Goal: Use online tool/utility: Utilize a website feature to perform a specific function

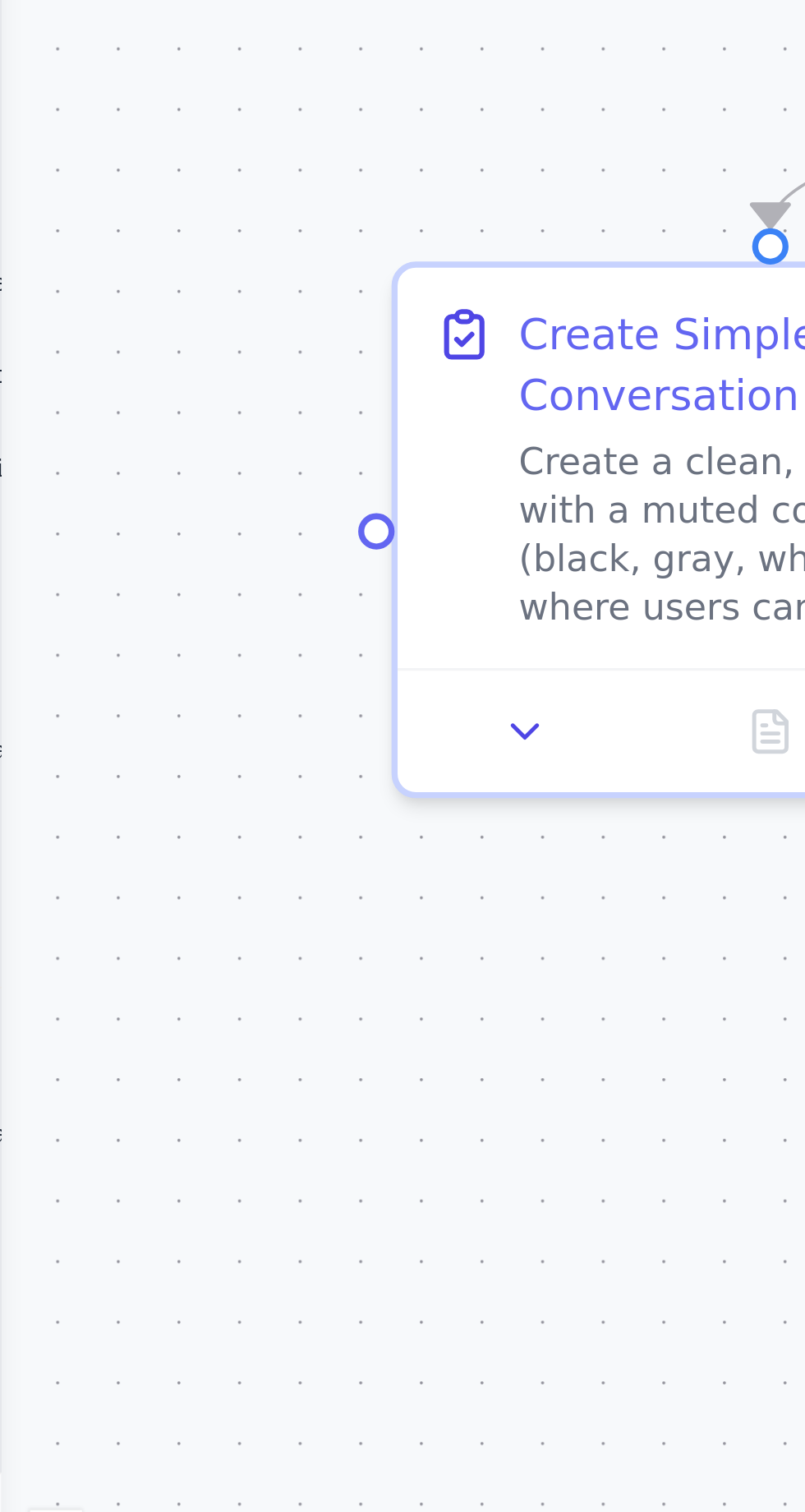
click at [120, 333] on div ".deletable-edge-delete-btn { width: 20px; height: 20px; border: 0px solid #ffff…" at bounding box center [402, 799] width 805 height 1426
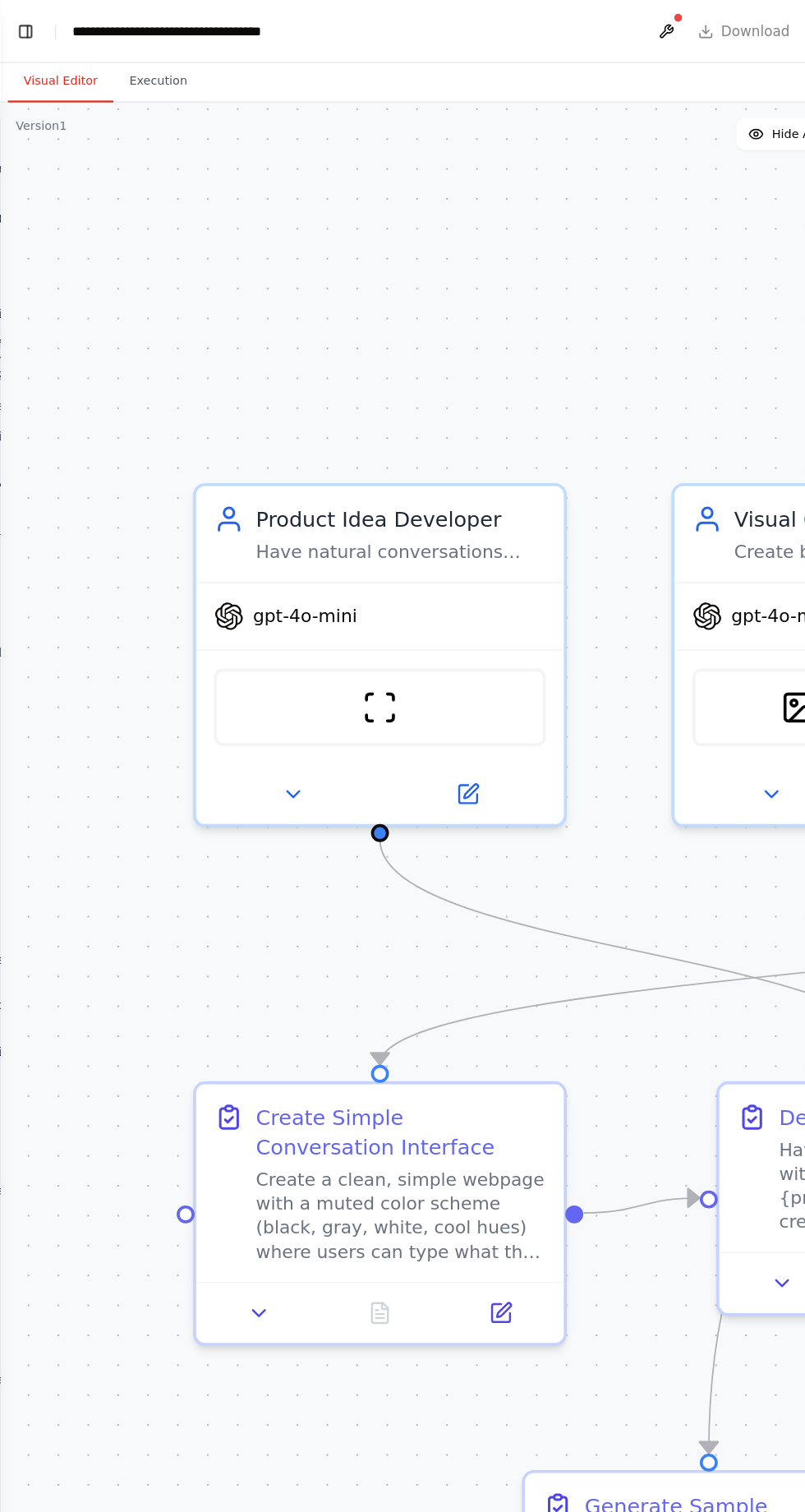
click at [19, 22] on button "Toggle Left Sidebar" at bounding box center [21, 26] width 23 height 23
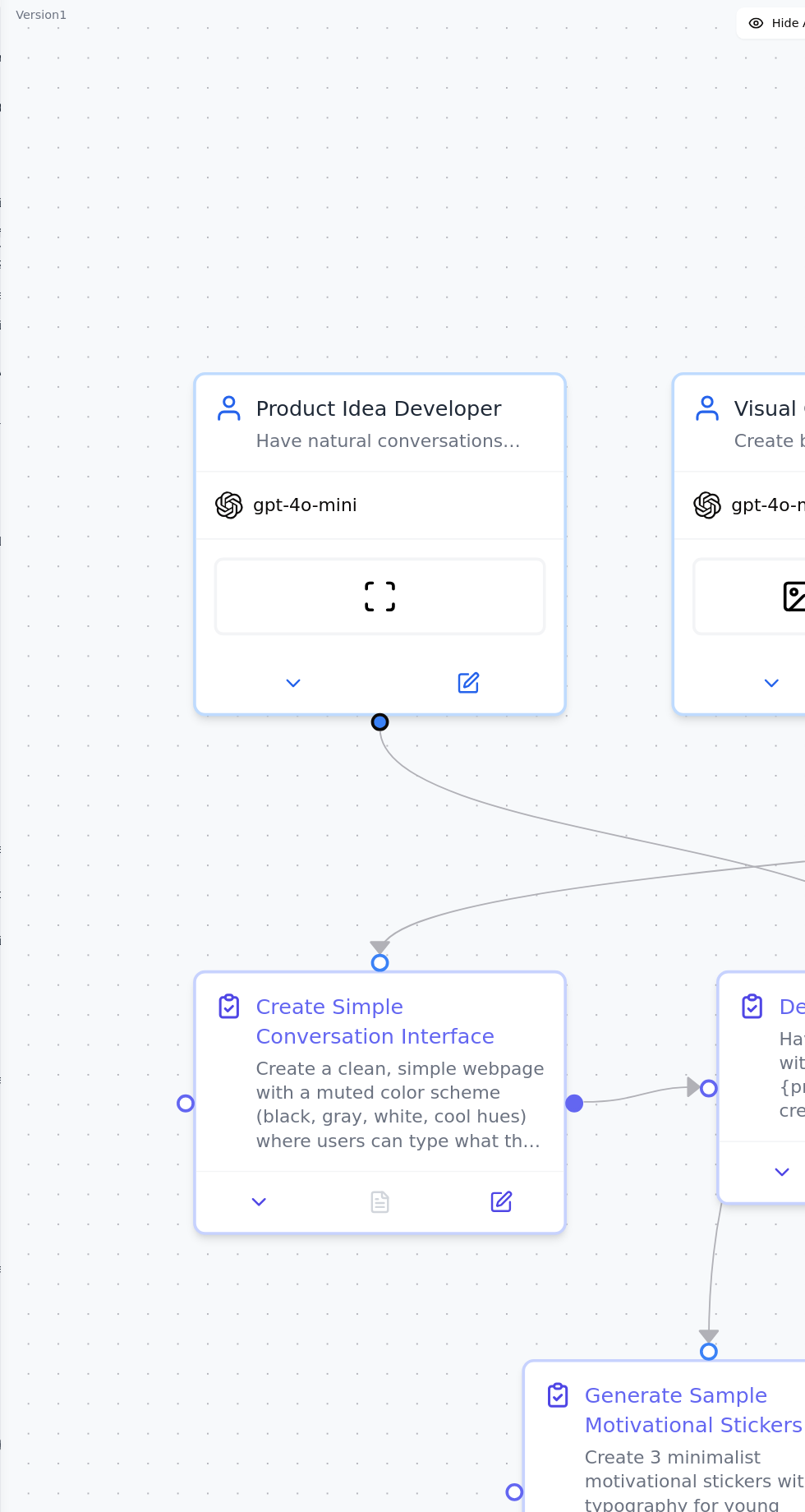
scroll to position [70254, 0]
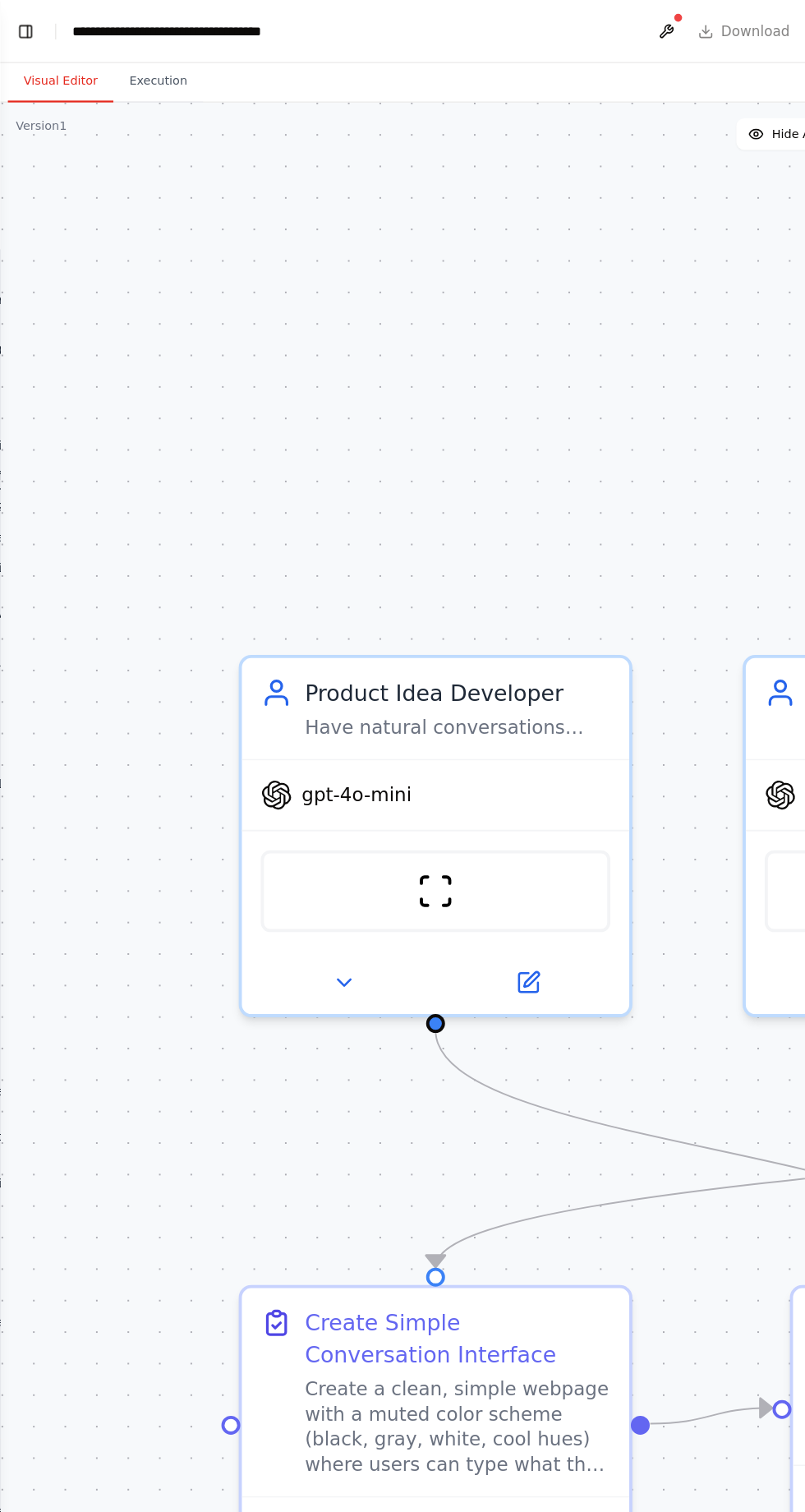
click at [24, 26] on button "Toggle Left Sidebar" at bounding box center [21, 26] width 23 height 23
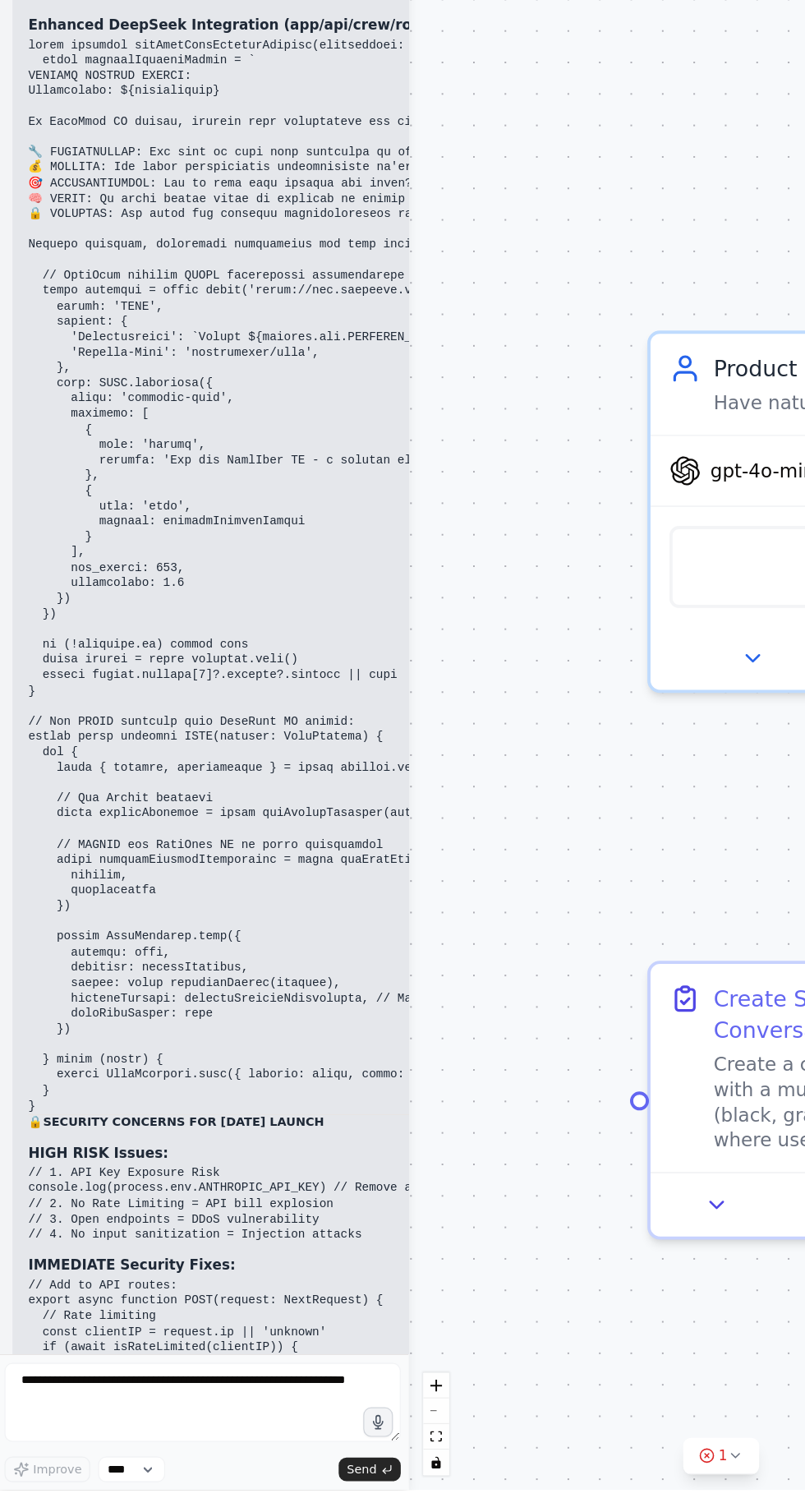
scroll to position [0, 0]
click at [197, 1471] on textarea at bounding box center [172, 1438] width 330 height 65
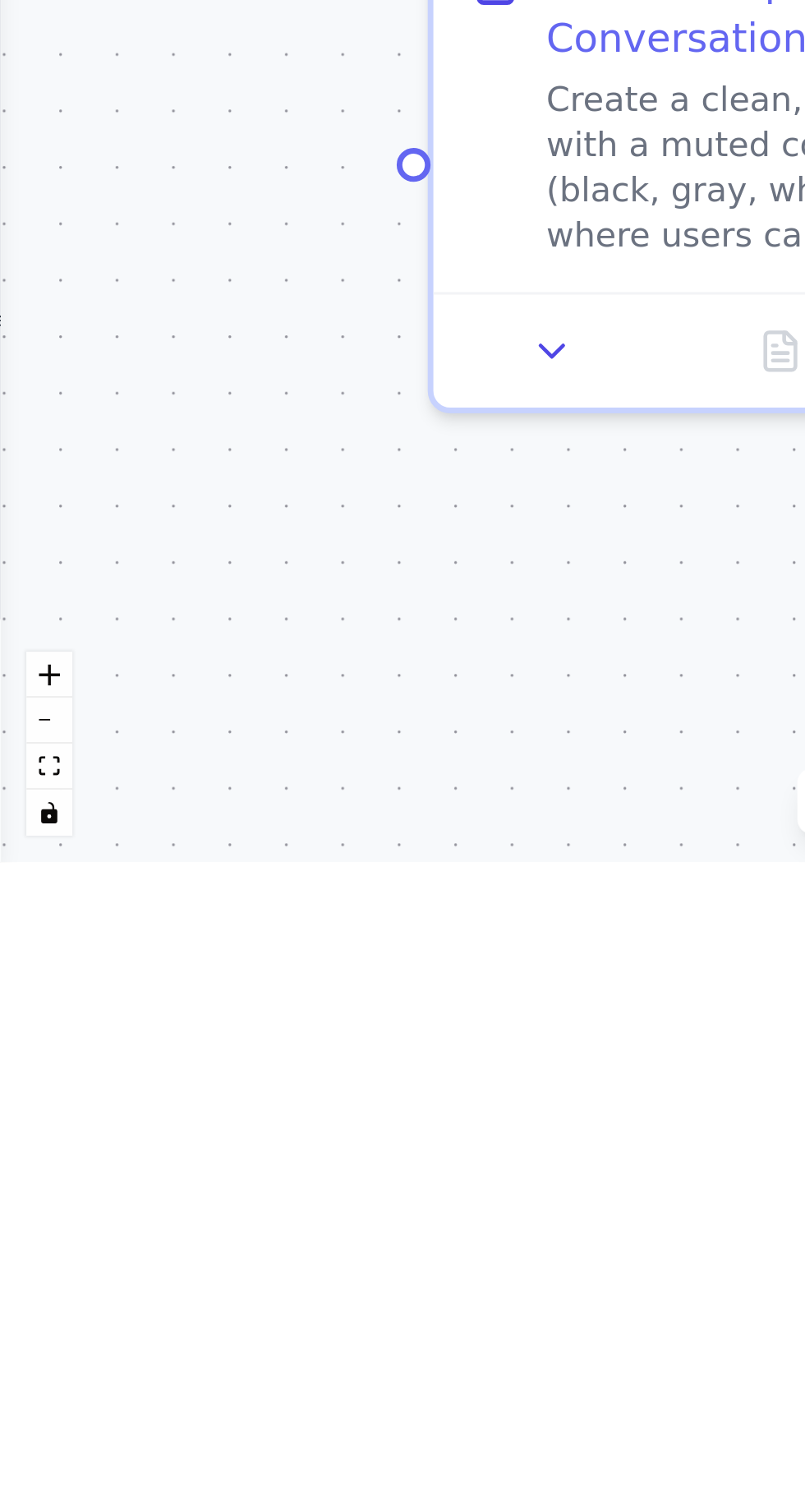
scroll to position [109, 0]
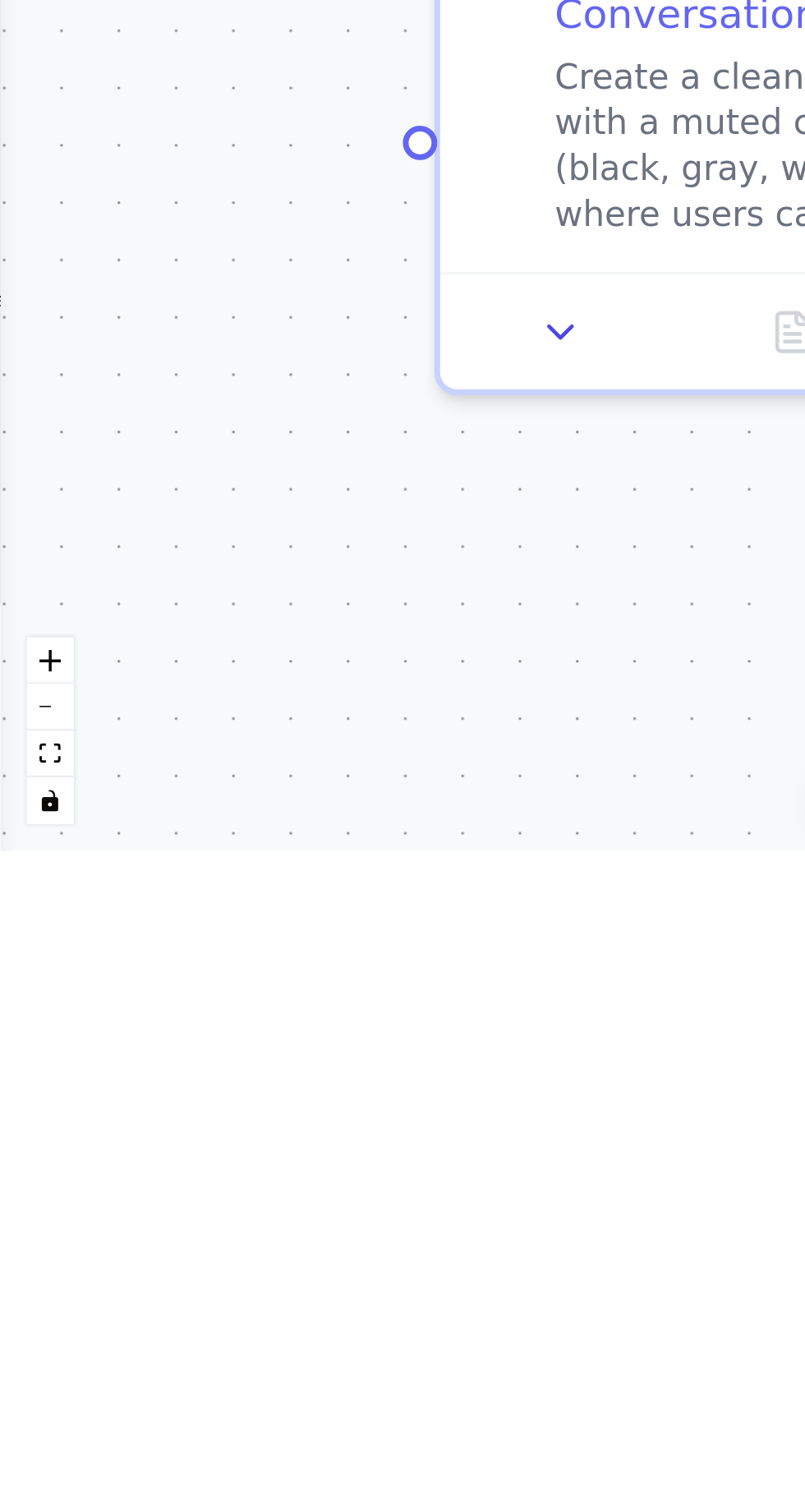
type textarea "**********"
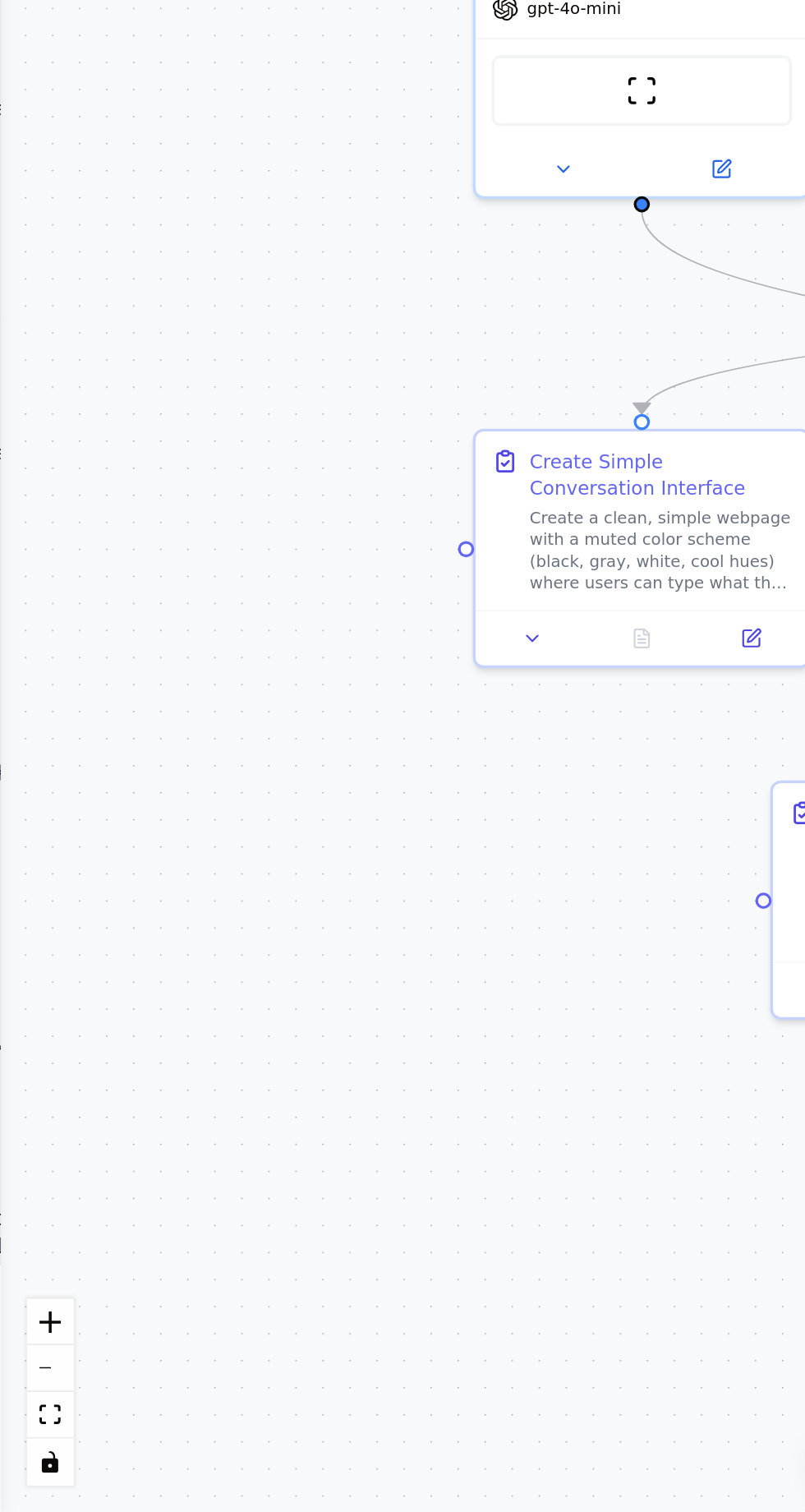
click at [21, 924] on div ".deletable-edge-delete-btn { width: 20px; height: 20px; border: 0px solid #ffff…" at bounding box center [402, 799] width 805 height 1426
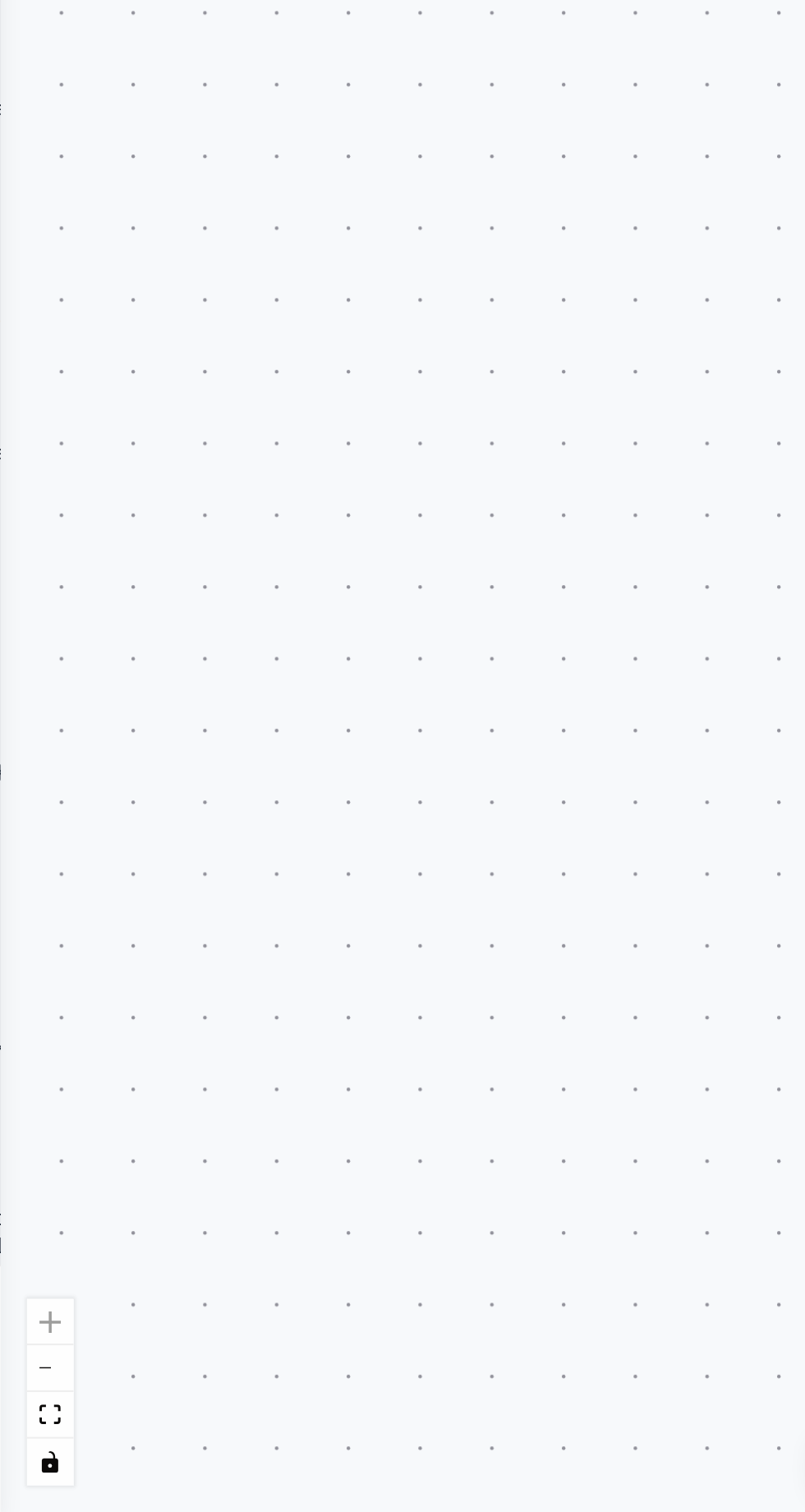
click at [23, 877] on div ".deletable-edge-delete-btn { width: 20px; height: 20px; border: 0px solid #ffff…" at bounding box center [402, 799] width 805 height 1426
click at [22, 875] on div ".deletable-edge-delete-btn { width: 20px; height: 20px; border: 0px solid #ffff…" at bounding box center [402, 799] width 805 height 1426
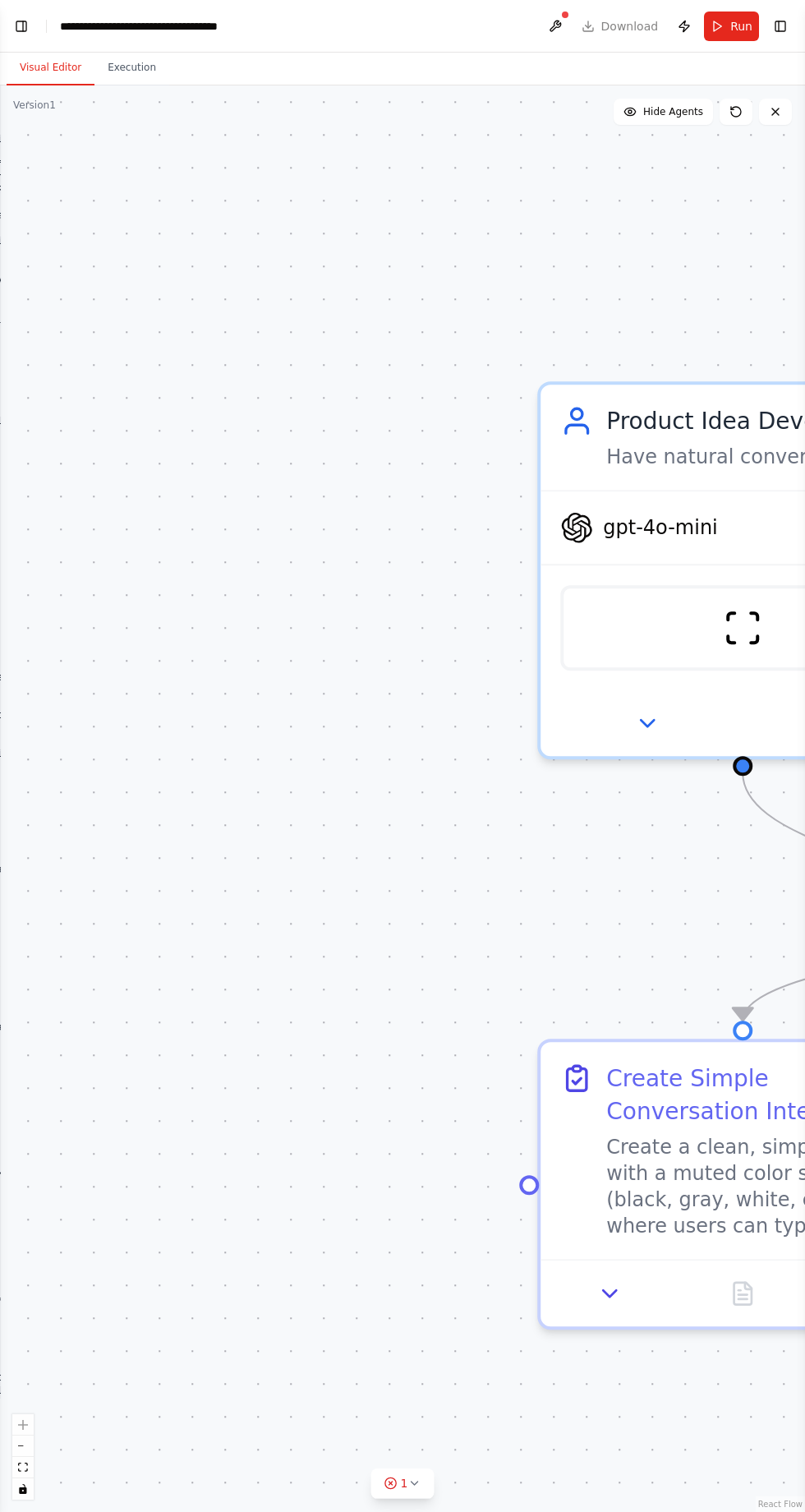
click at [81, 188] on div ".deletable-edge-delete-btn { width: 20px; height: 20px; border: 0px solid #ffff…" at bounding box center [402, 799] width 805 height 1426
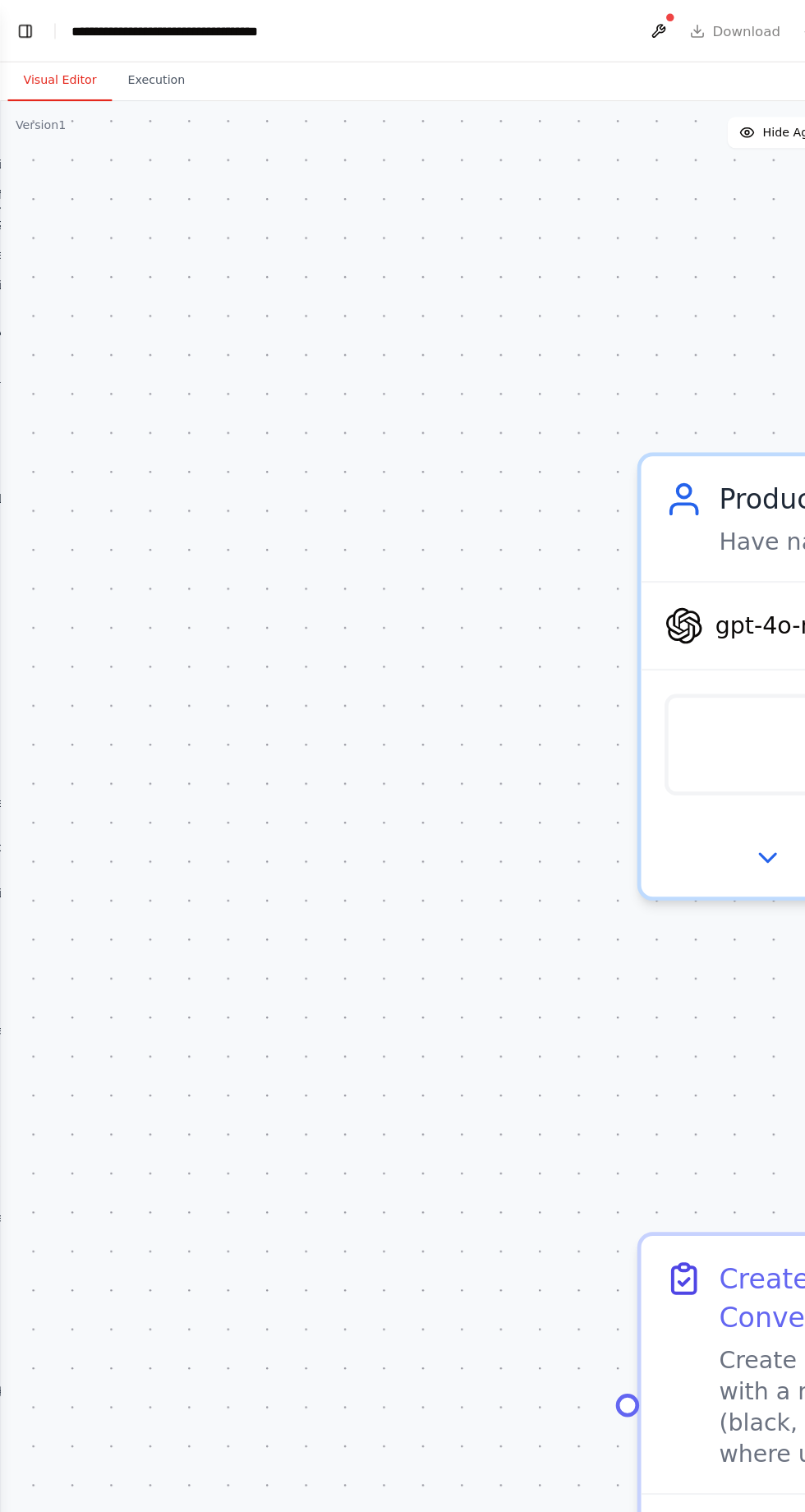
scroll to position [0, 0]
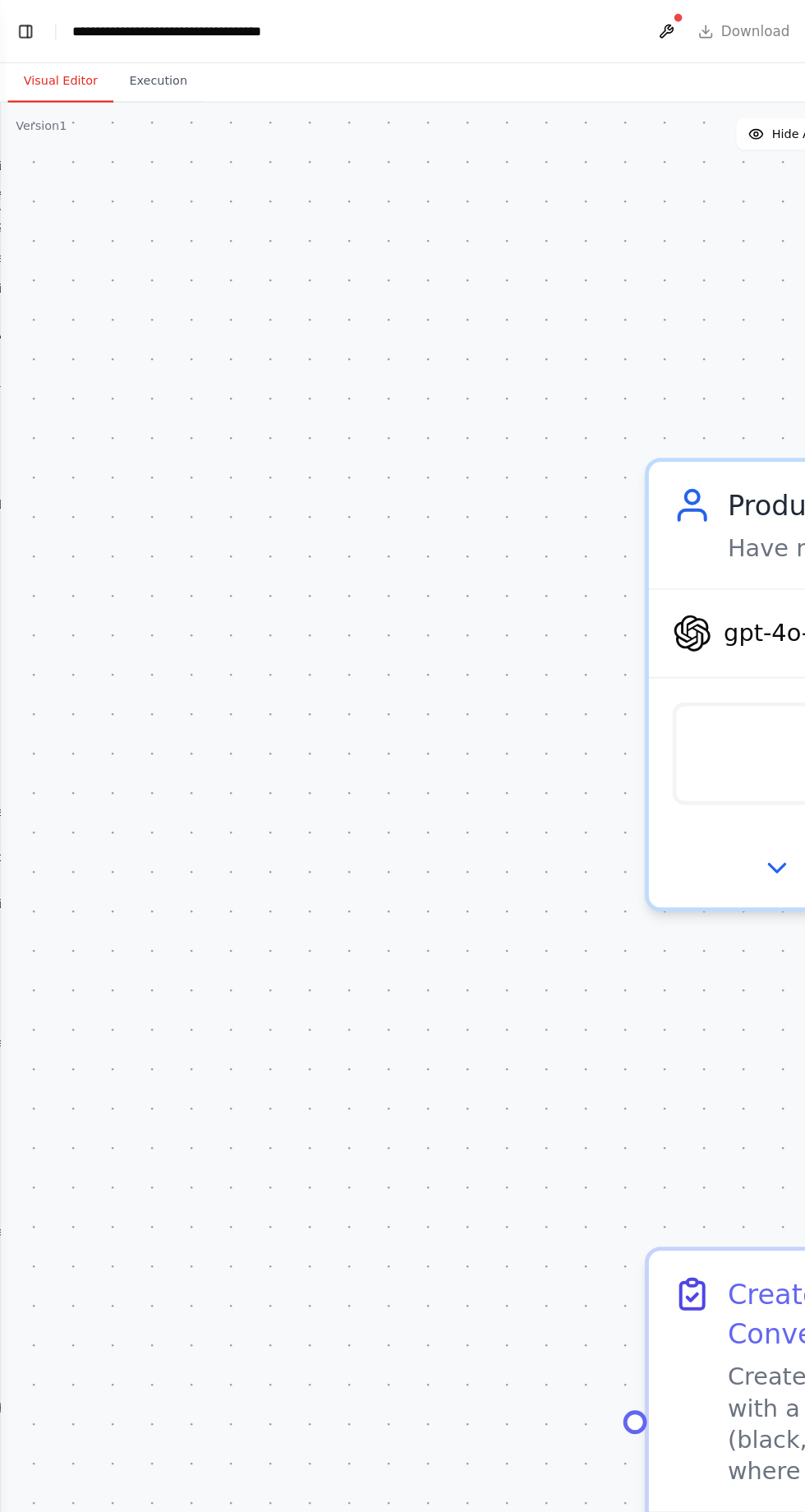
click at [148, 203] on div ".deletable-edge-delete-btn { width: 20px; height: 20px; border: 0px solid #ffff…" at bounding box center [402, 799] width 805 height 1426
click at [21, 57] on button "Visual Editor" at bounding box center [50, 67] width 88 height 34
click at [25, 29] on button "Toggle Left Sidebar" at bounding box center [21, 26] width 23 height 23
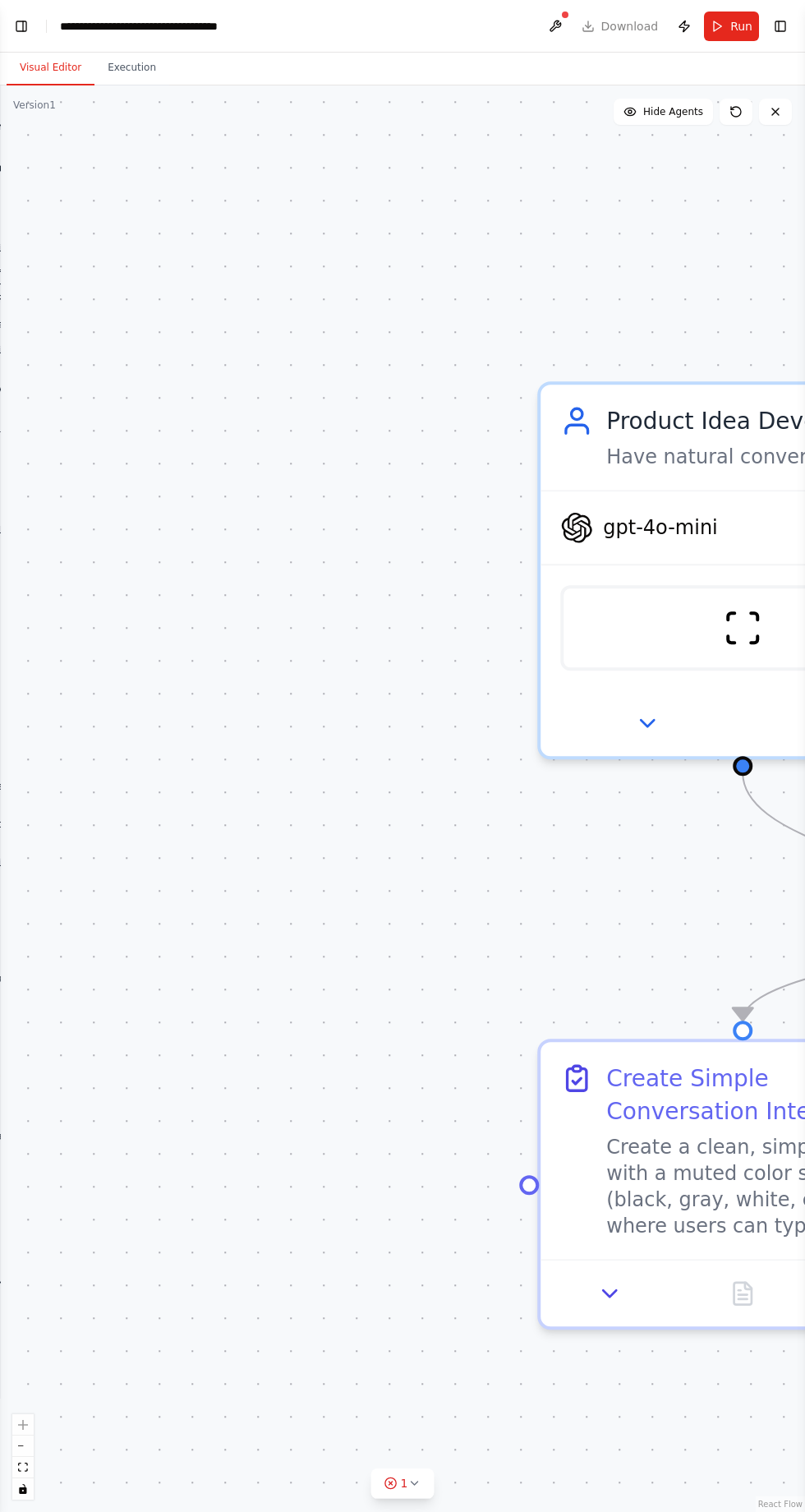
click at [25, 26] on button "Toggle Left Sidebar" at bounding box center [21, 26] width 23 height 23
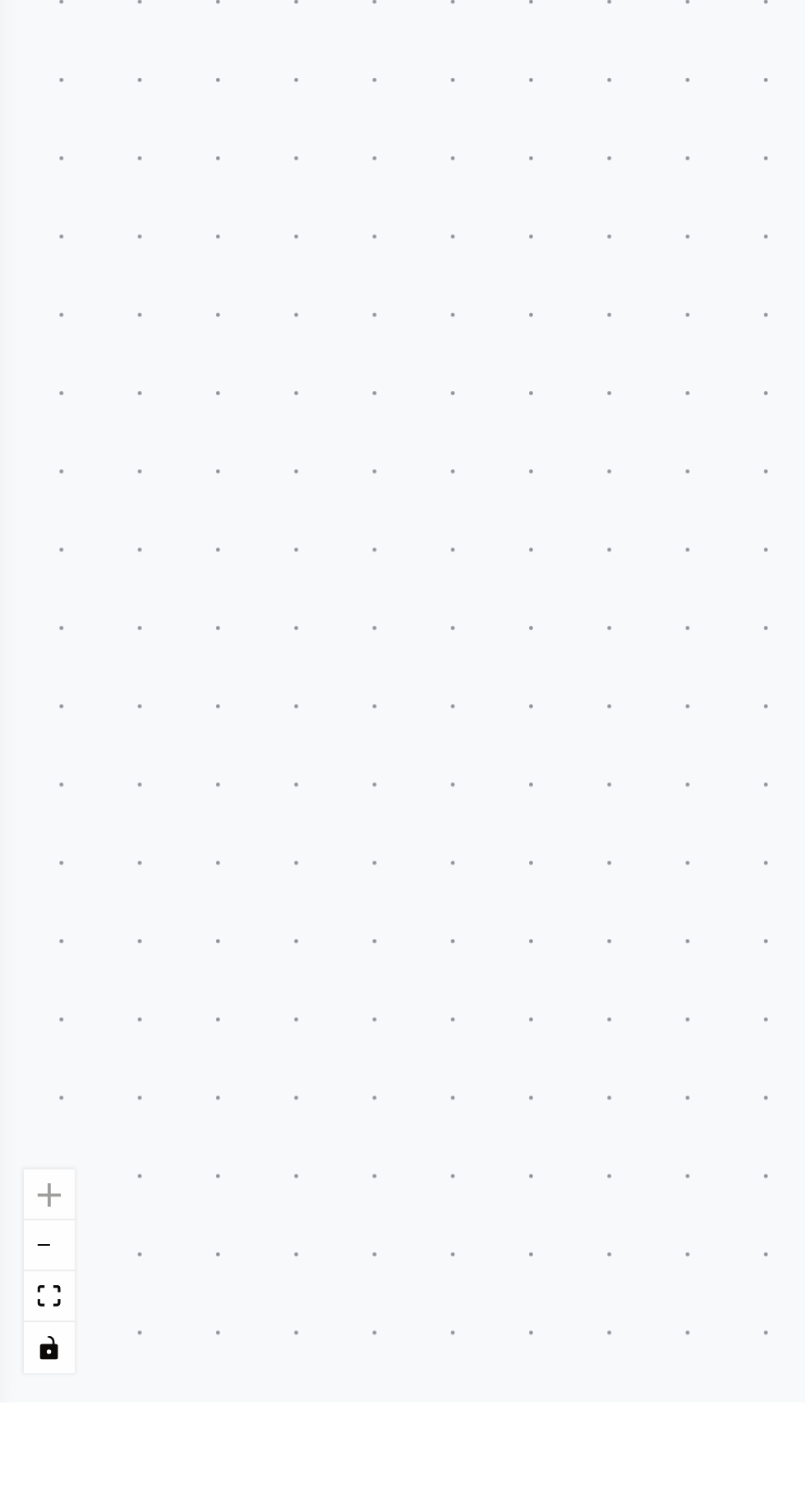
scroll to position [71, 0]
click at [208, 1363] on div ".deletable-edge-delete-btn { width: 20px; height: 20px; border: 0px solid #ffff…" at bounding box center [402, 799] width 805 height 1426
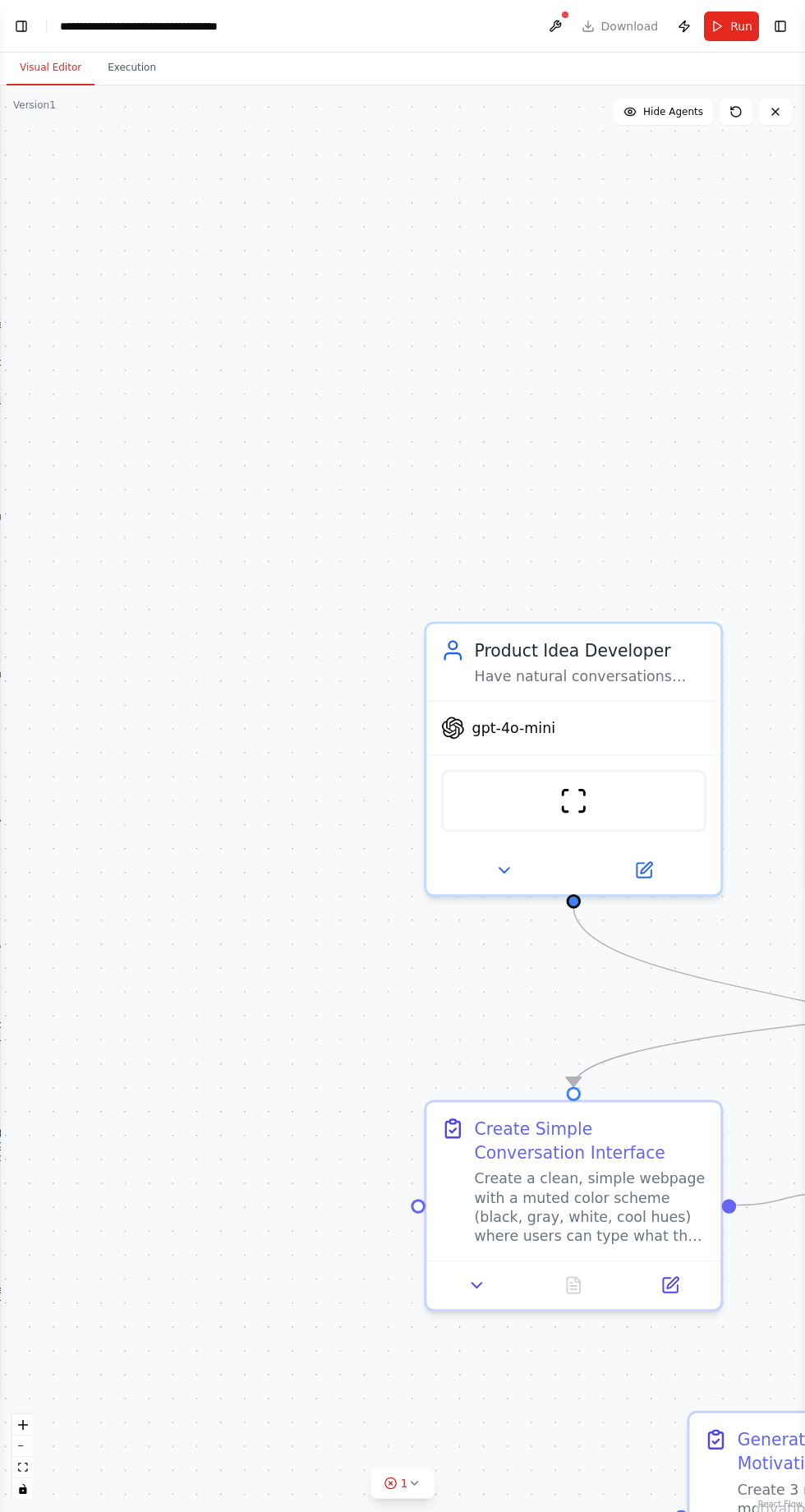
click at [551, 1325] on div ".deletable-edge-delete-btn { width: 20px; height: 20px; border: 0px solid #ffff…" at bounding box center [402, 799] width 805 height 1426
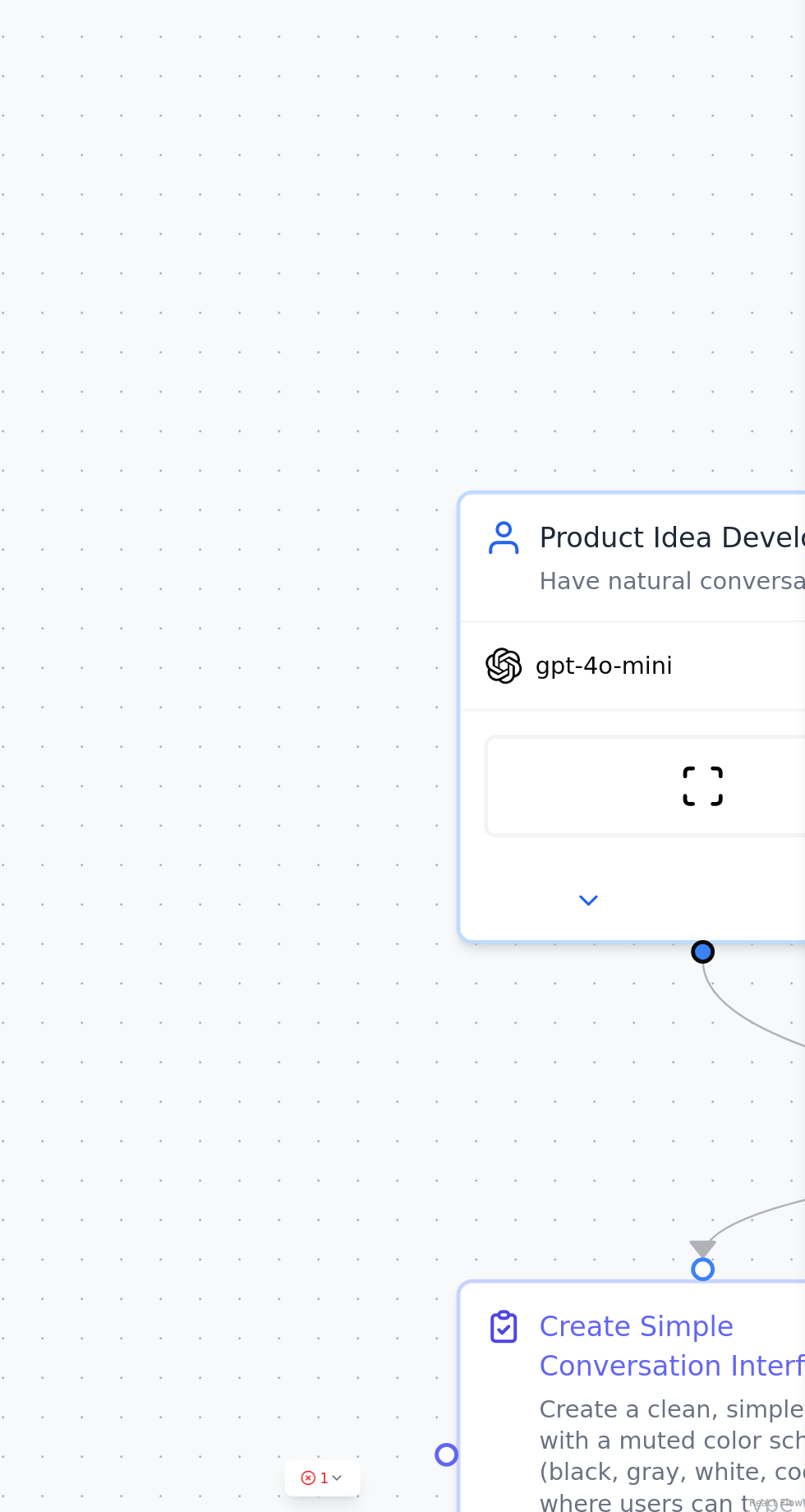
scroll to position [109, 0]
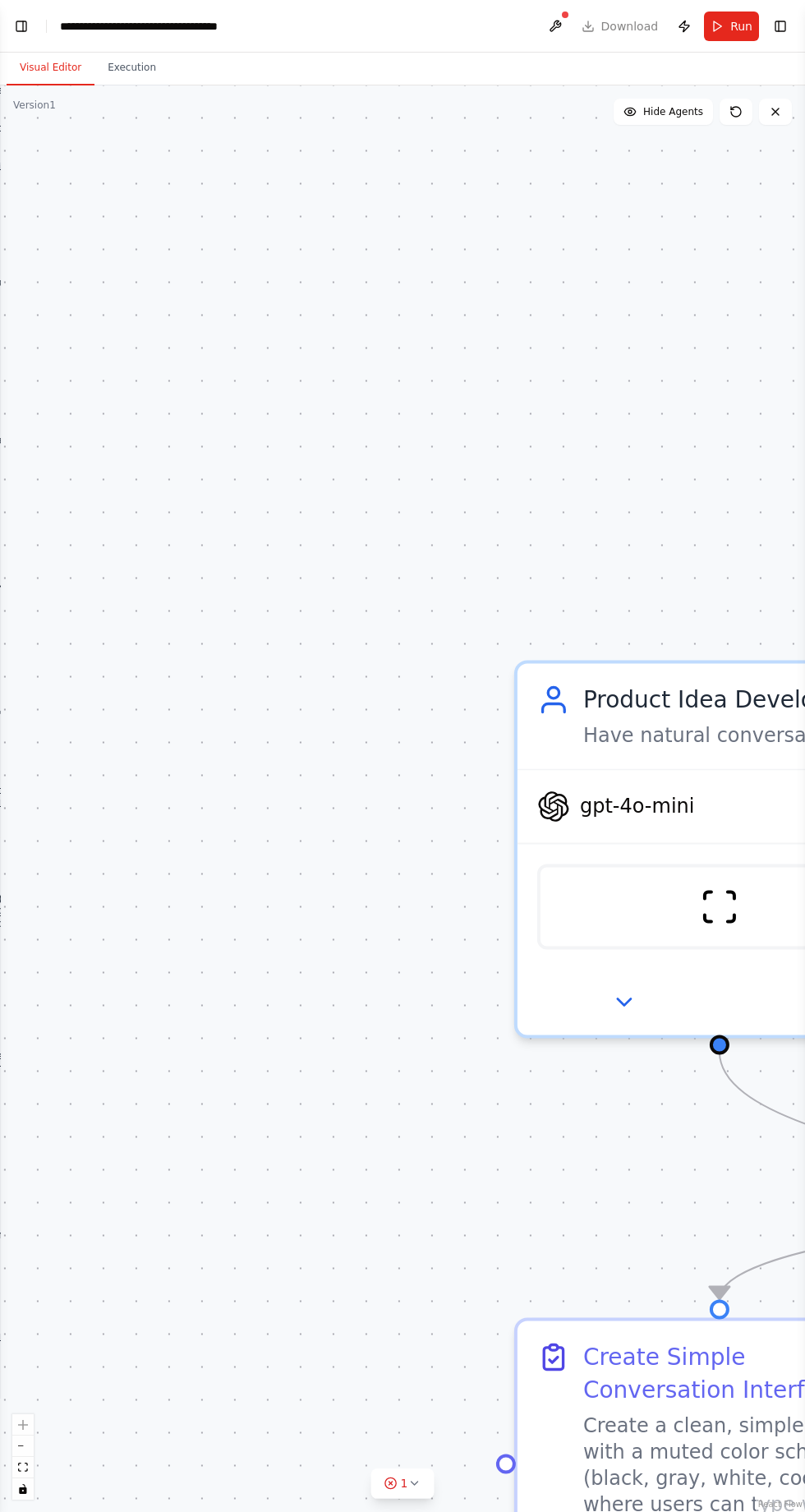
click at [81, 238] on div ".deletable-edge-delete-btn { width: 20px; height: 20px; border: 0px solid #ffff…" at bounding box center [402, 799] width 805 height 1426
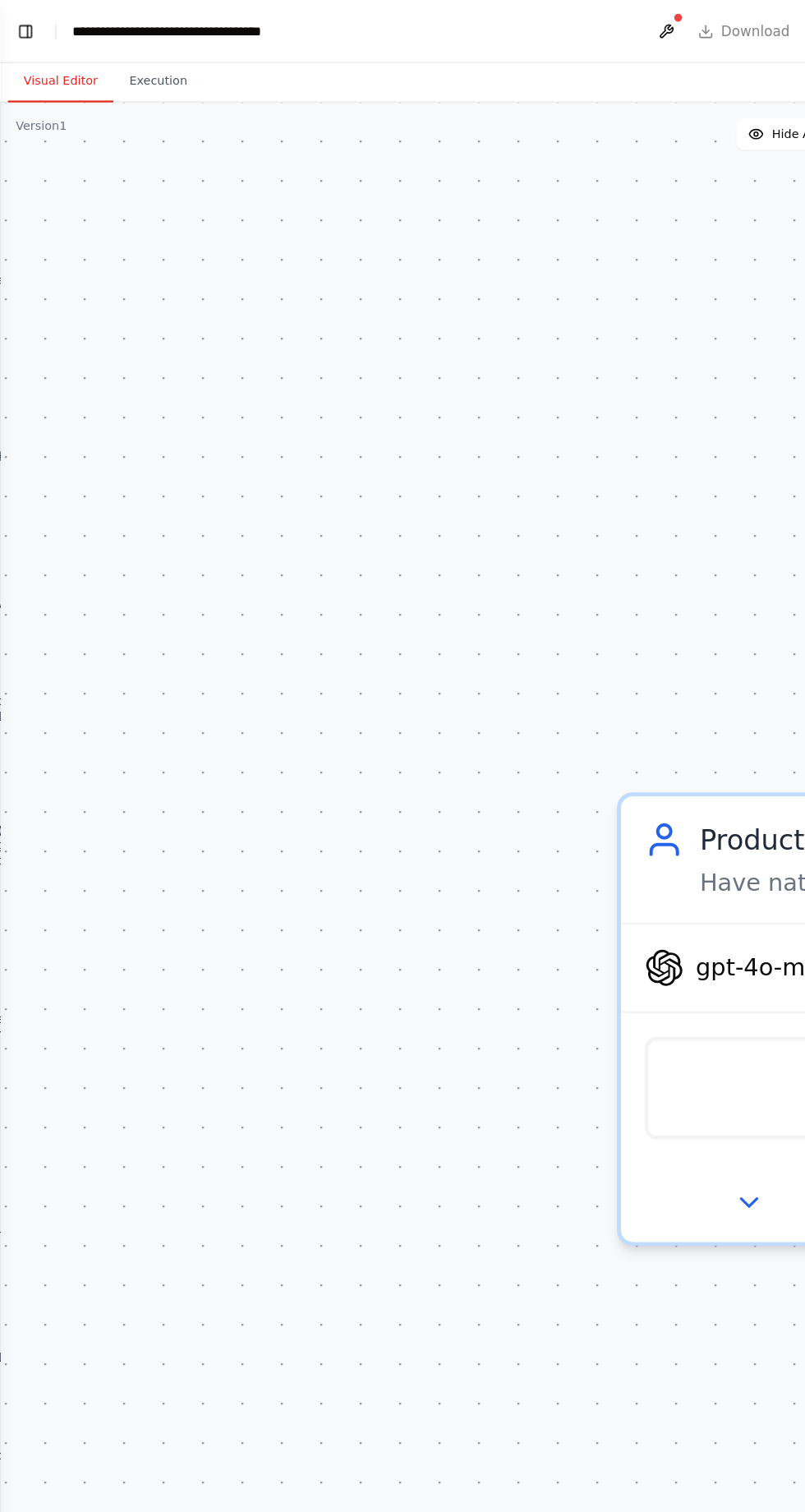
click at [30, 23] on button "Toggle Left Sidebar" at bounding box center [21, 26] width 23 height 23
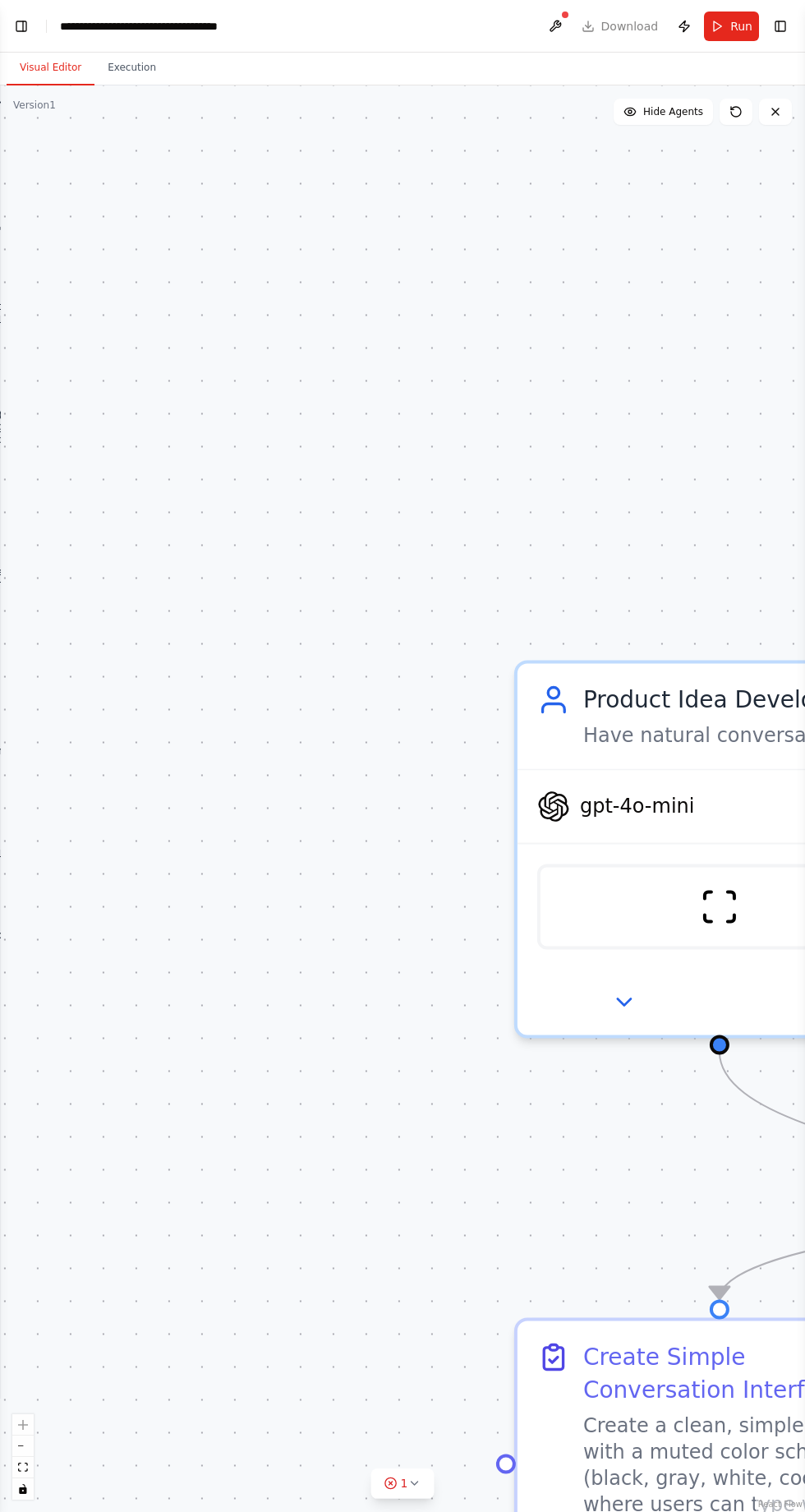
click at [26, 15] on button "Toggle Left Sidebar" at bounding box center [21, 26] width 23 height 23
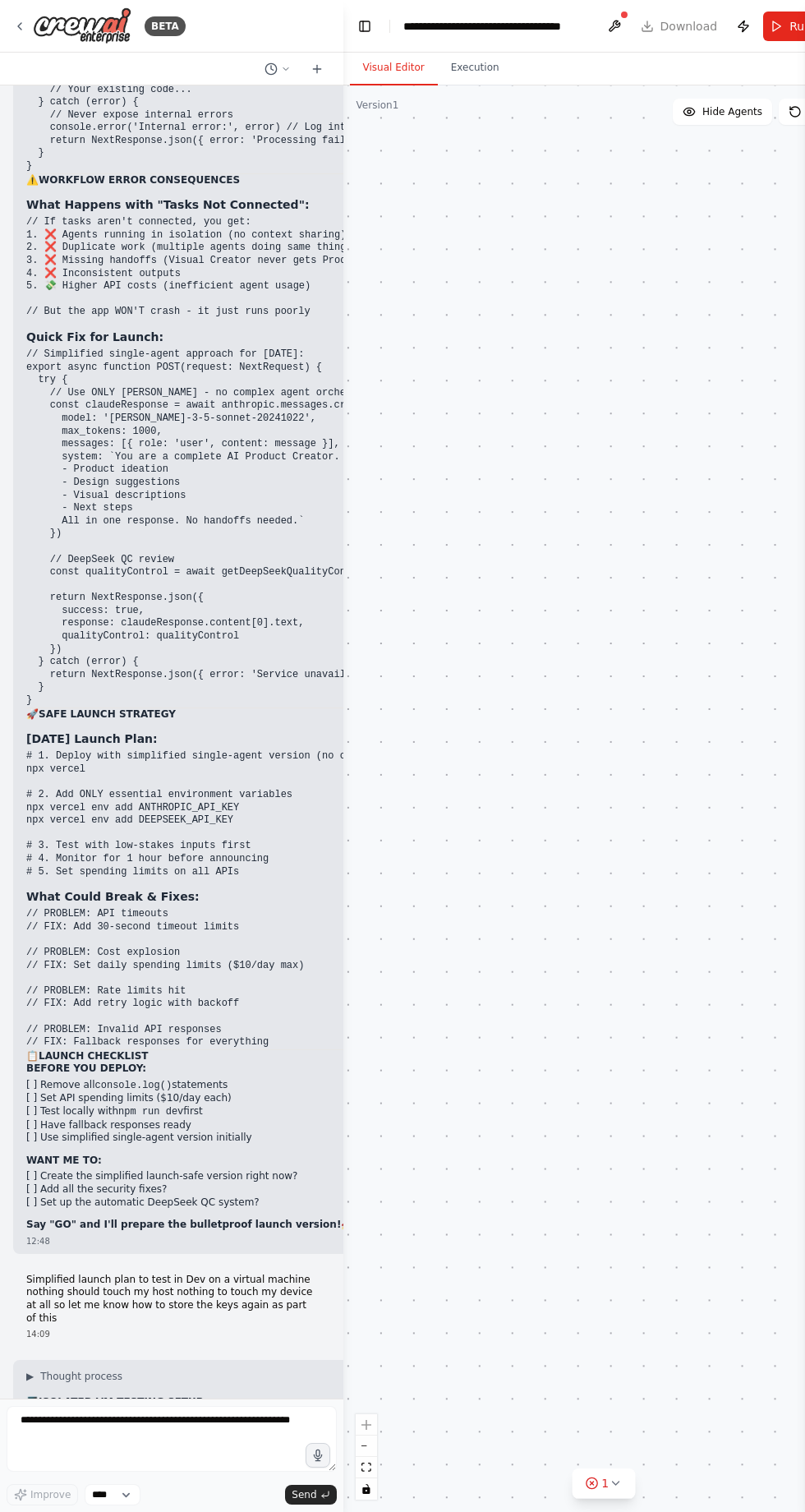
scroll to position [71762, 0]
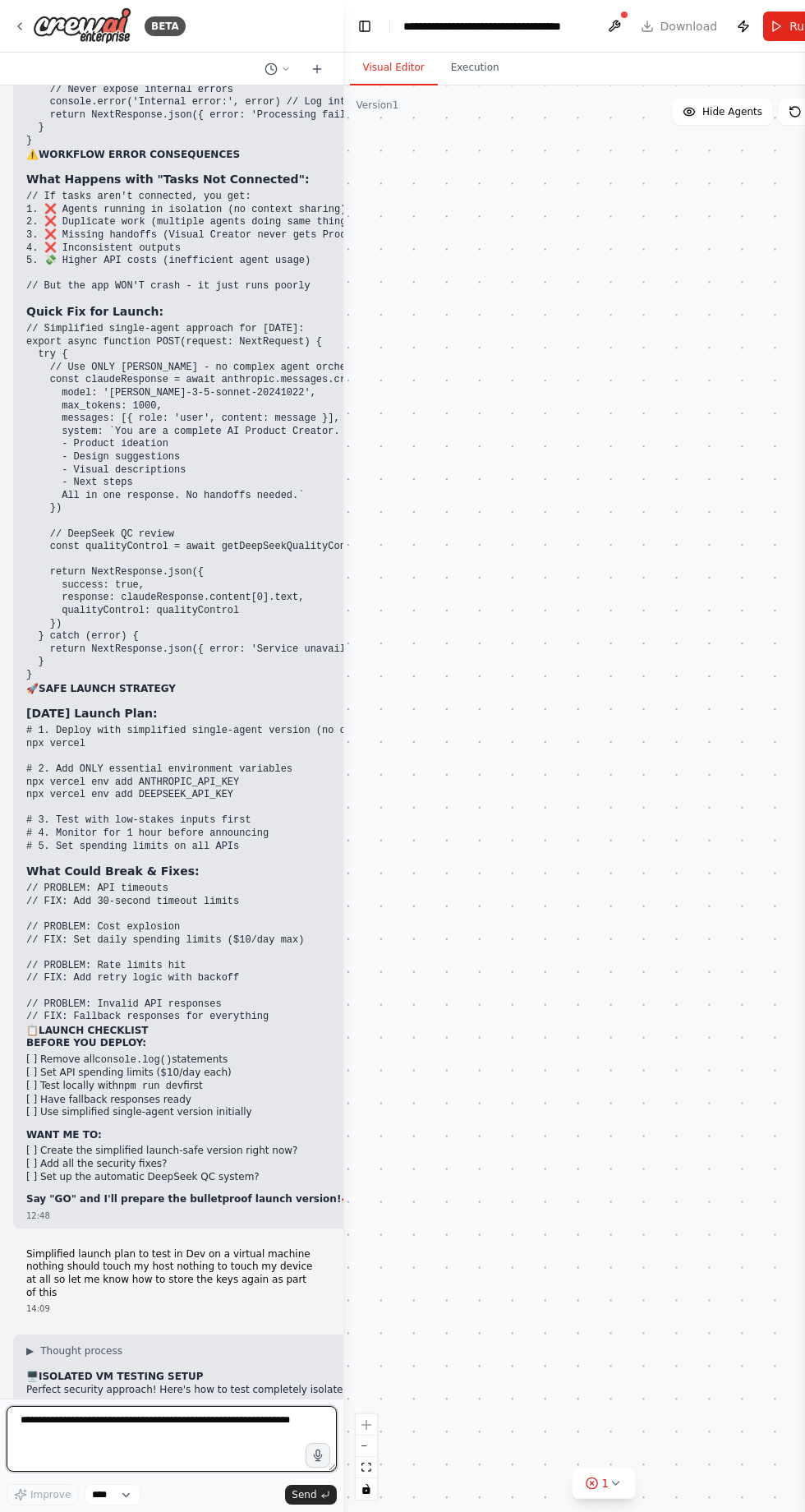
click at [183, 1471] on textarea at bounding box center [172, 1438] width 330 height 65
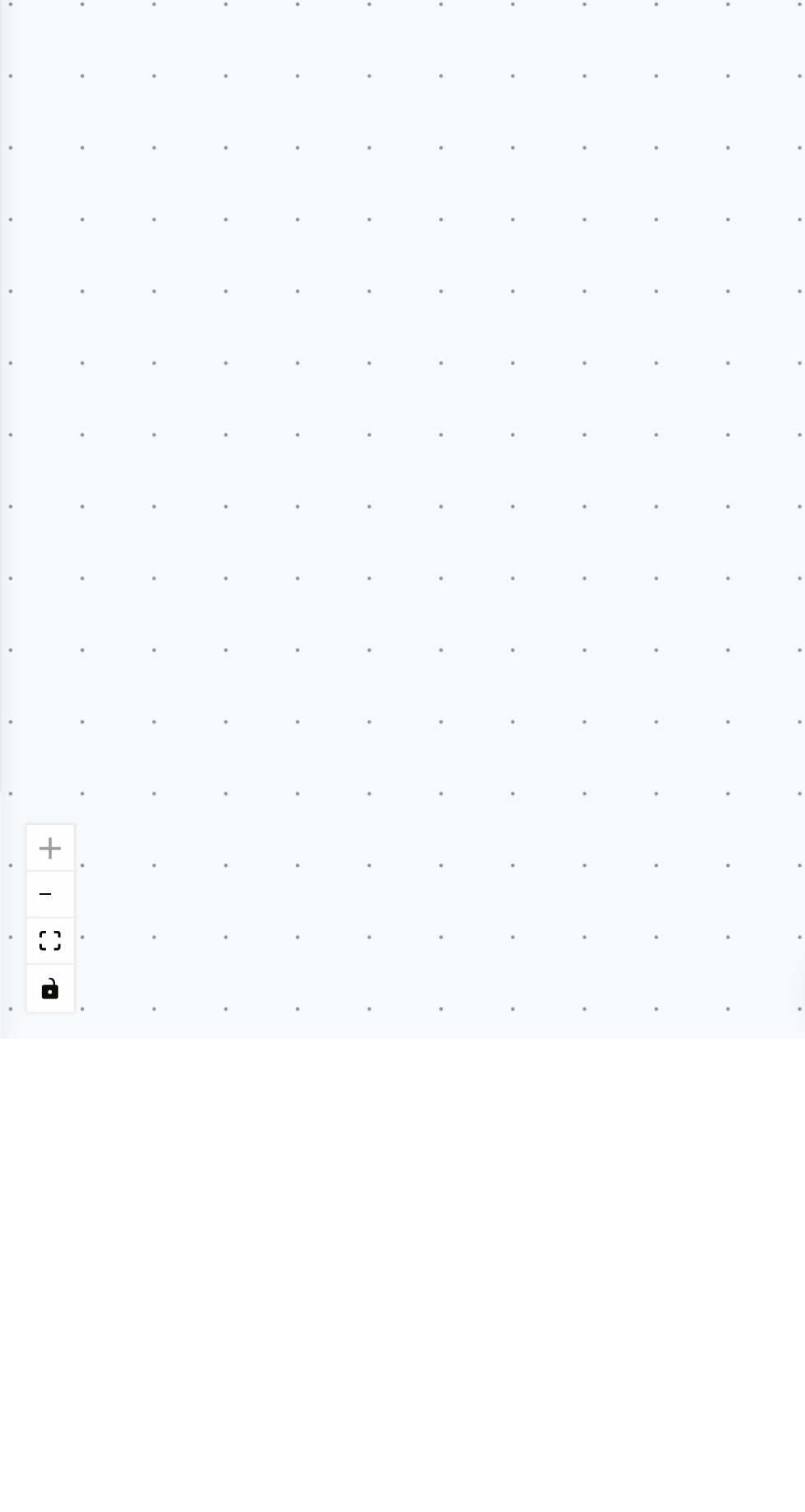
scroll to position [72388, 0]
type textarea "**********"
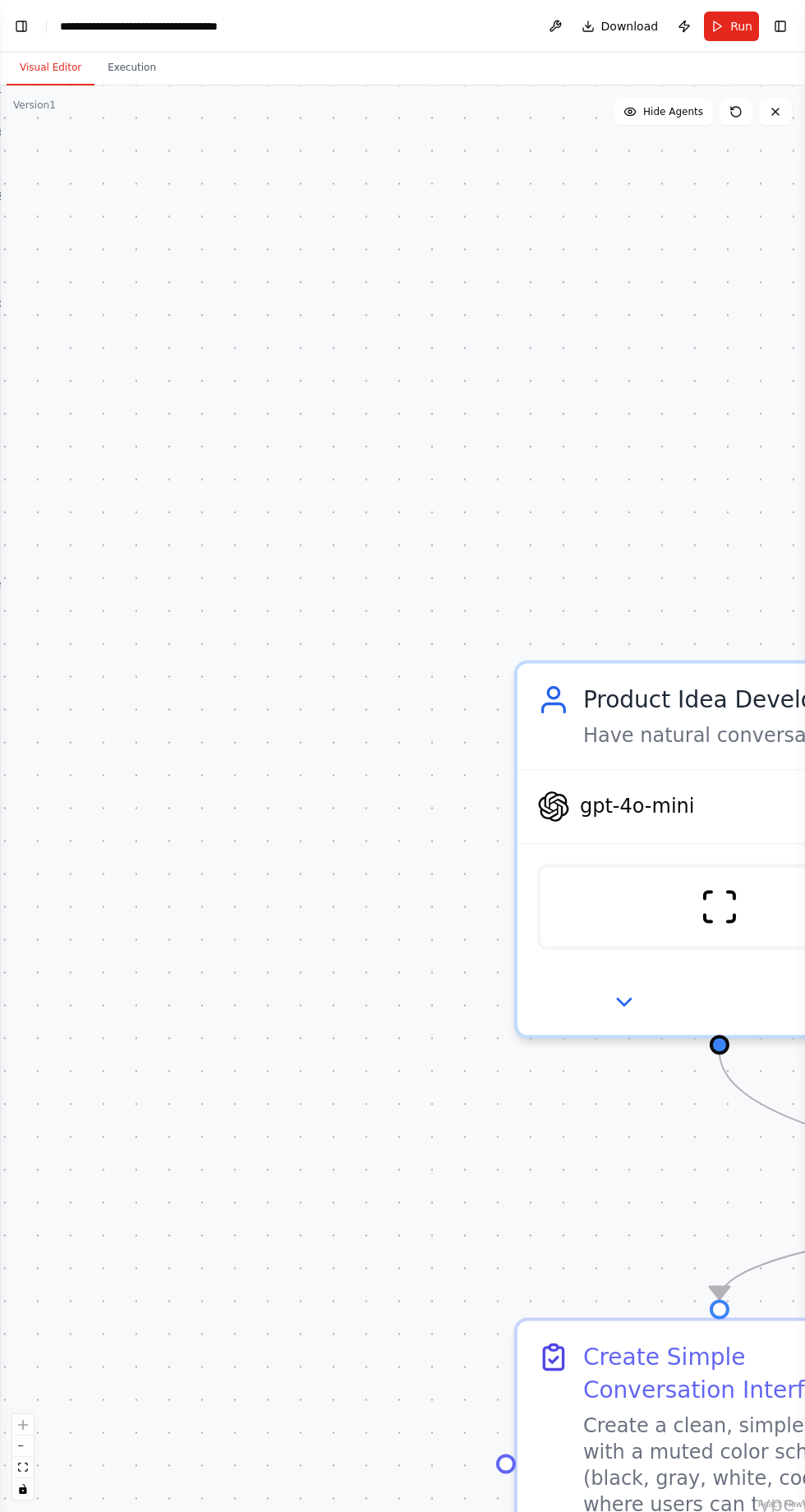
scroll to position [0, 0]
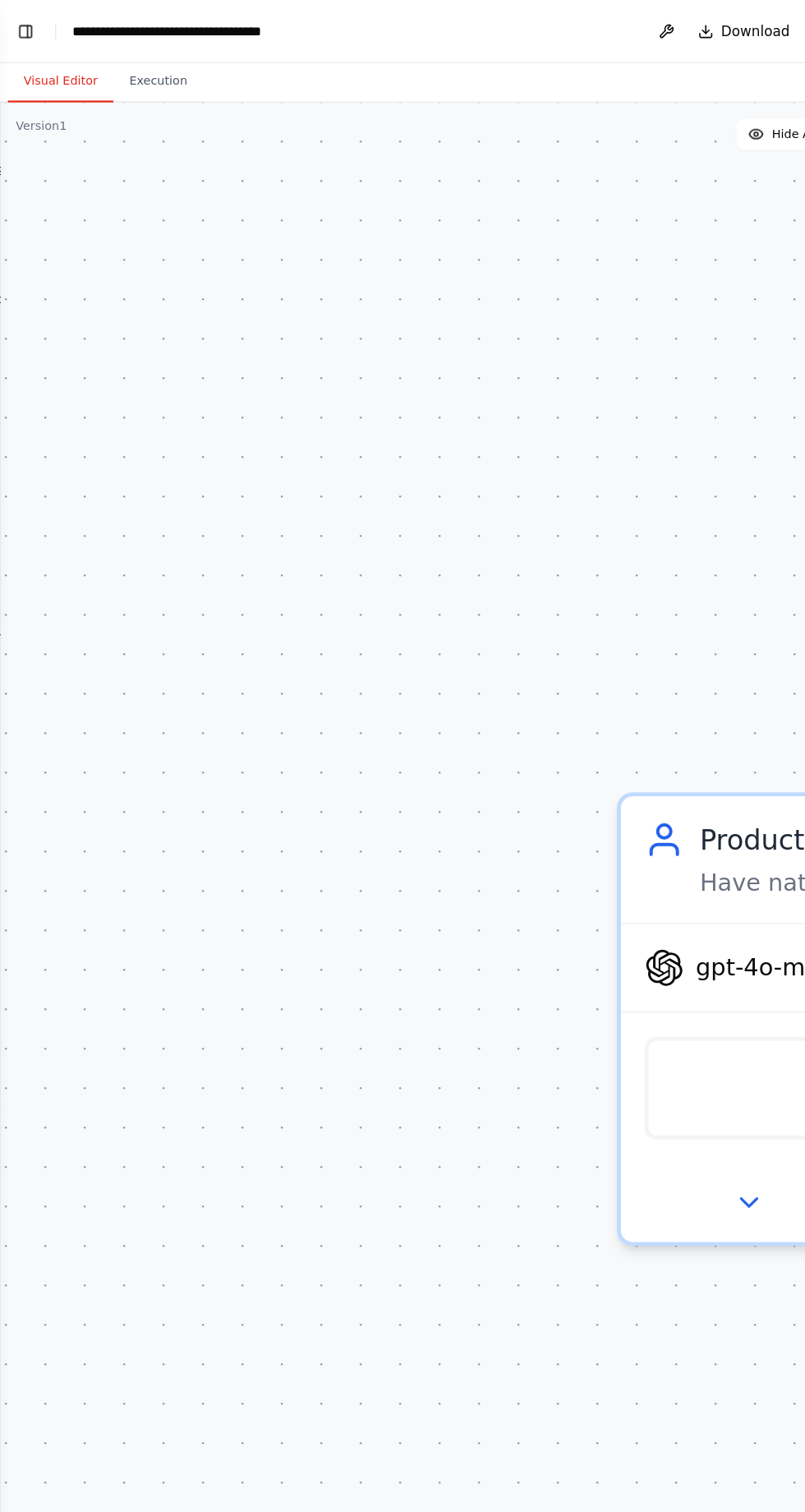
click at [22, 32] on button "Toggle Left Sidebar" at bounding box center [21, 26] width 23 height 23
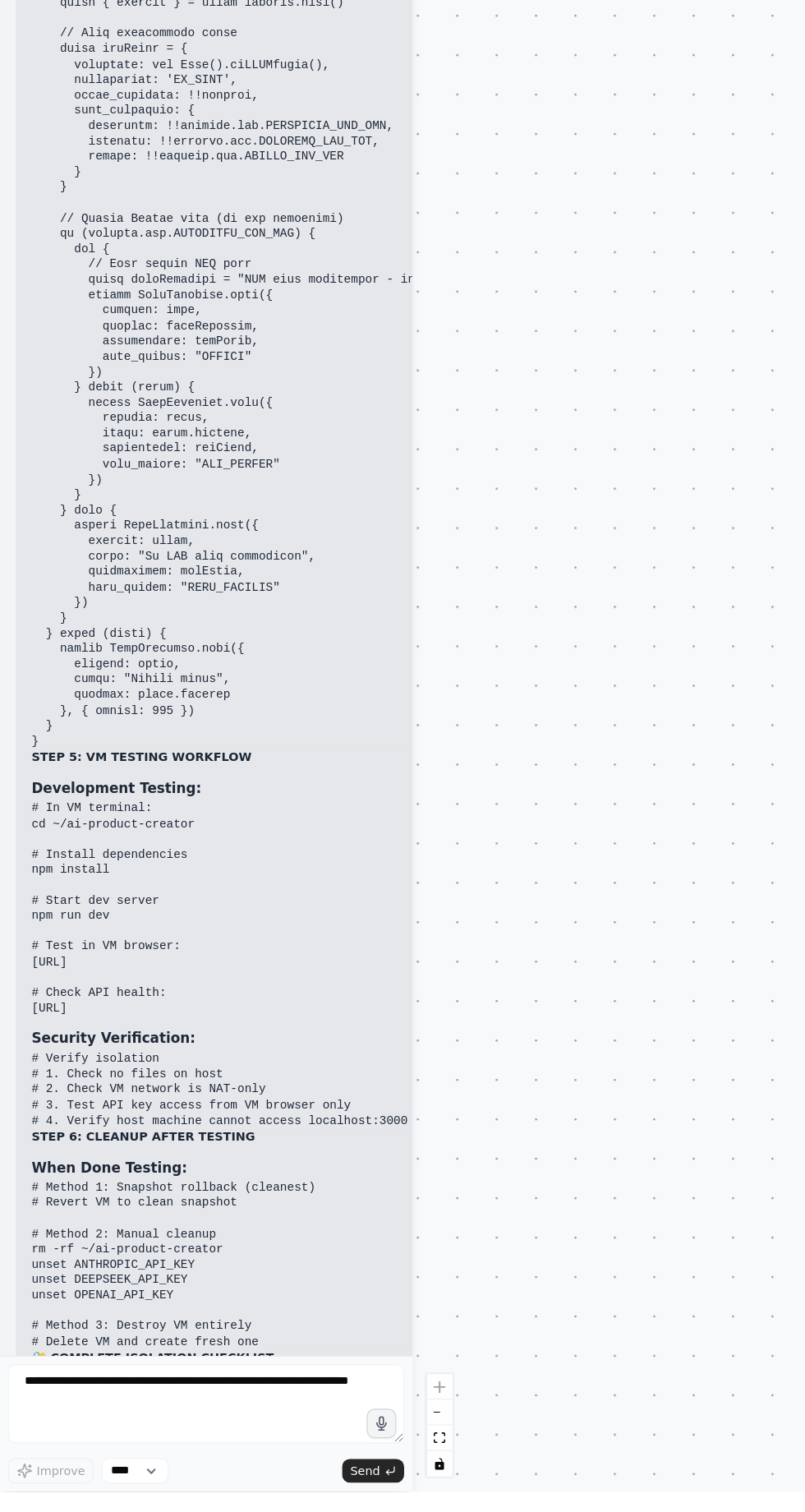
scroll to position [74542, 0]
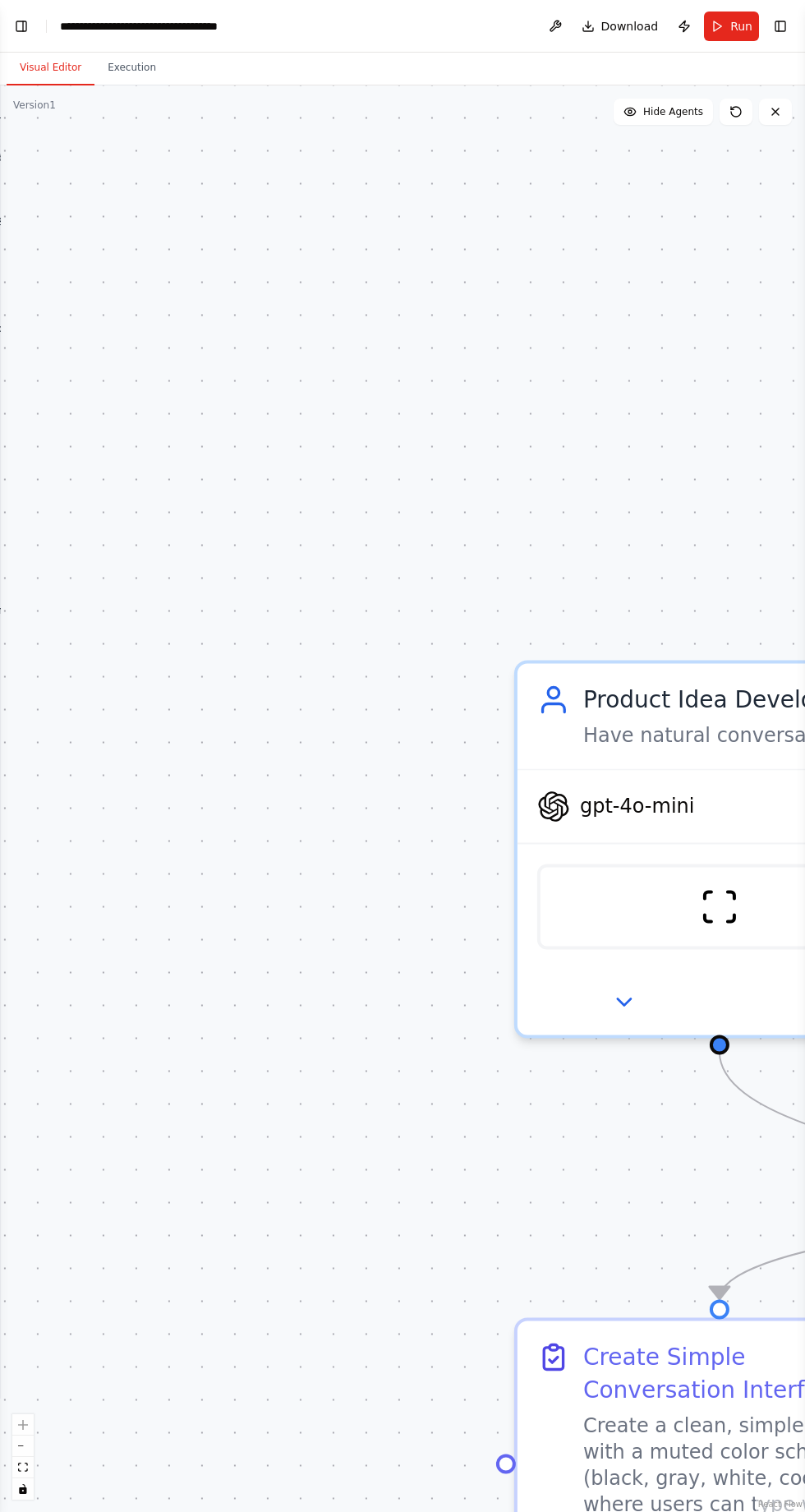
click at [20, 30] on button "Toggle Left Sidebar" at bounding box center [21, 26] width 23 height 23
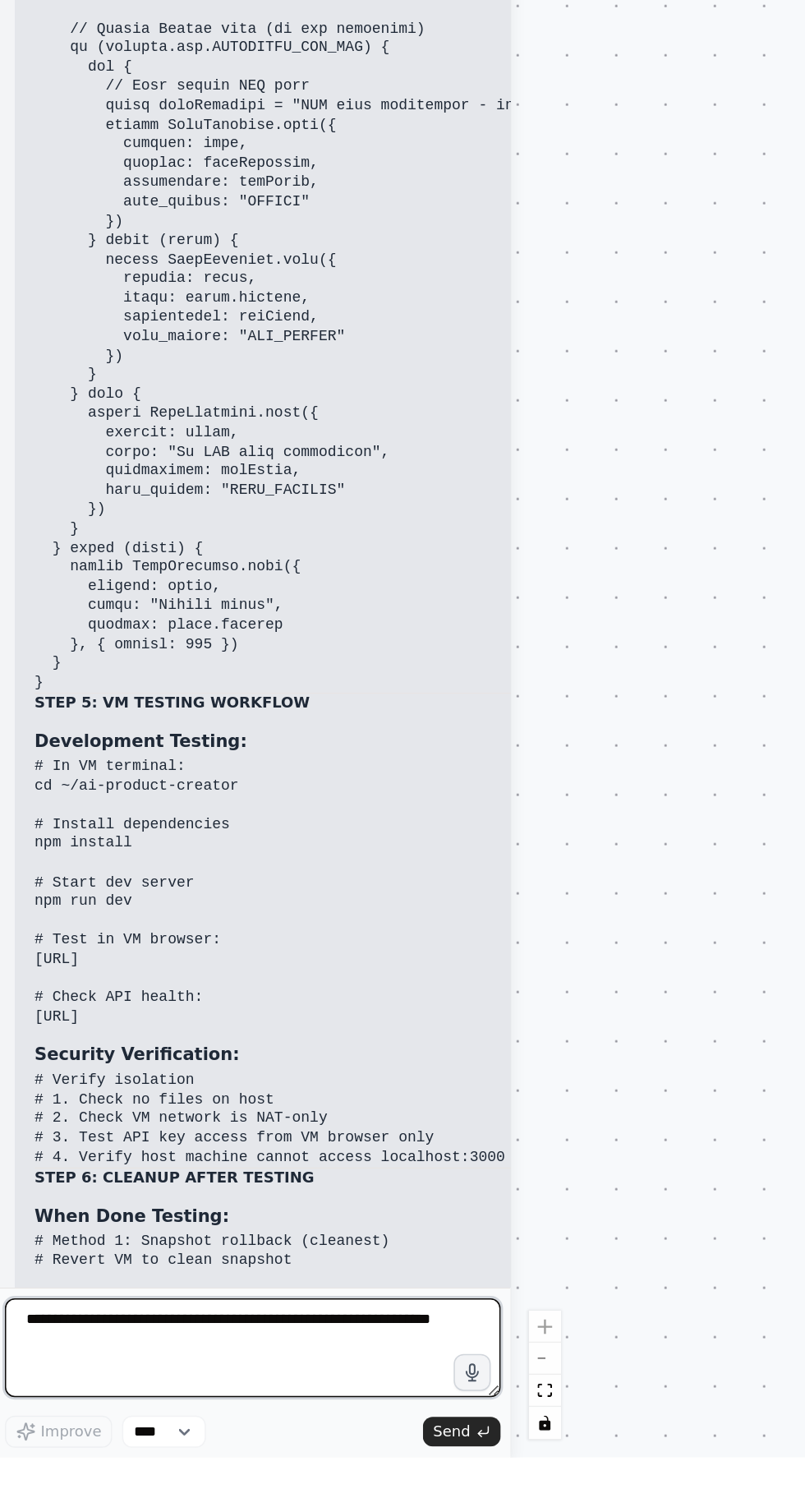
click at [211, 1471] on textarea at bounding box center [172, 1438] width 330 height 65
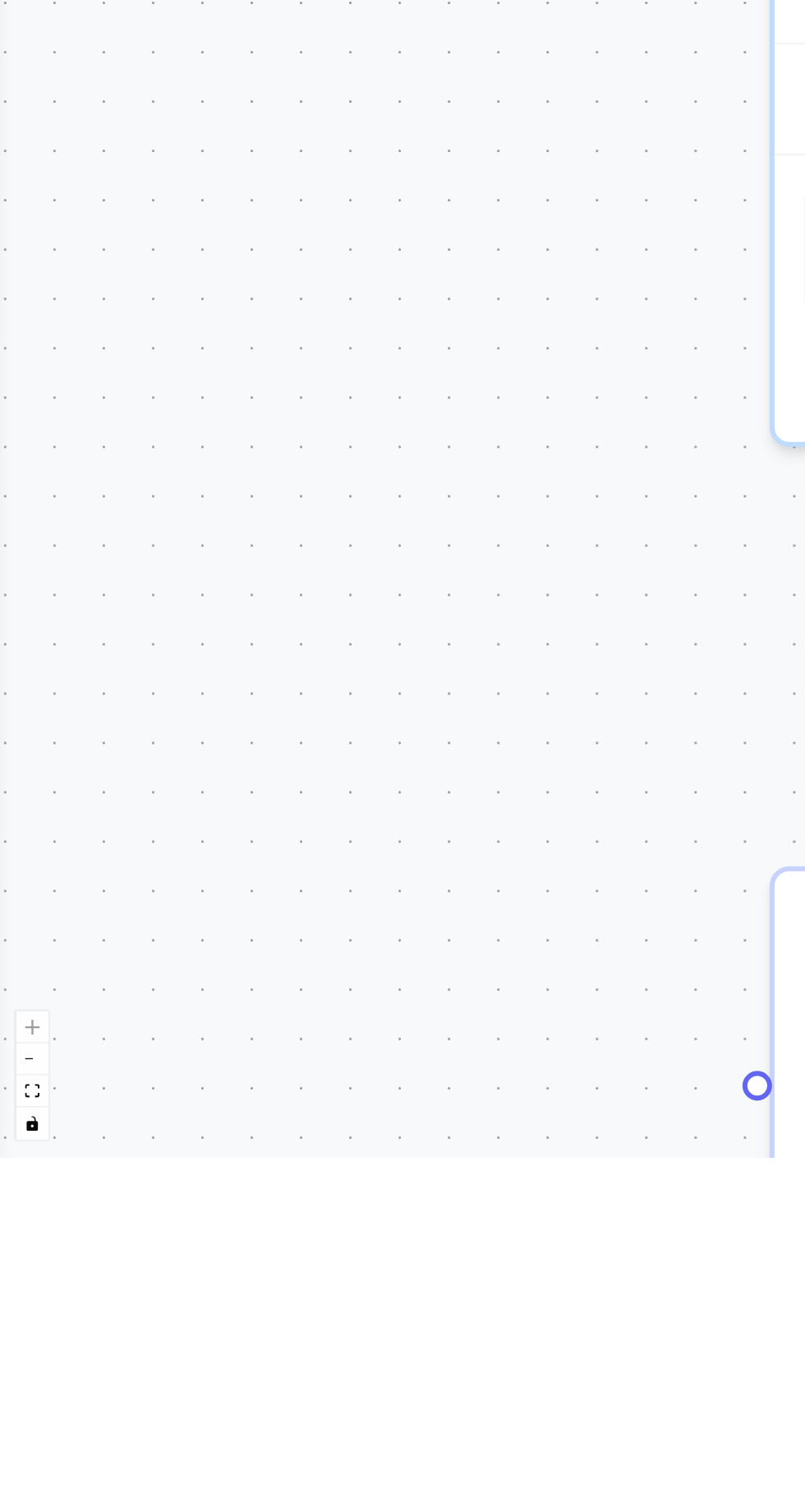
scroll to position [109, 0]
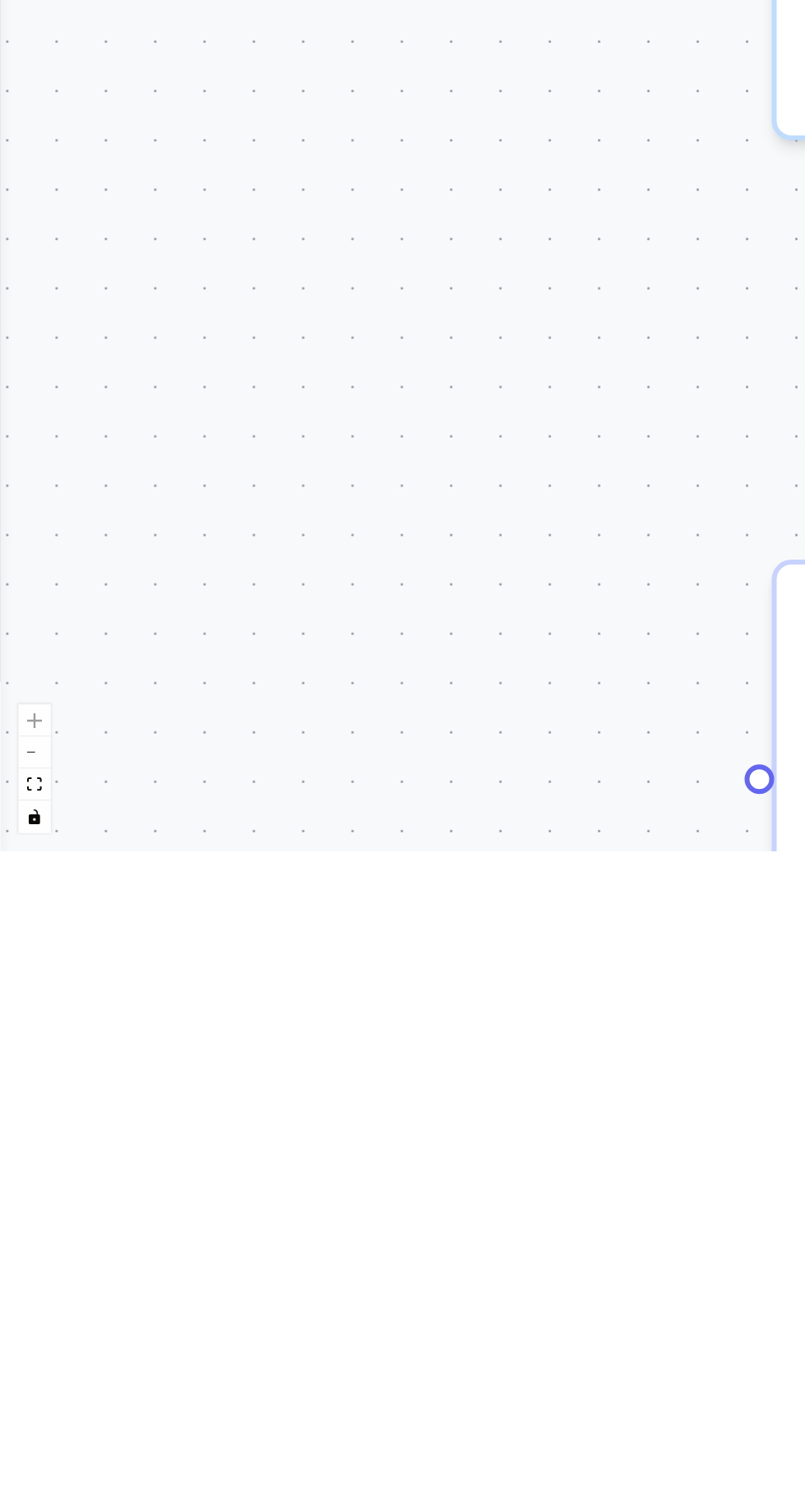
type textarea "**********"
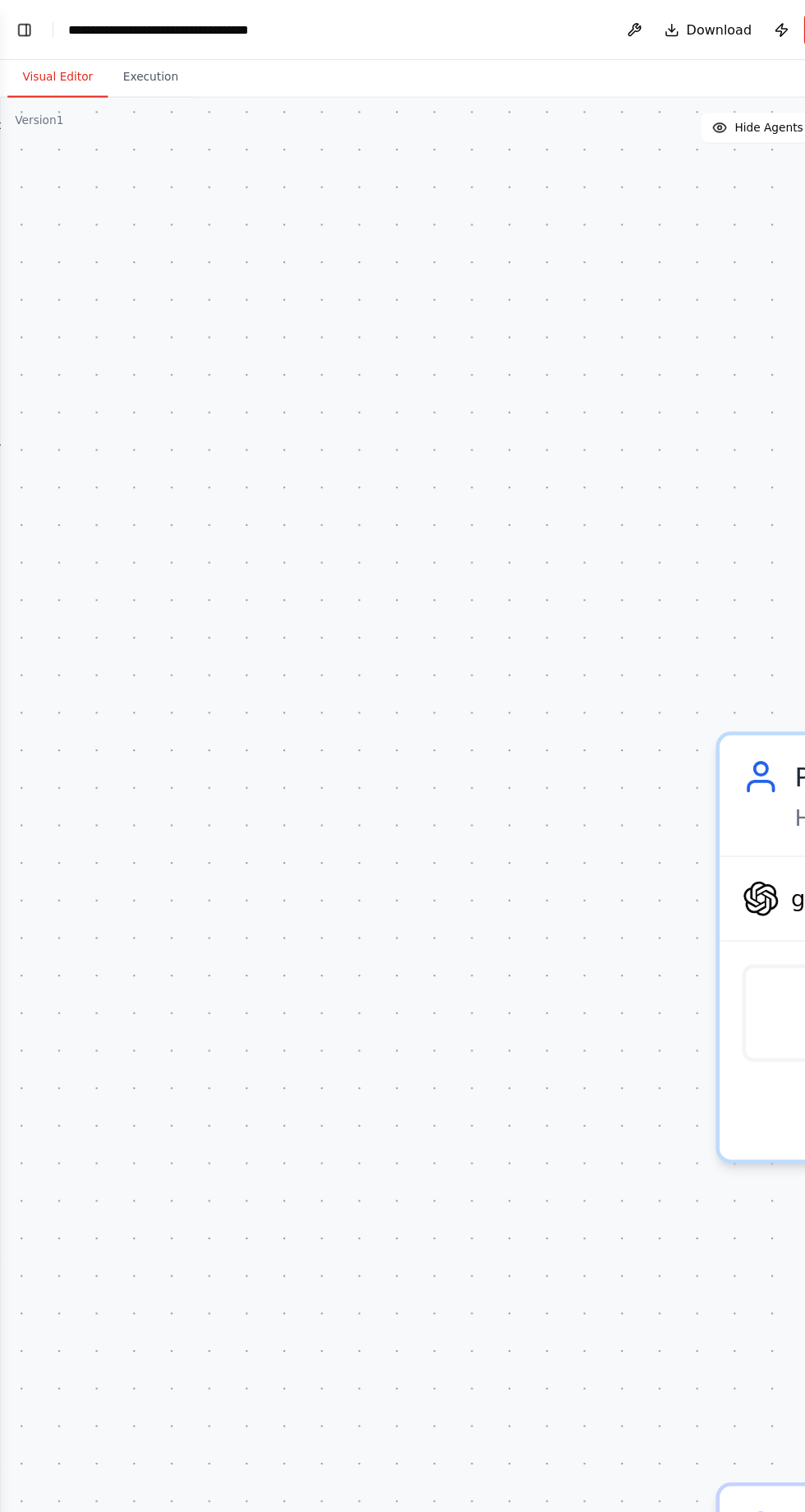
scroll to position [0, 0]
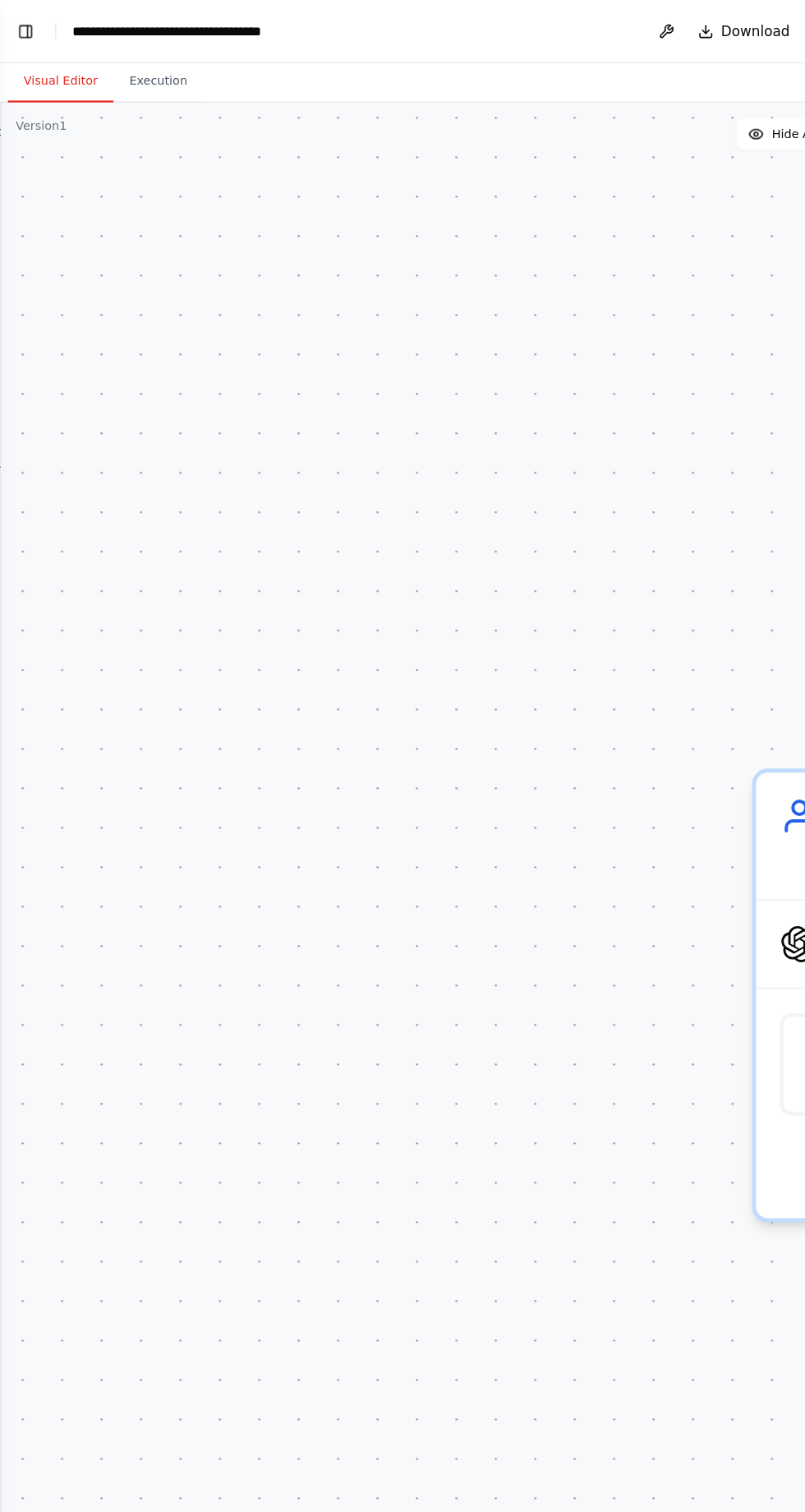
click at [28, 30] on button "Toggle Left Sidebar" at bounding box center [21, 26] width 23 height 23
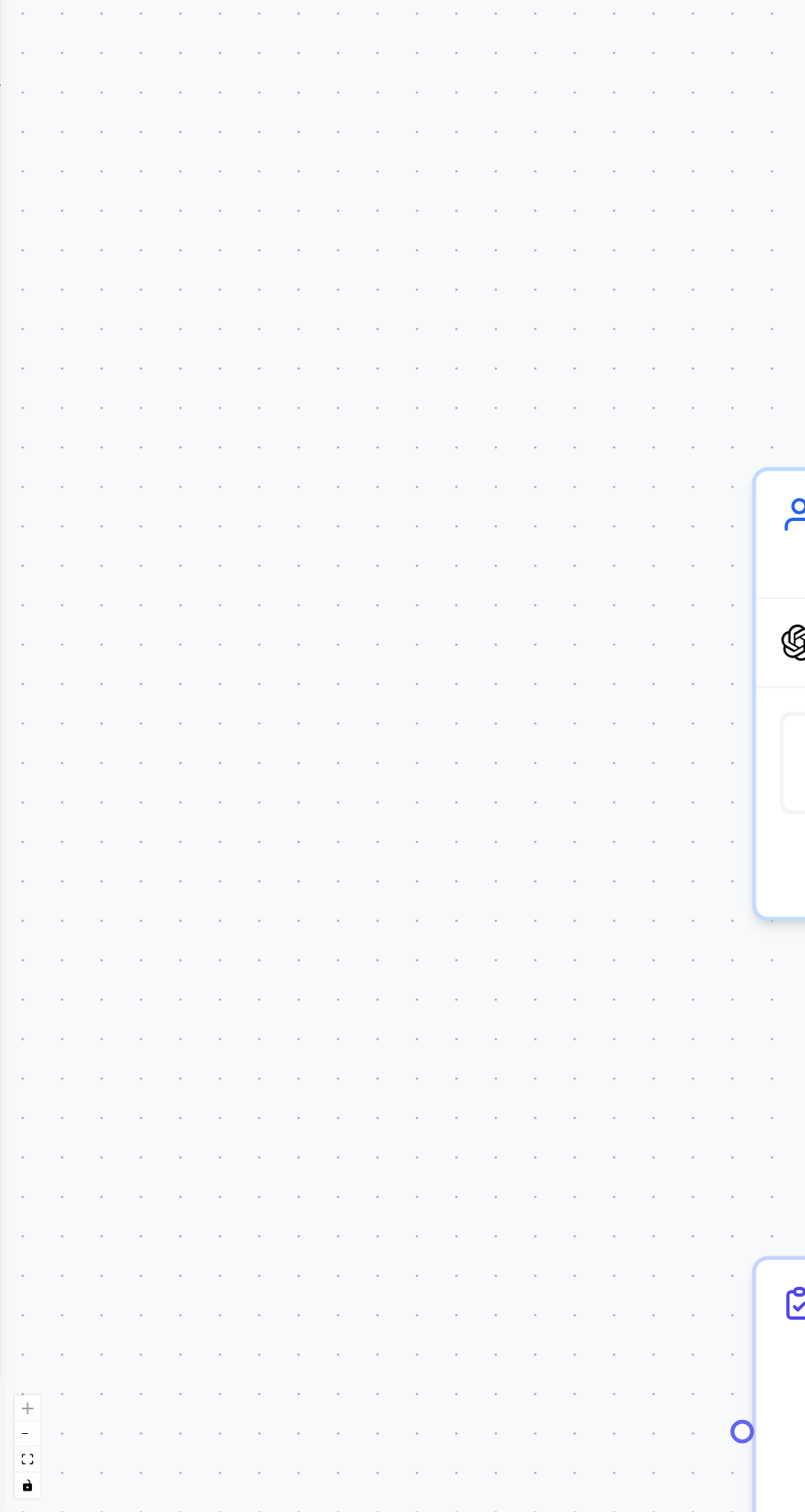
scroll to position [109, 0]
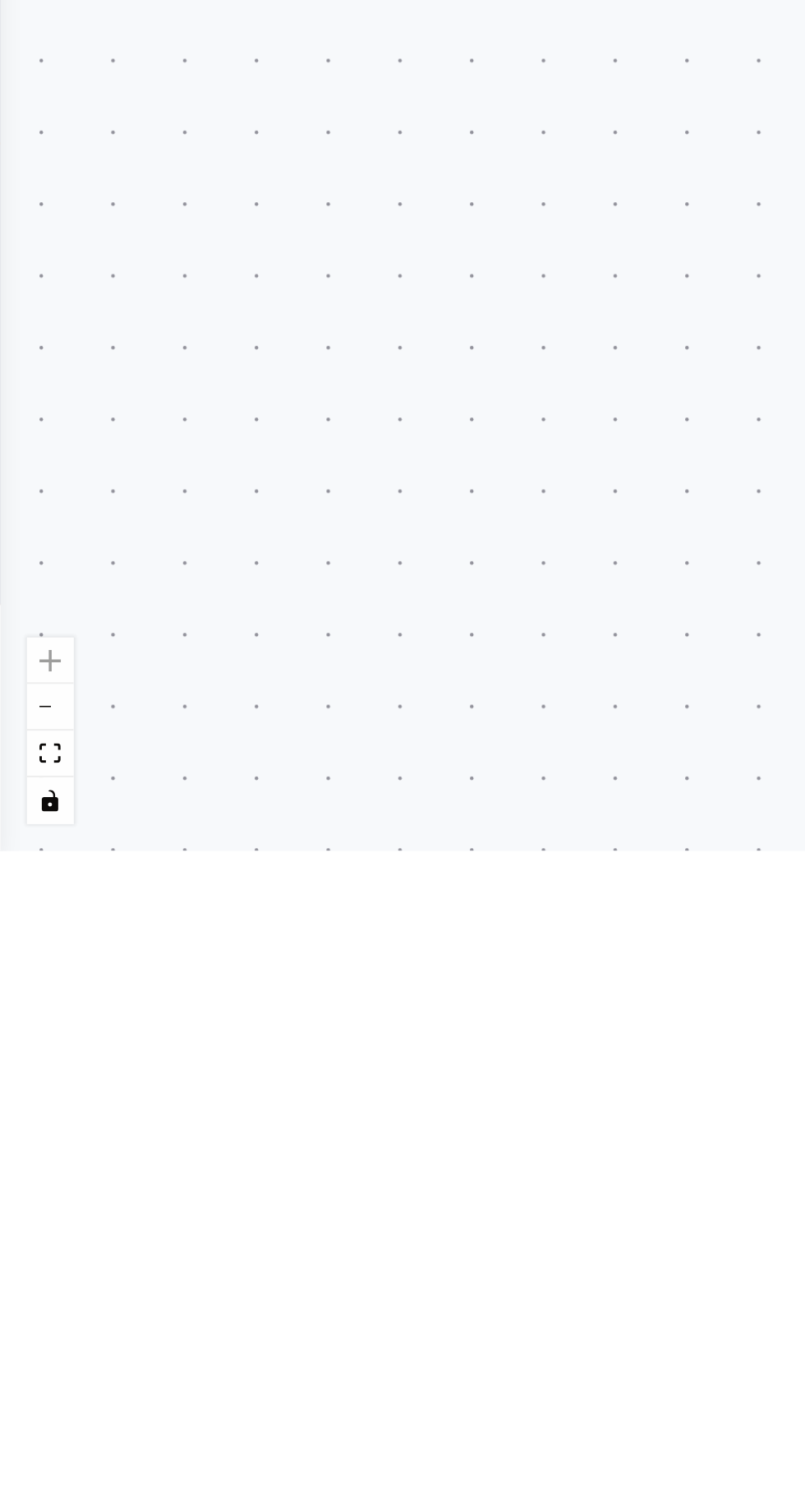
click at [113, 1228] on div ".deletable-edge-delete-btn { width: 20px; height: 20px; border: 0px solid #ffff…" at bounding box center [402, 799] width 805 height 1426
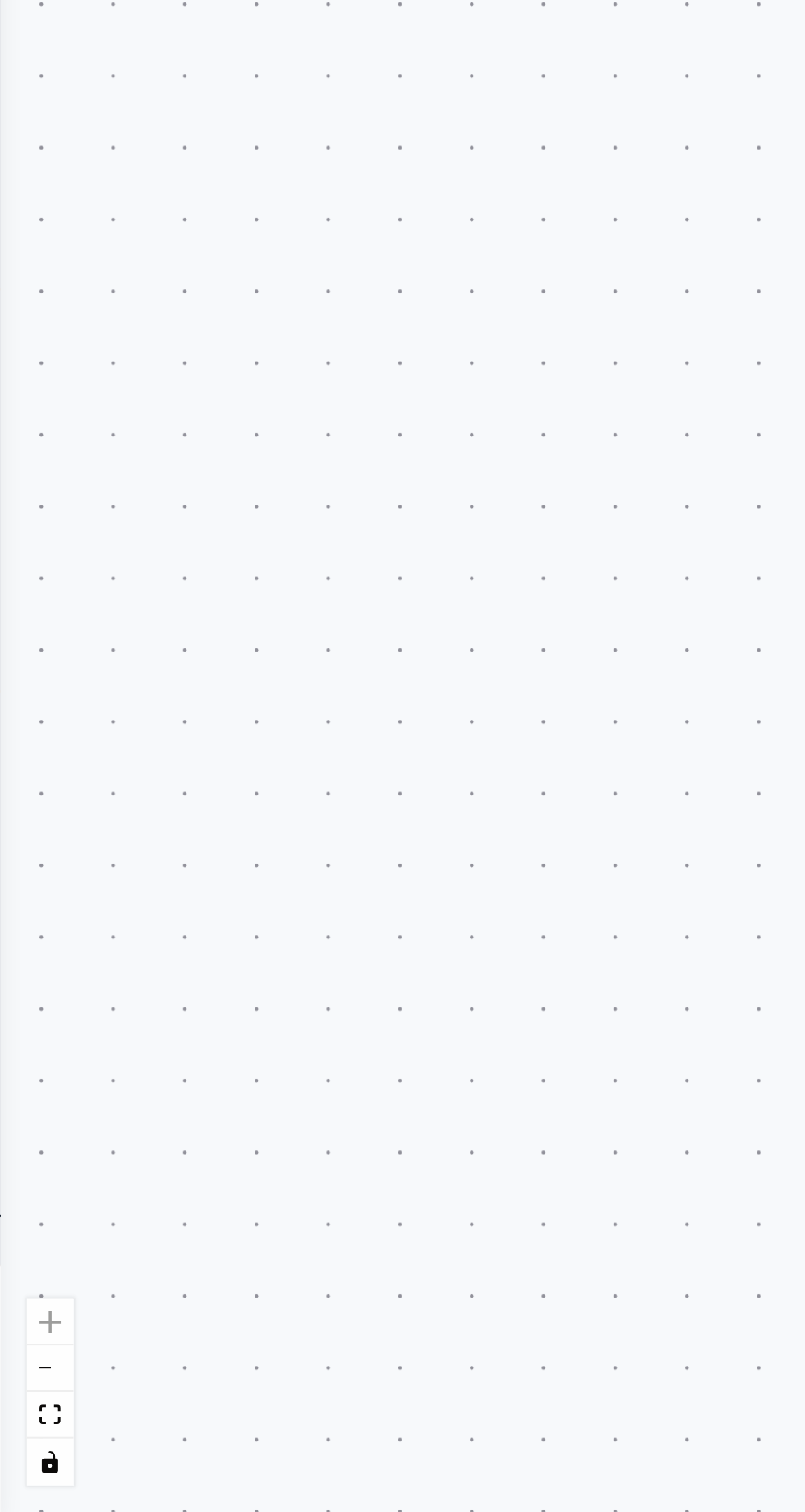
click at [118, 935] on div ".deletable-edge-delete-btn { width: 20px; height: 20px; border: 0px solid #ffff…" at bounding box center [402, 799] width 805 height 1426
click at [92, 898] on div ".deletable-edge-delete-btn { width: 20px; height: 20px; border: 0px solid #ffff…" at bounding box center [402, 799] width 805 height 1426
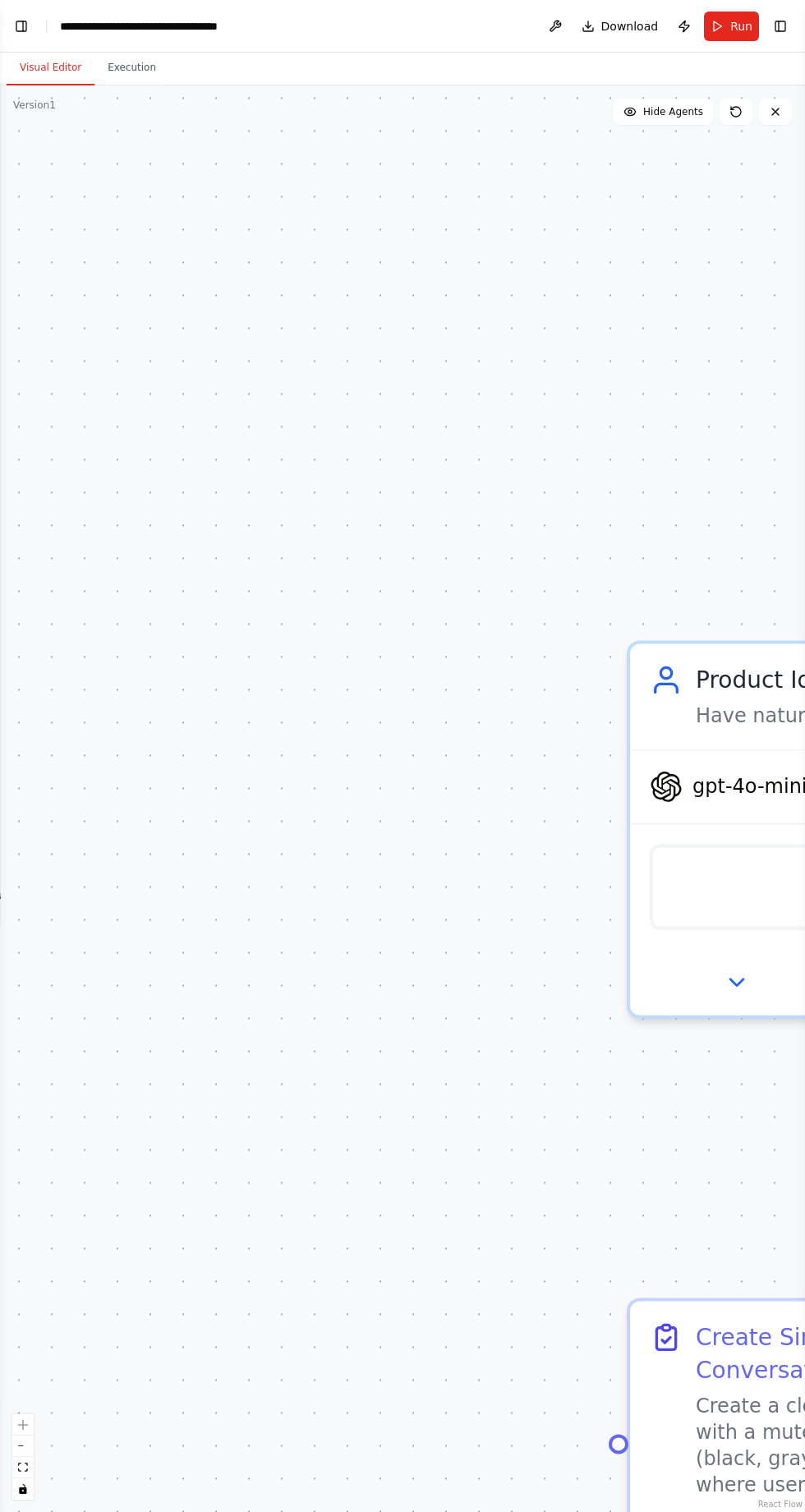
scroll to position [0, 0]
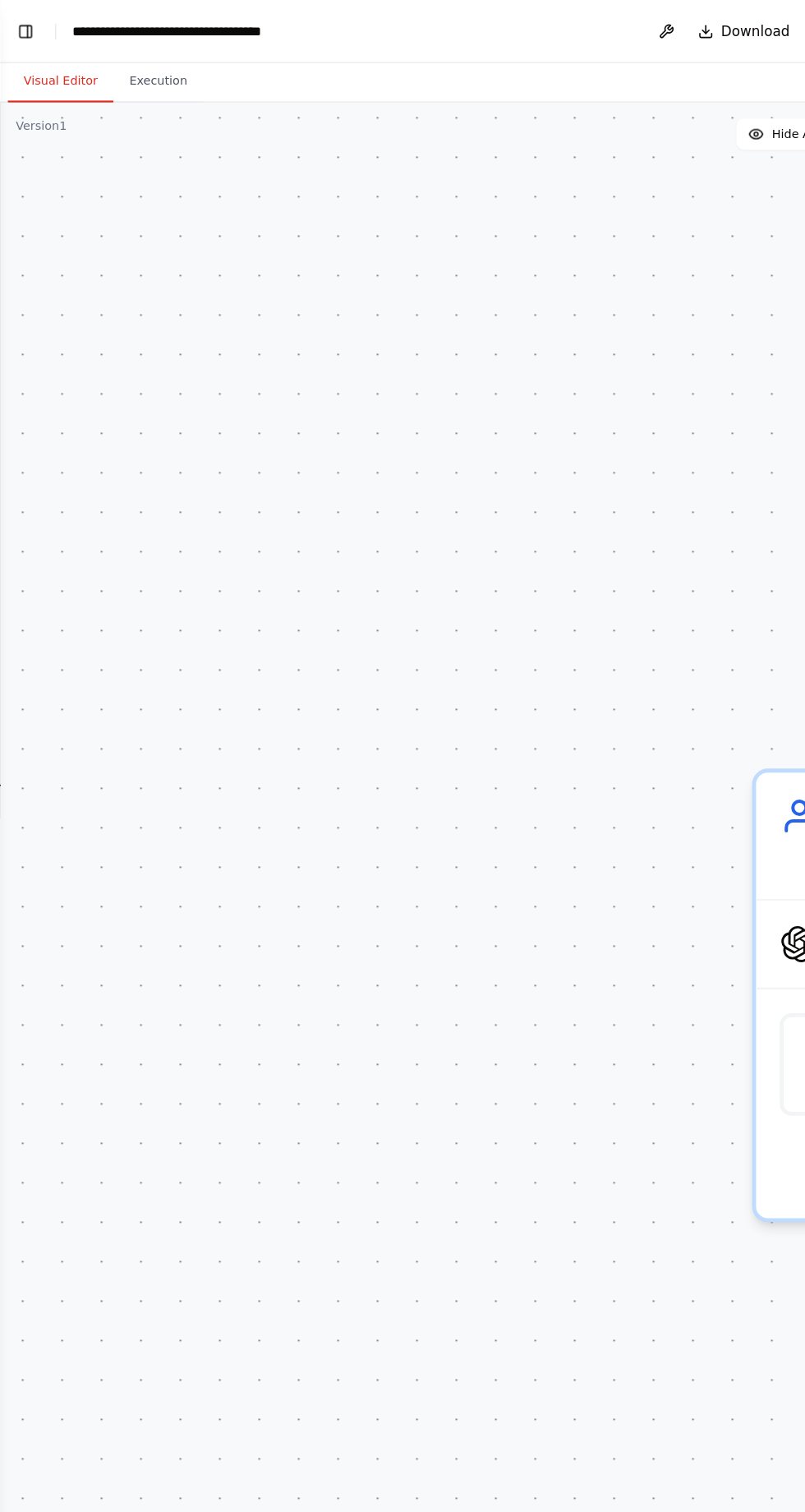
click at [30, 56] on button "Visual Editor" at bounding box center [50, 67] width 88 height 34
click at [30, 19] on button "Toggle Left Sidebar" at bounding box center [21, 26] width 23 height 23
click at [657, 511] on div ".deletable-edge-delete-btn { width: 20px; height: 20px; border: 0px solid #ffff…" at bounding box center [402, 799] width 805 height 1426
click at [26, 28] on button "Toggle Left Sidebar" at bounding box center [21, 26] width 23 height 23
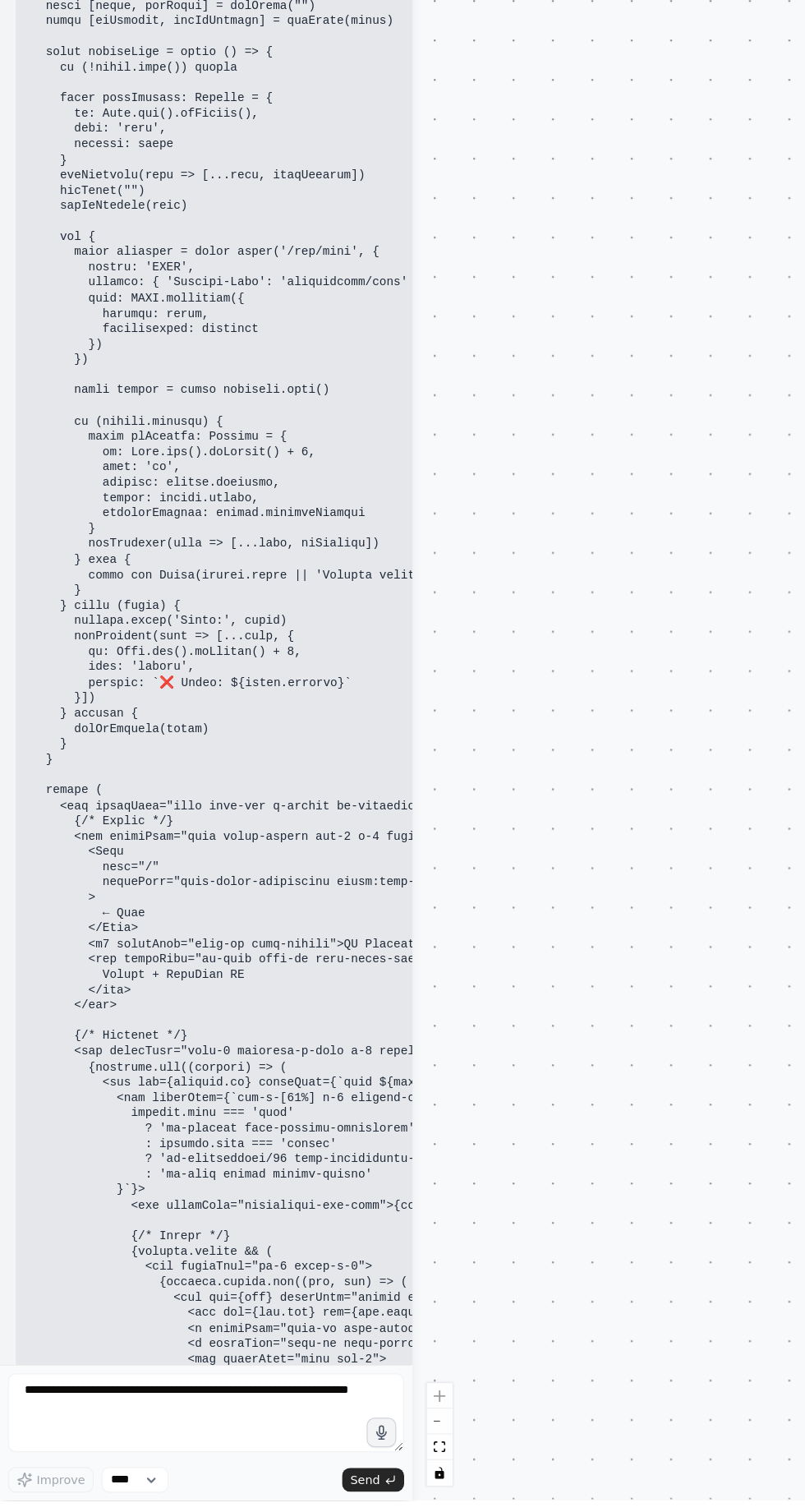
scroll to position [81408, 0]
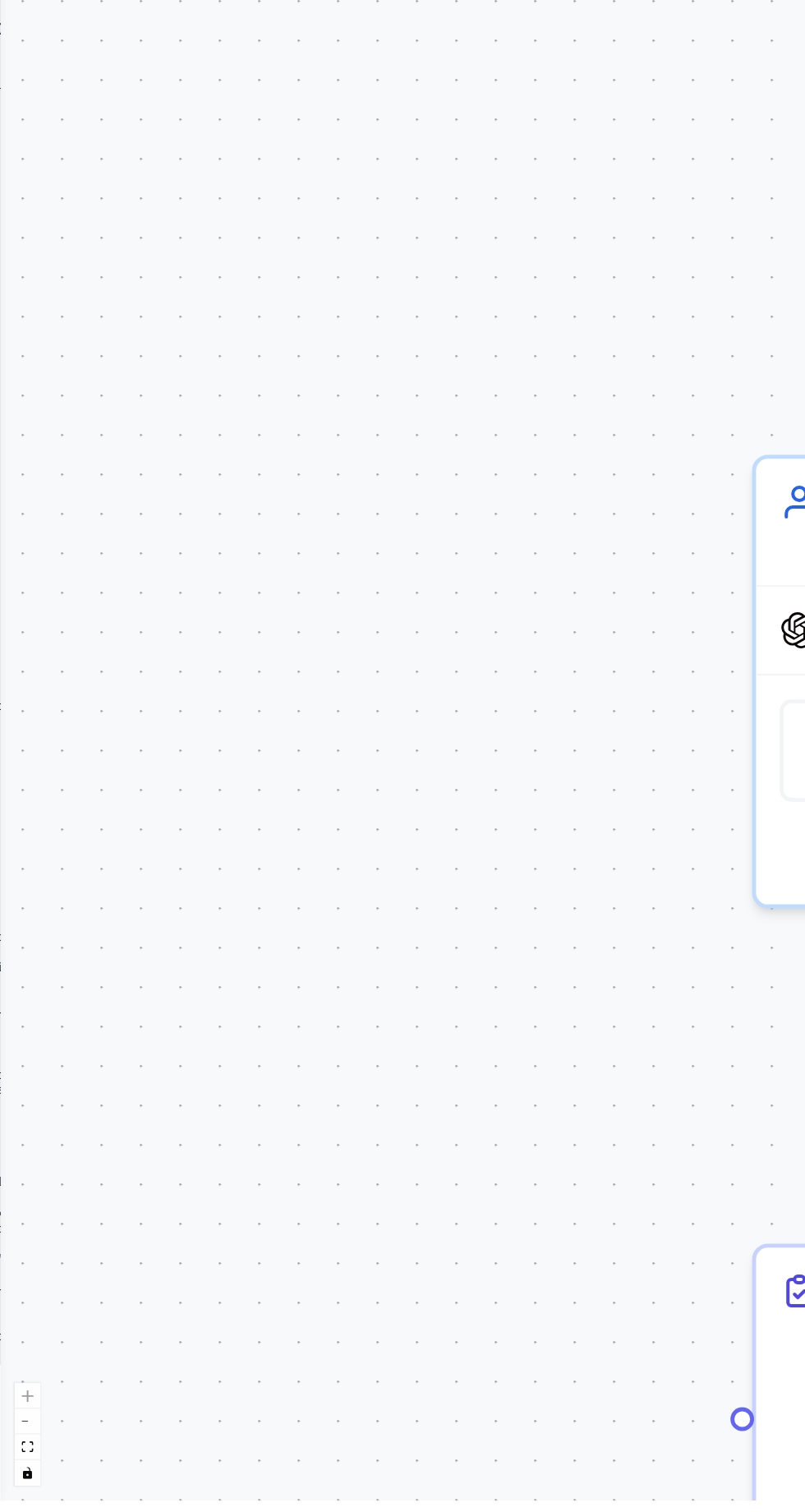
click at [60, 441] on div ".deletable-edge-delete-btn { width: 20px; height: 20px; border: 0px solid #ffff…" at bounding box center [402, 799] width 805 height 1426
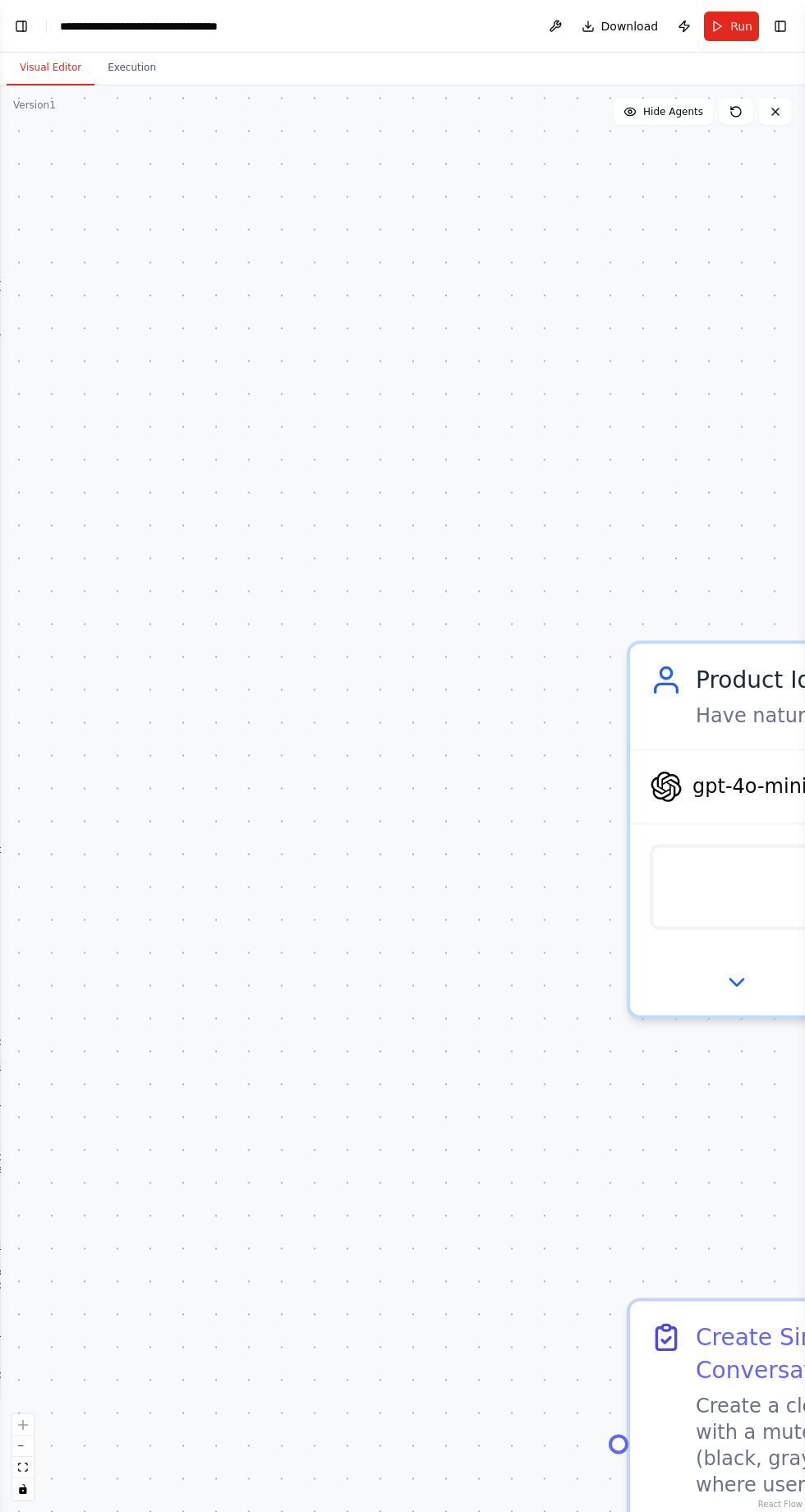
click at [33, 133] on div ".deletable-edge-delete-btn { width: 20px; height: 20px; border: 0px solid #ffff…" at bounding box center [402, 799] width 805 height 1426
click at [30, 37] on button "Toggle Left Sidebar" at bounding box center [21, 26] width 23 height 23
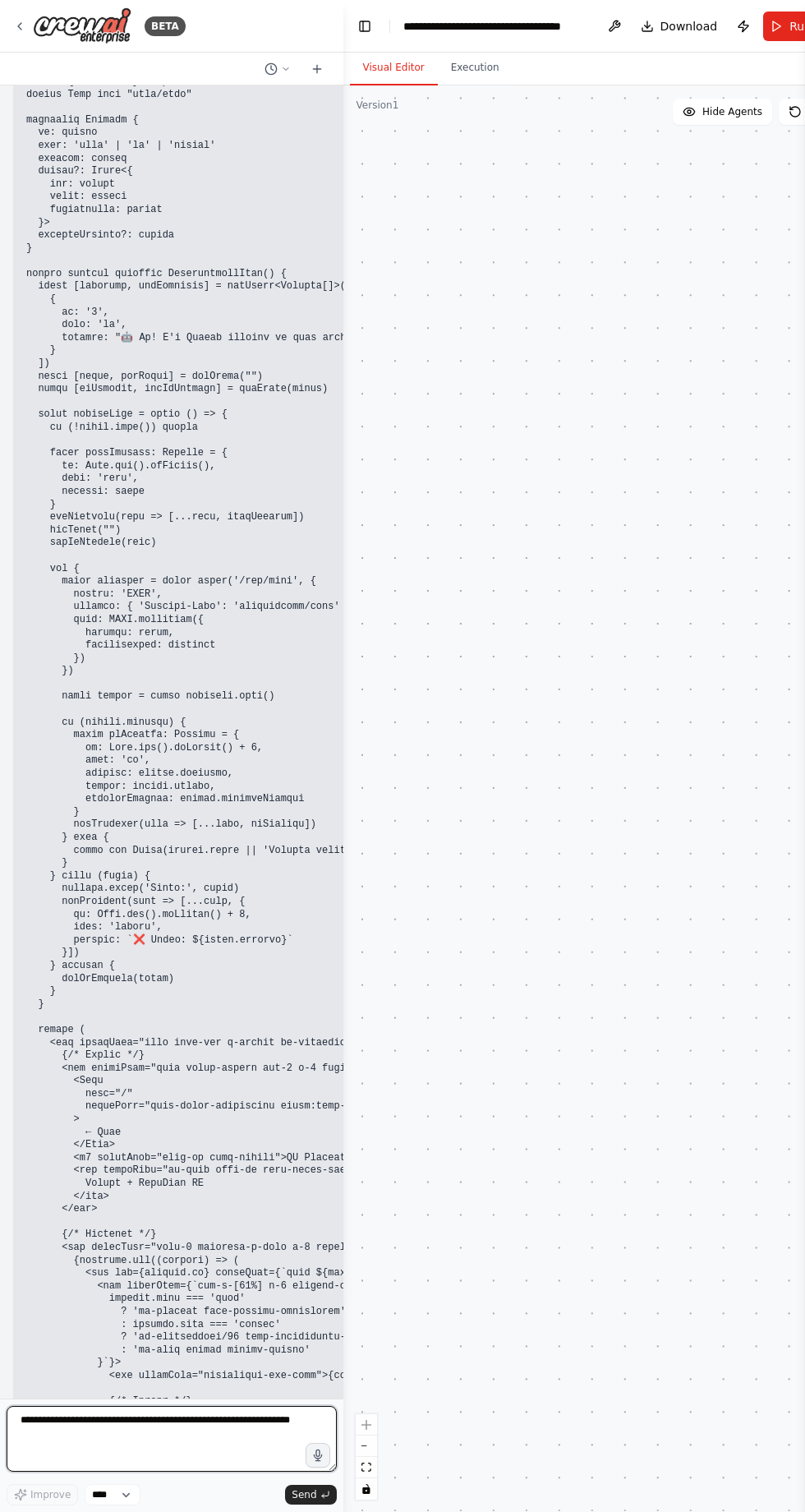
click at [188, 1471] on textarea at bounding box center [172, 1438] width 330 height 65
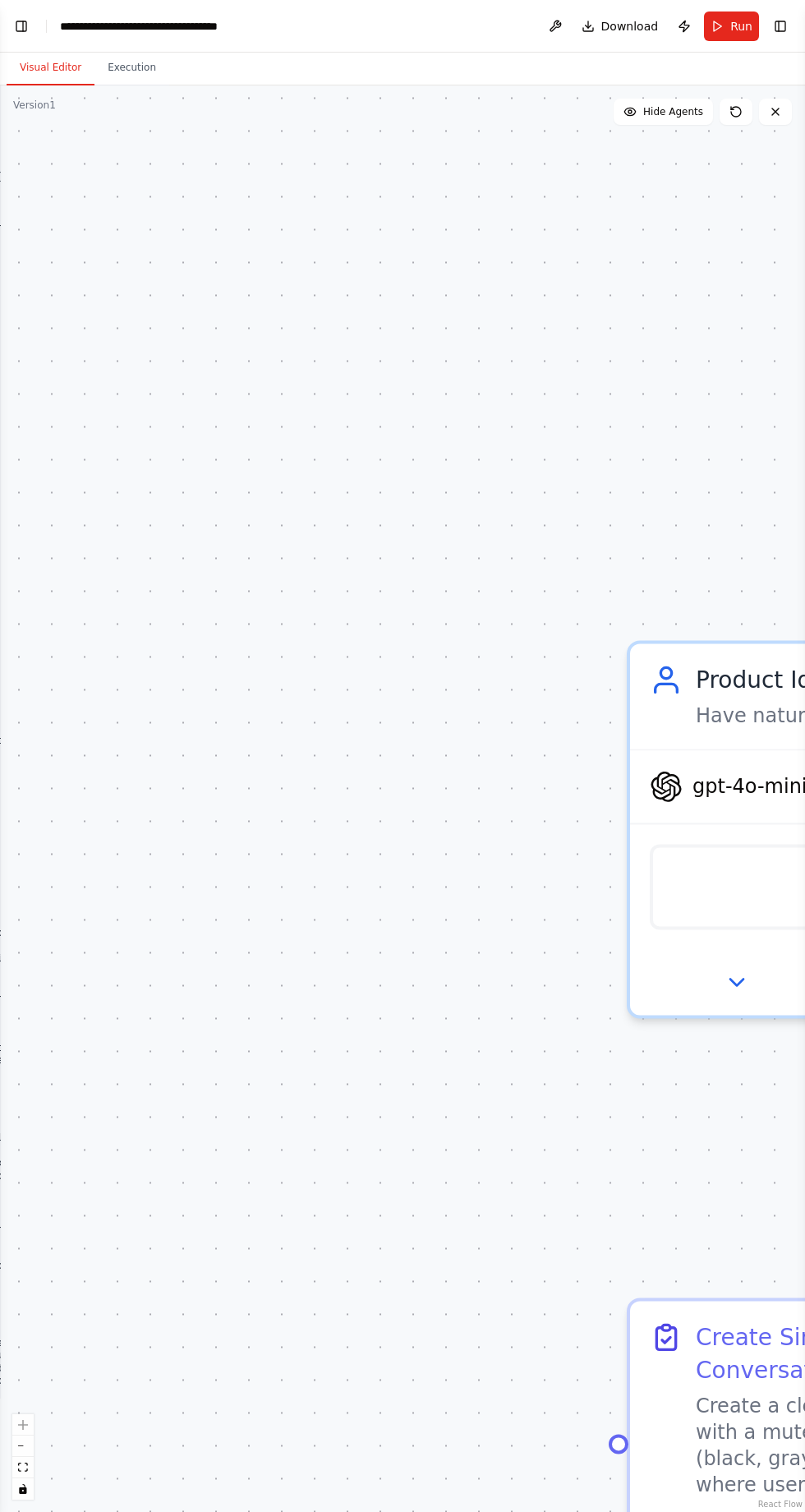
scroll to position [109, 0]
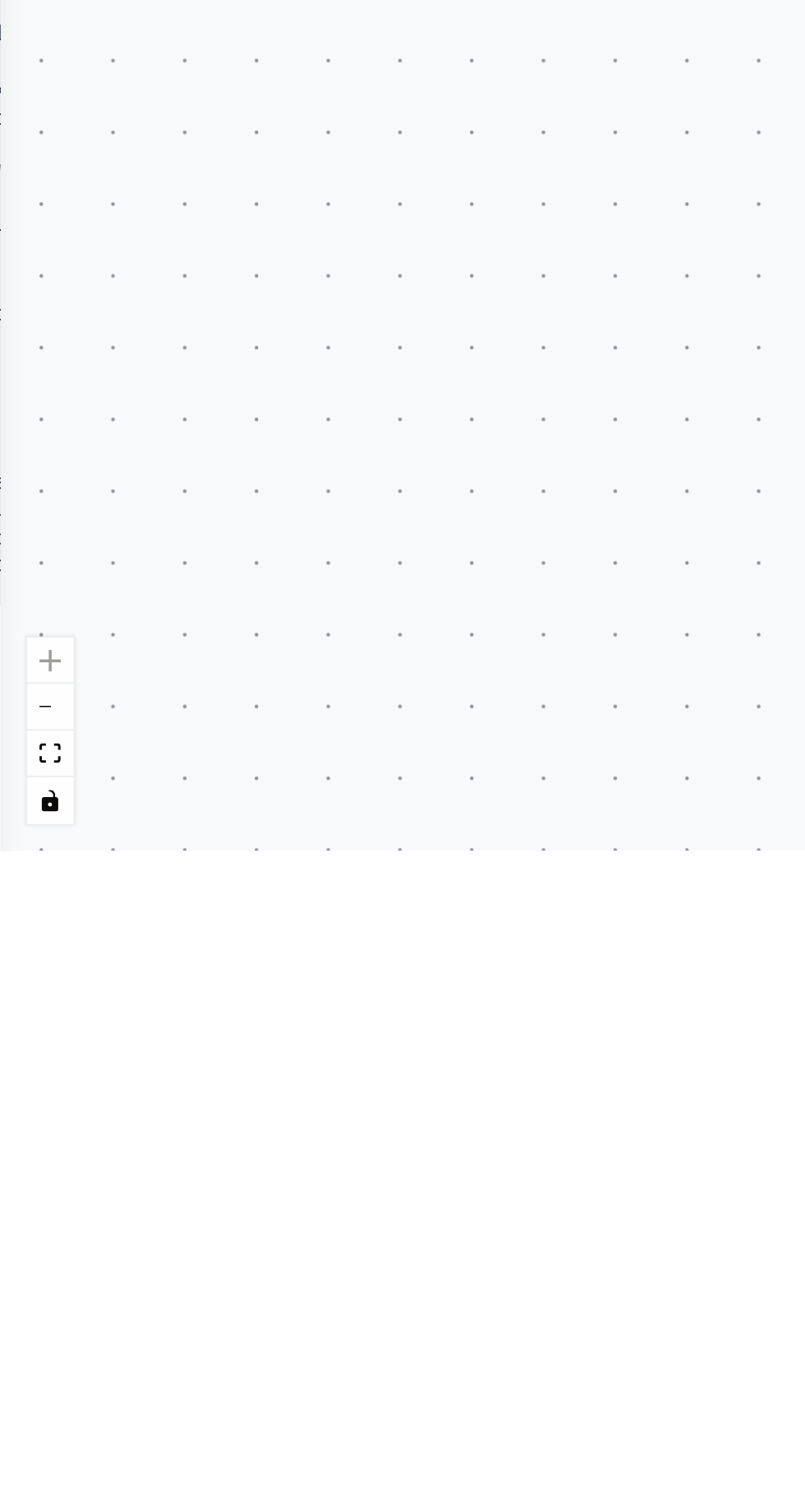
type textarea "**********"
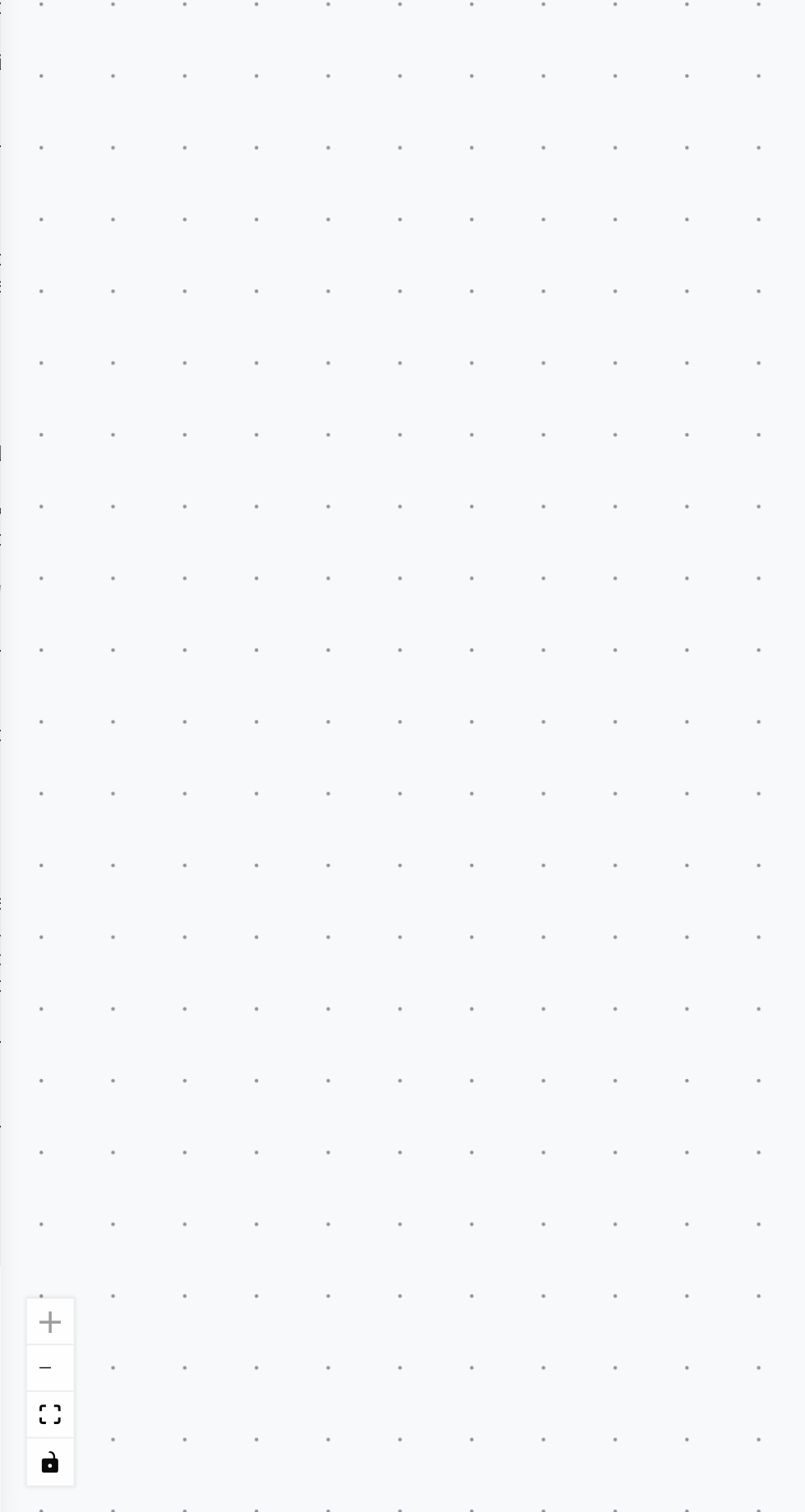
scroll to position [81628, 0]
click at [87, 892] on div ".deletable-edge-delete-btn { width: 20px; height: 20px; border: 0px solid #ffff…" at bounding box center [402, 799] width 805 height 1426
click at [122, 646] on div ".deletable-edge-delete-btn { width: 20px; height: 20px; border: 0px solid #ffff…" at bounding box center [402, 799] width 805 height 1426
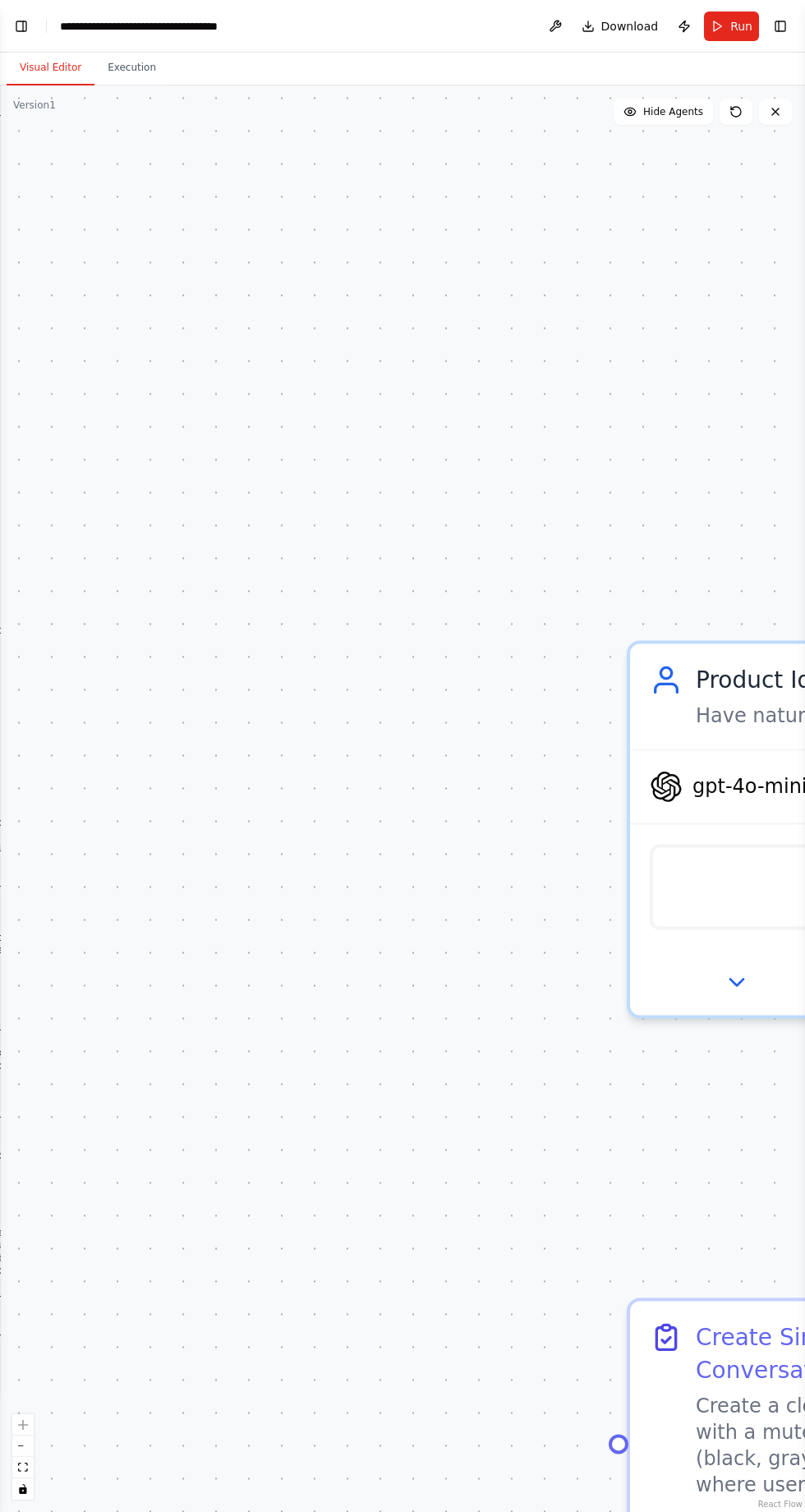
click at [148, 139] on div ".deletable-edge-delete-btn { width: 20px; height: 20px; border: 0px solid #ffff…" at bounding box center [402, 799] width 805 height 1426
click at [155, 161] on div ".deletable-edge-delete-btn { width: 20px; height: 20px; border: 0px solid #ffff…" at bounding box center [402, 799] width 805 height 1426
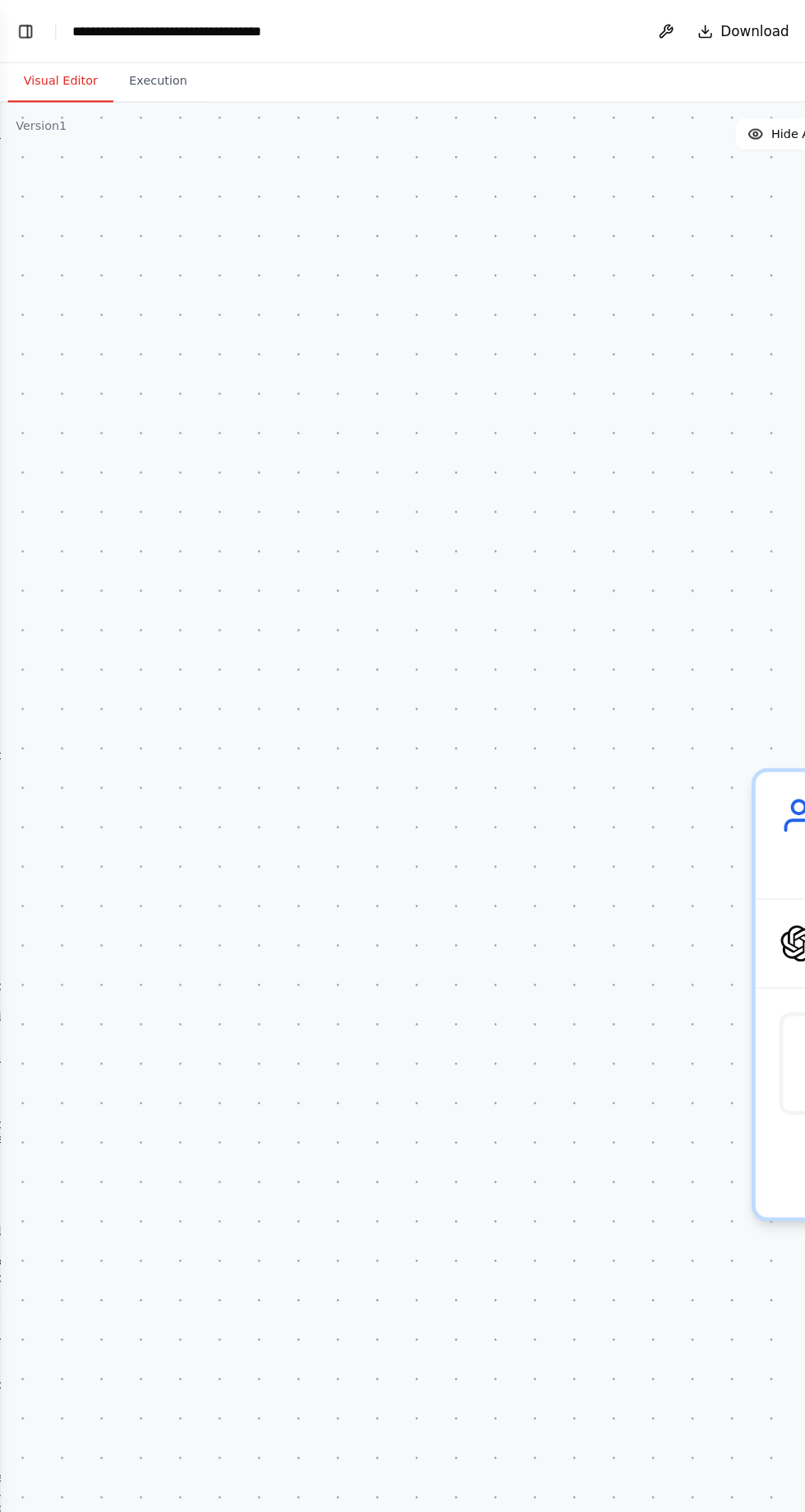
scroll to position [0, 0]
click at [139, 143] on div ".deletable-edge-delete-btn { width: 20px; height: 20px; border: 0px solid #ffff…" at bounding box center [402, 799] width 805 height 1426
click at [29, 27] on button "Toggle Left Sidebar" at bounding box center [21, 26] width 23 height 23
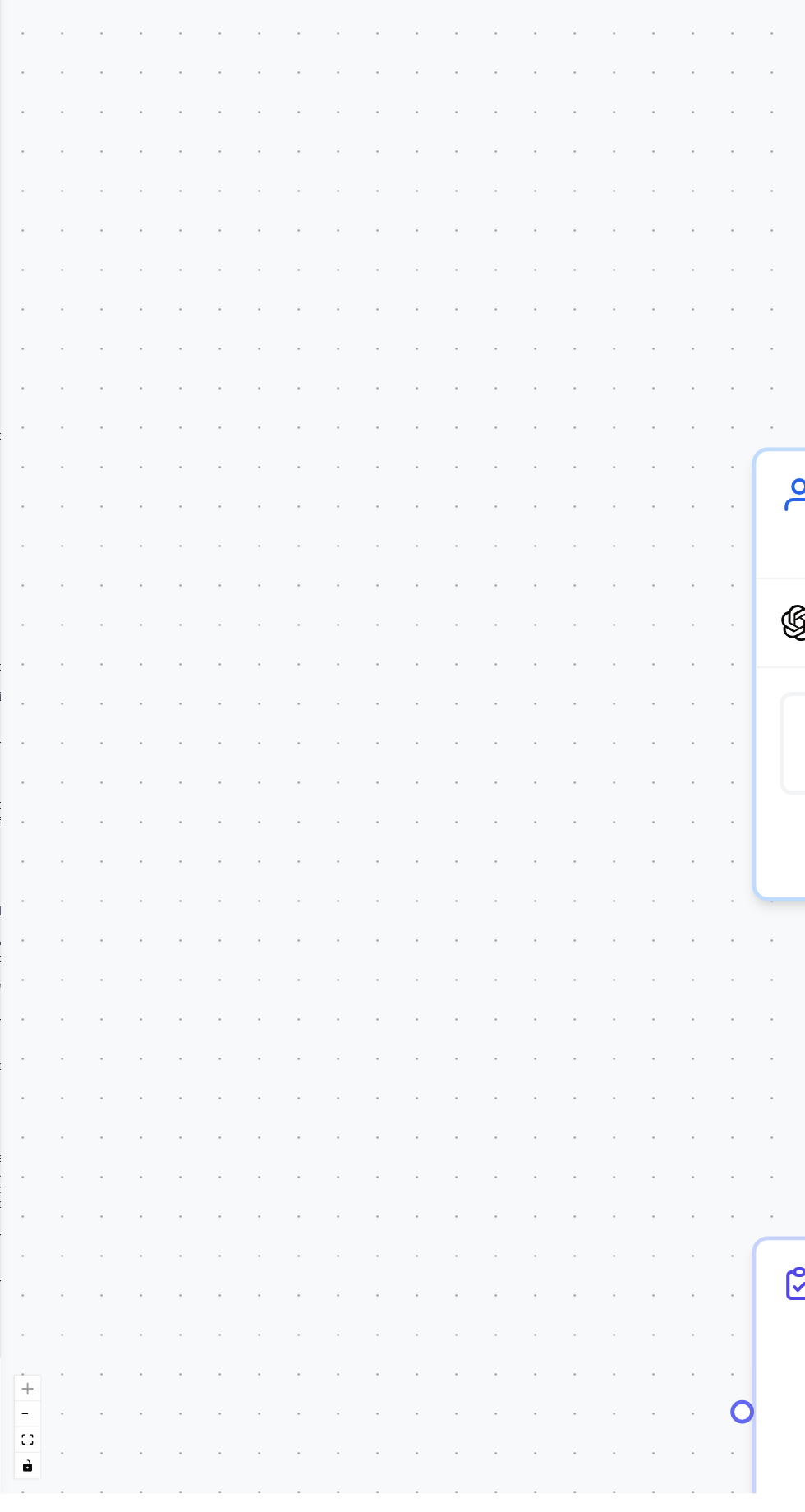
scroll to position [81518, 0]
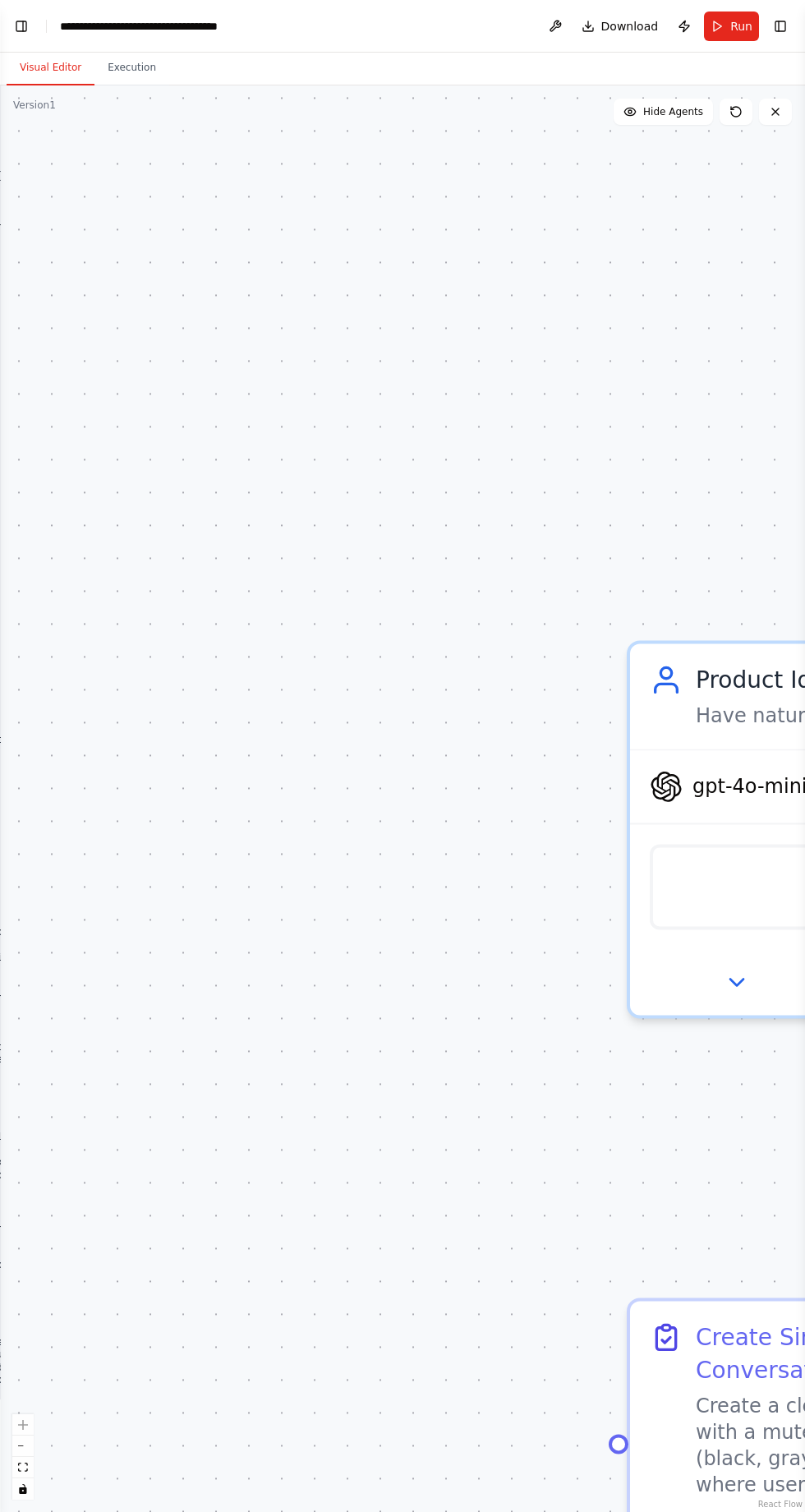
click at [14, 28] on button "Toggle Left Sidebar" at bounding box center [21, 26] width 23 height 23
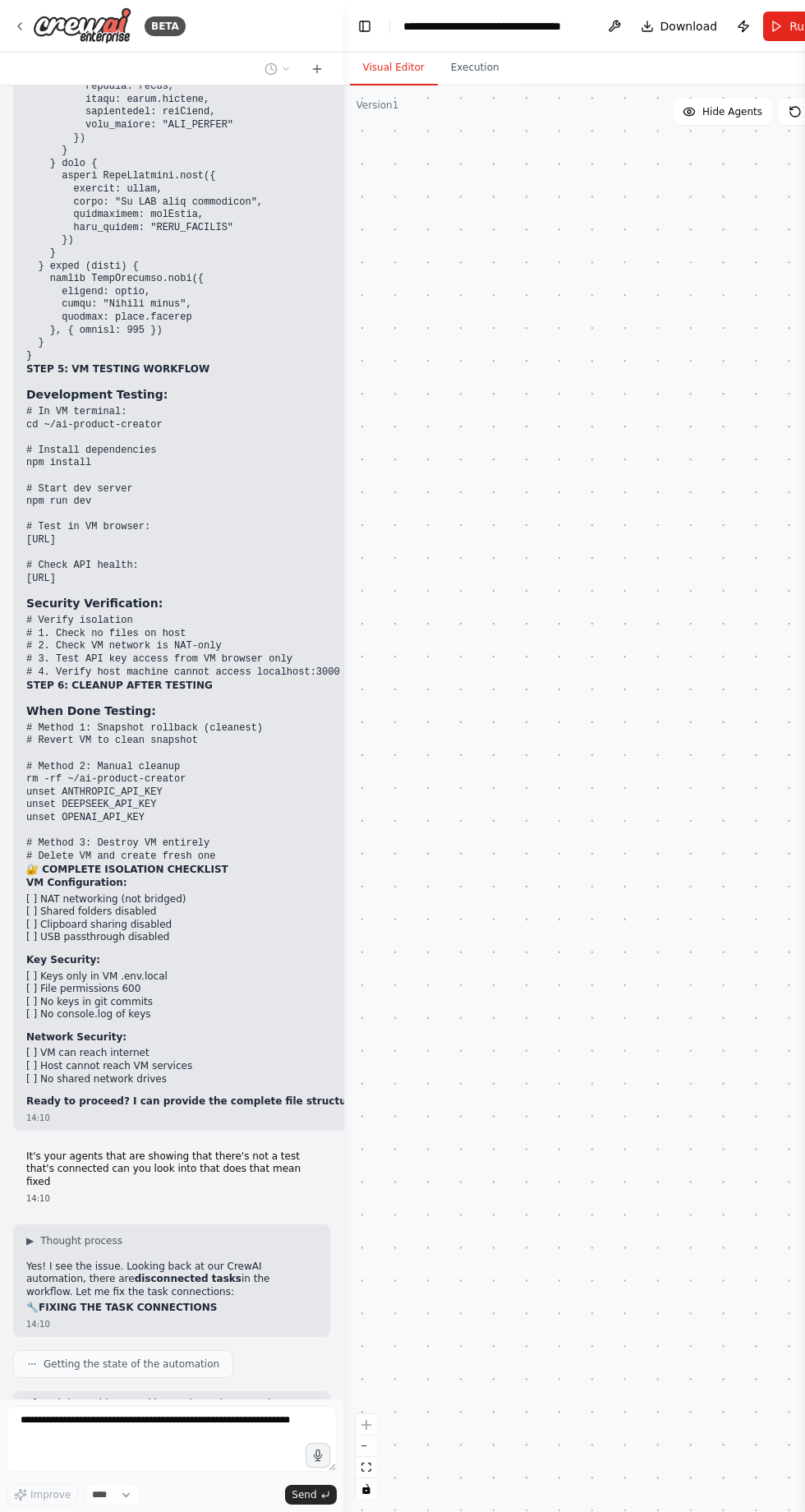
scroll to position [75184, 0]
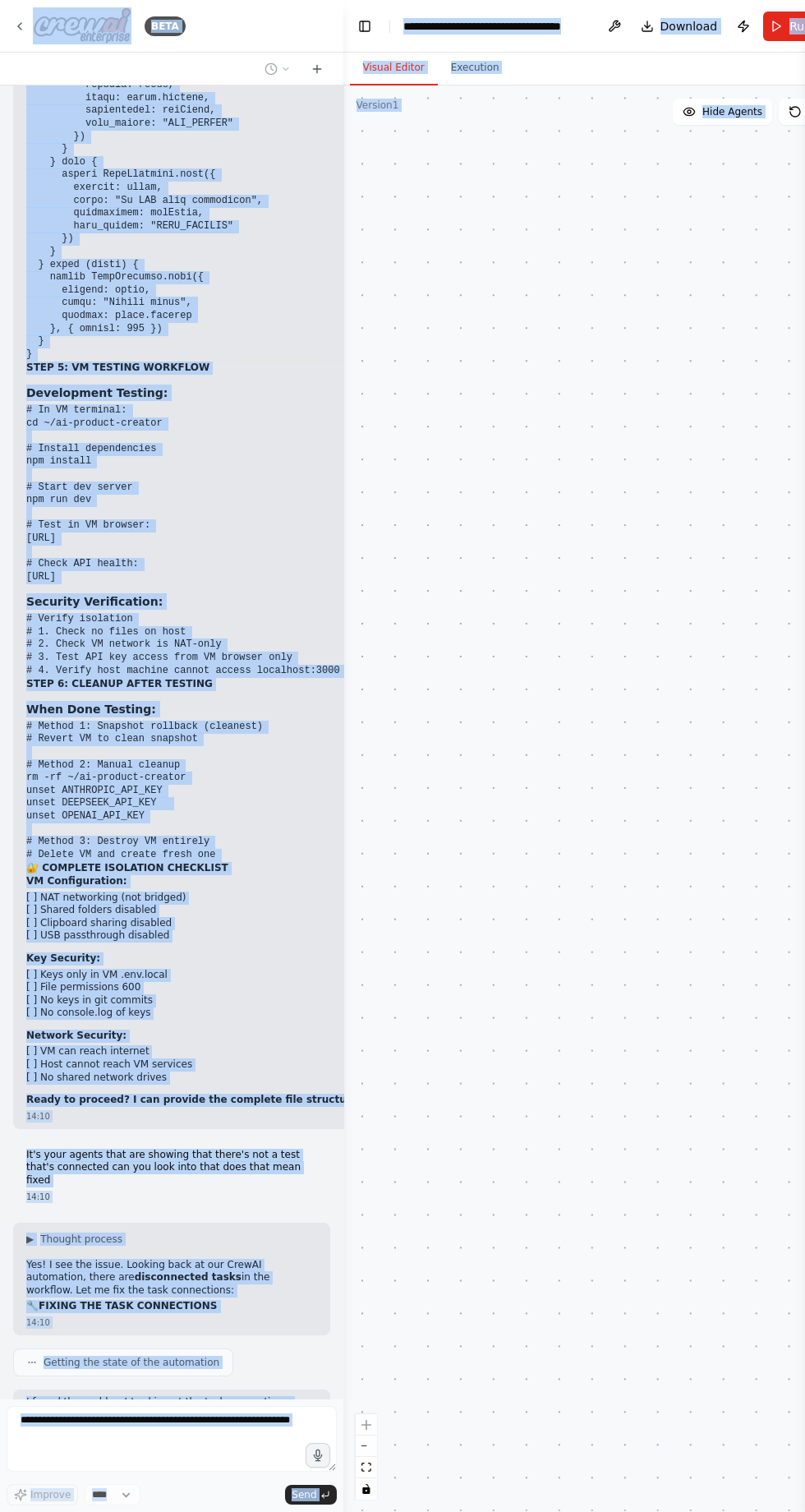
copy body "BETA I want to build a bot that makes stickers and manages digital products by …"
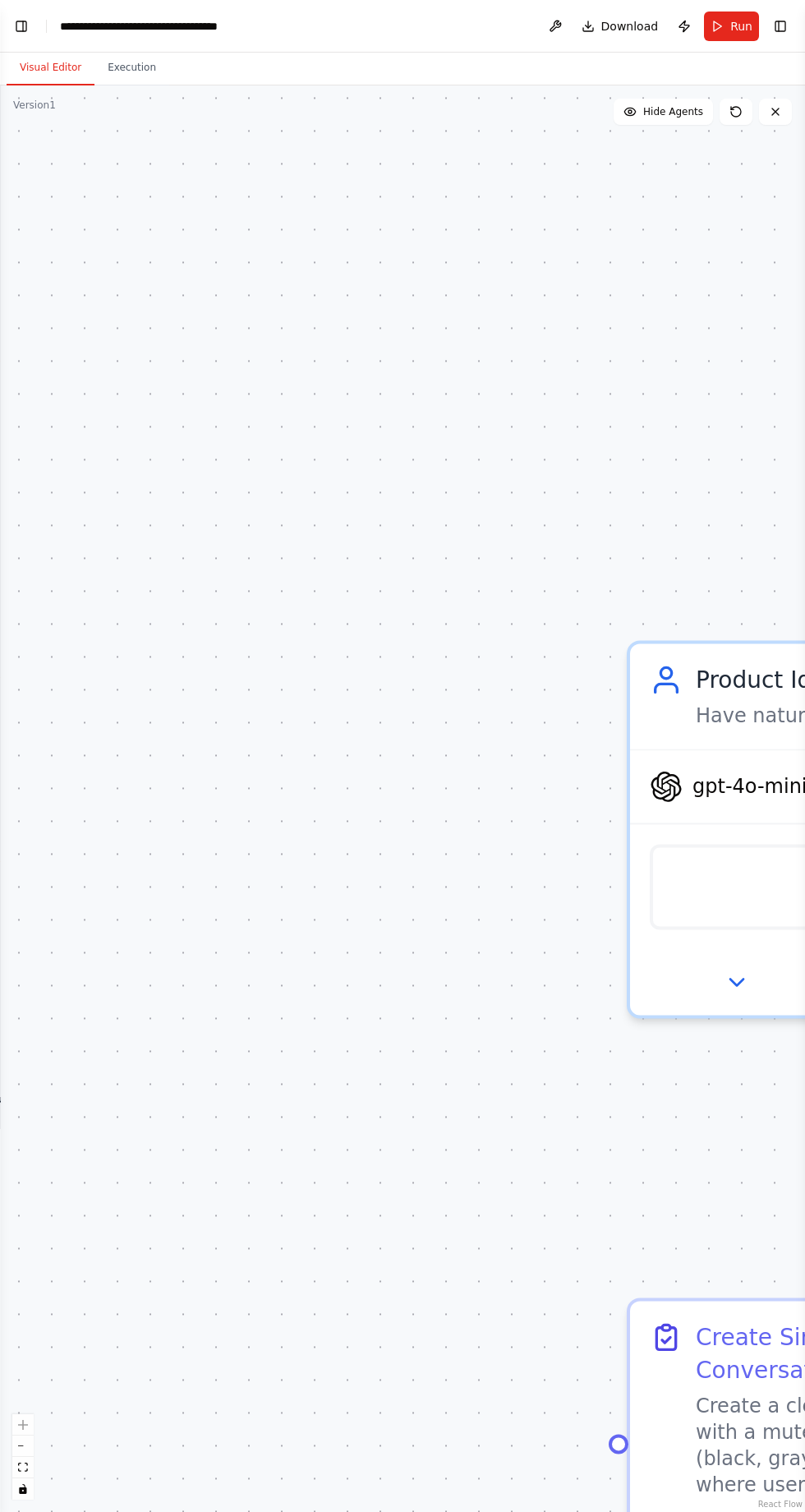
click at [19, 17] on button "Toggle Left Sidebar" at bounding box center [21, 26] width 23 height 23
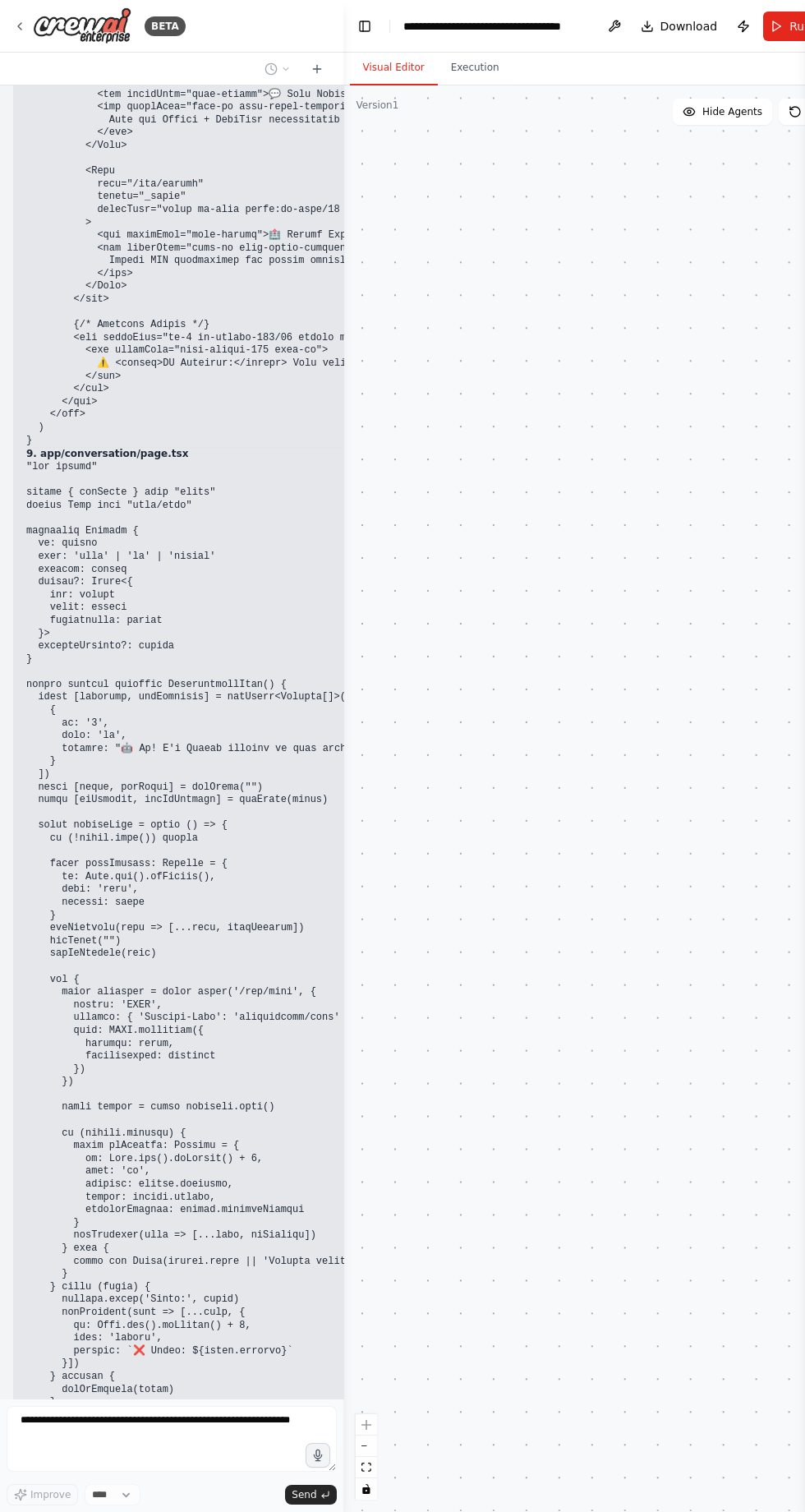
scroll to position [81628, 0]
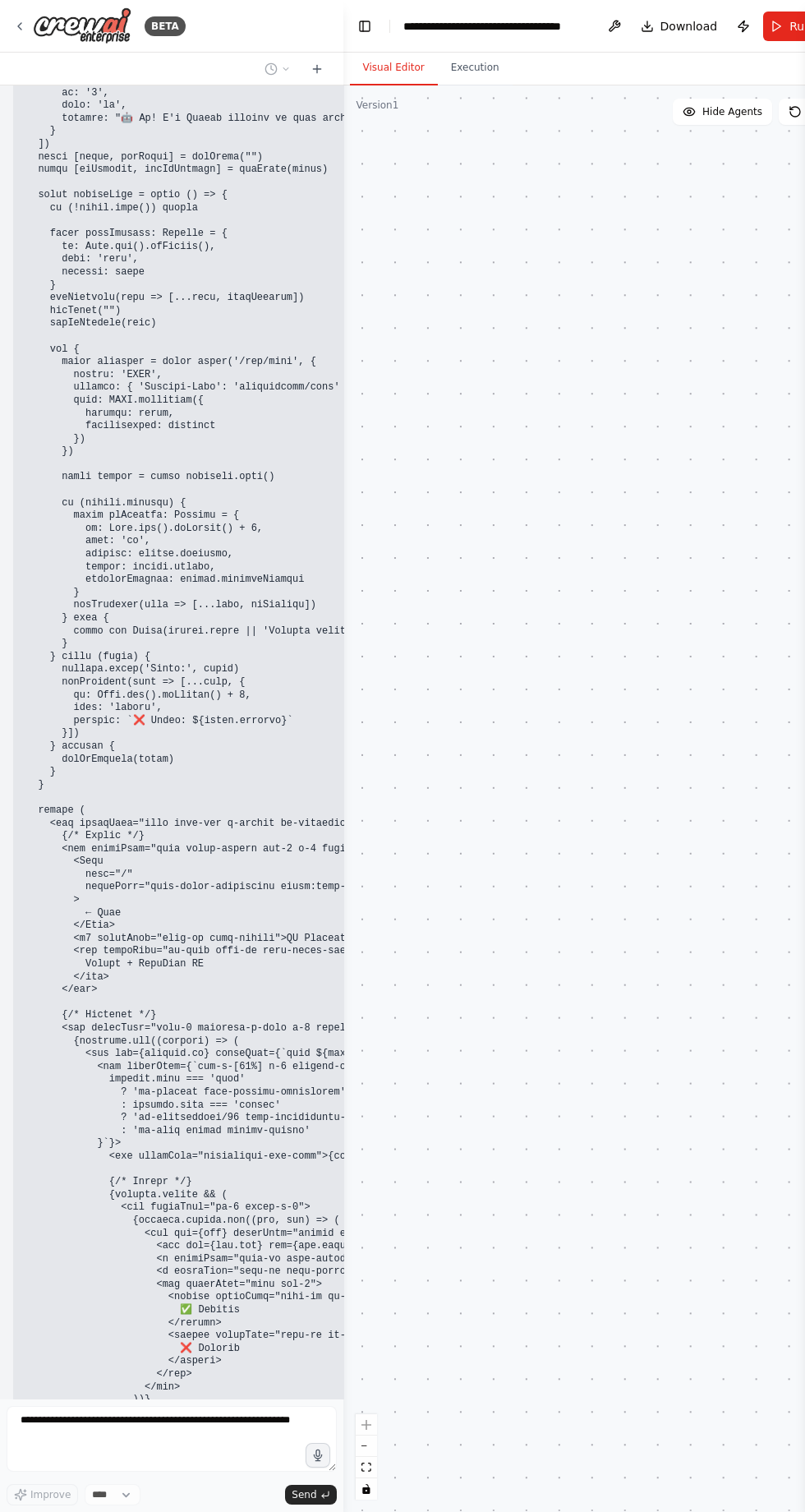
click at [84, 543] on code at bounding box center [463, 983] width 875 height 2304
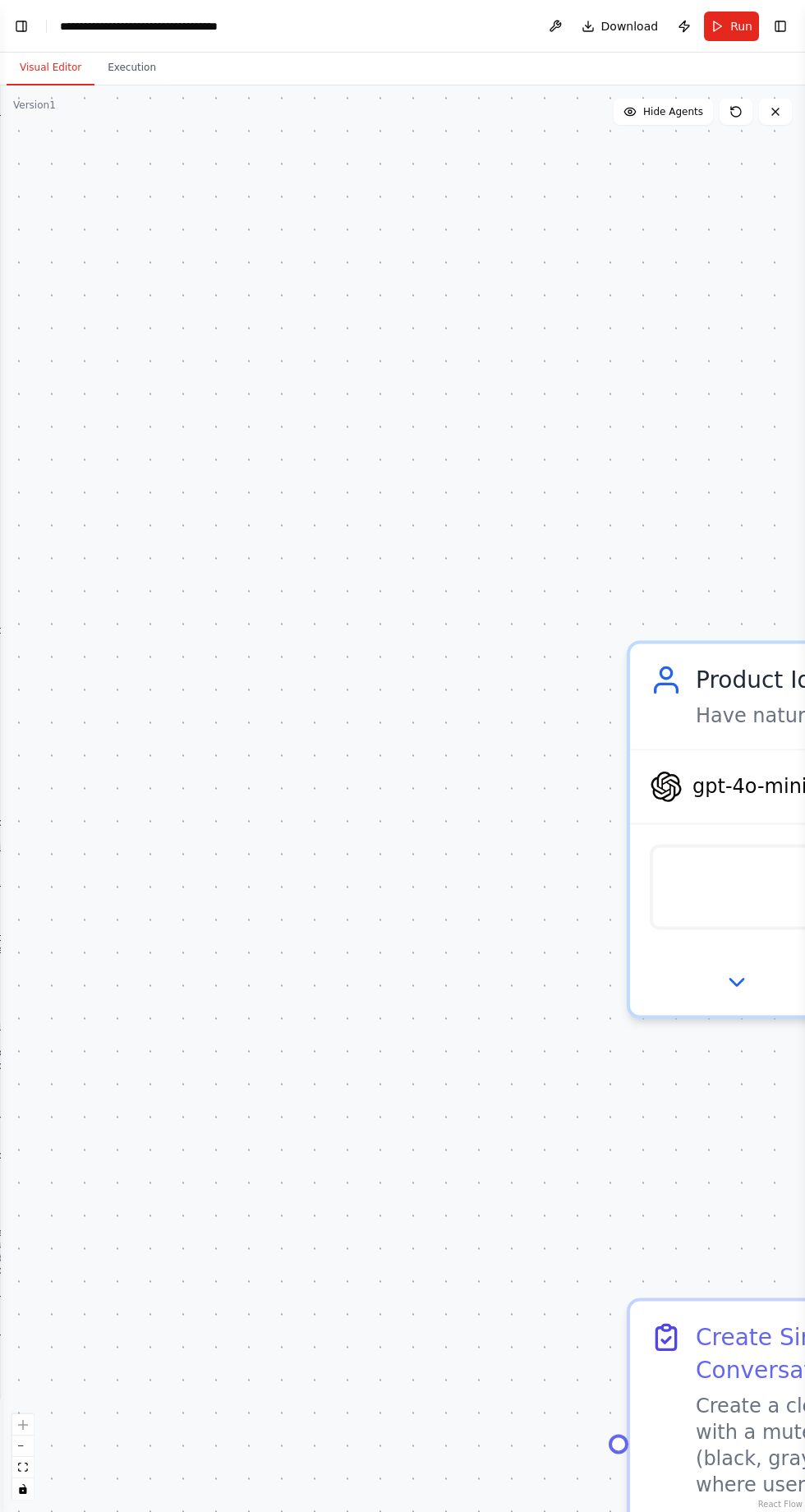
scroll to position [109, 0]
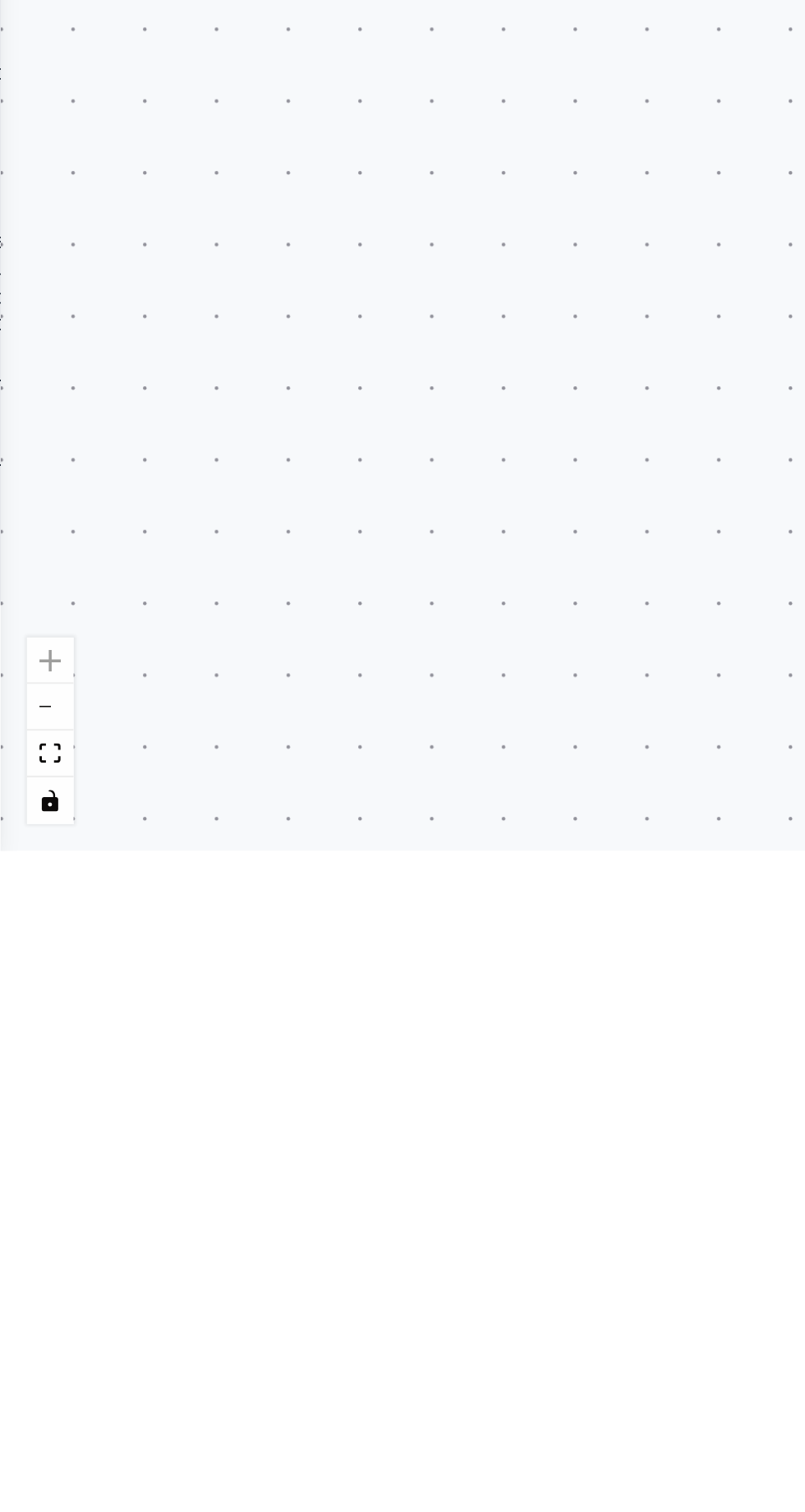
click at [13, 1169] on div ".deletable-edge-delete-btn { width: 20px; height: 20px; border: 0px solid #ffff…" at bounding box center [402, 799] width 805 height 1426
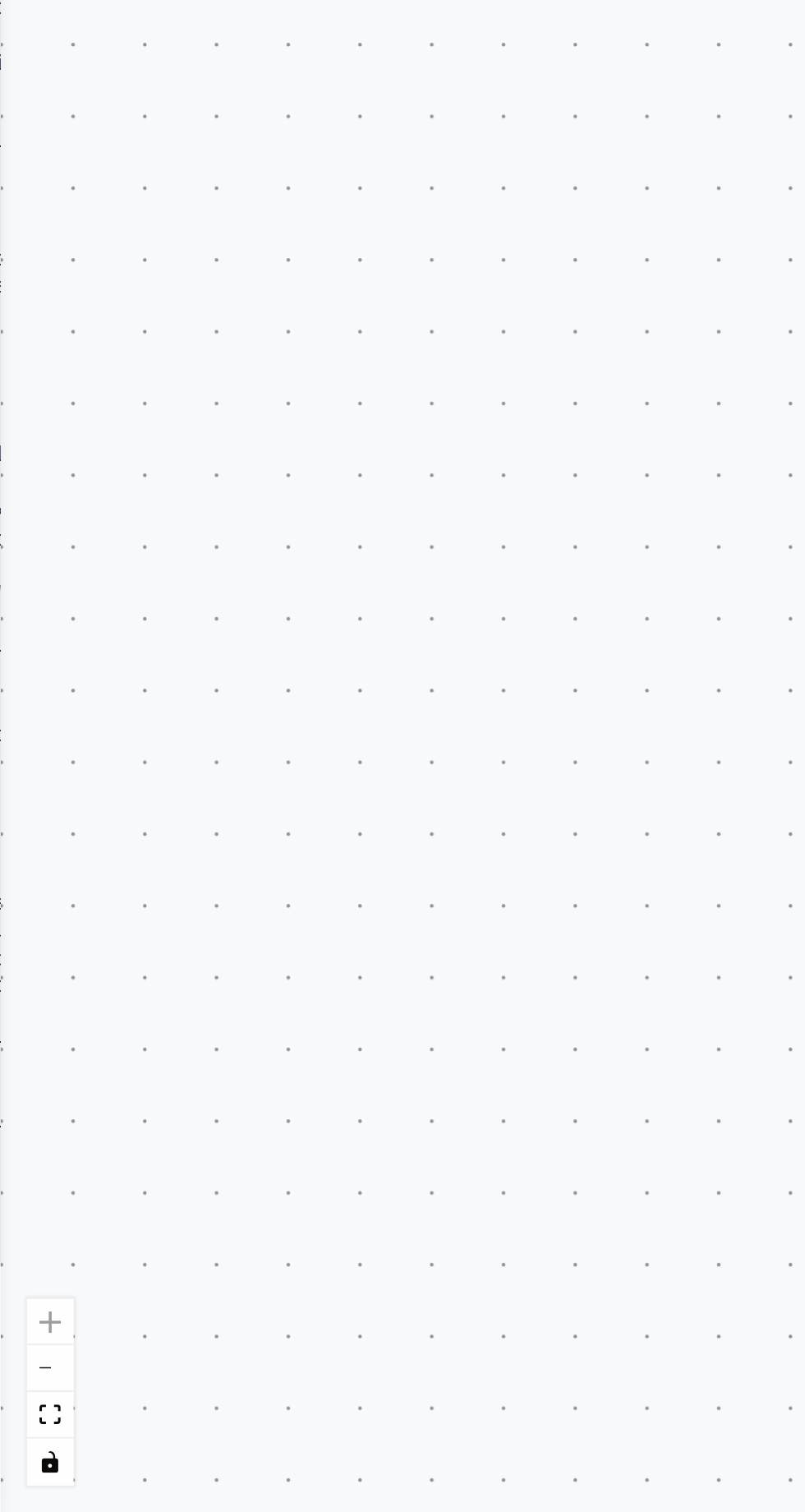
click at [18, 882] on div ".deletable-edge-delete-btn { width: 20px; height: 20px; border: 0px solid #ffff…" at bounding box center [402, 799] width 805 height 1426
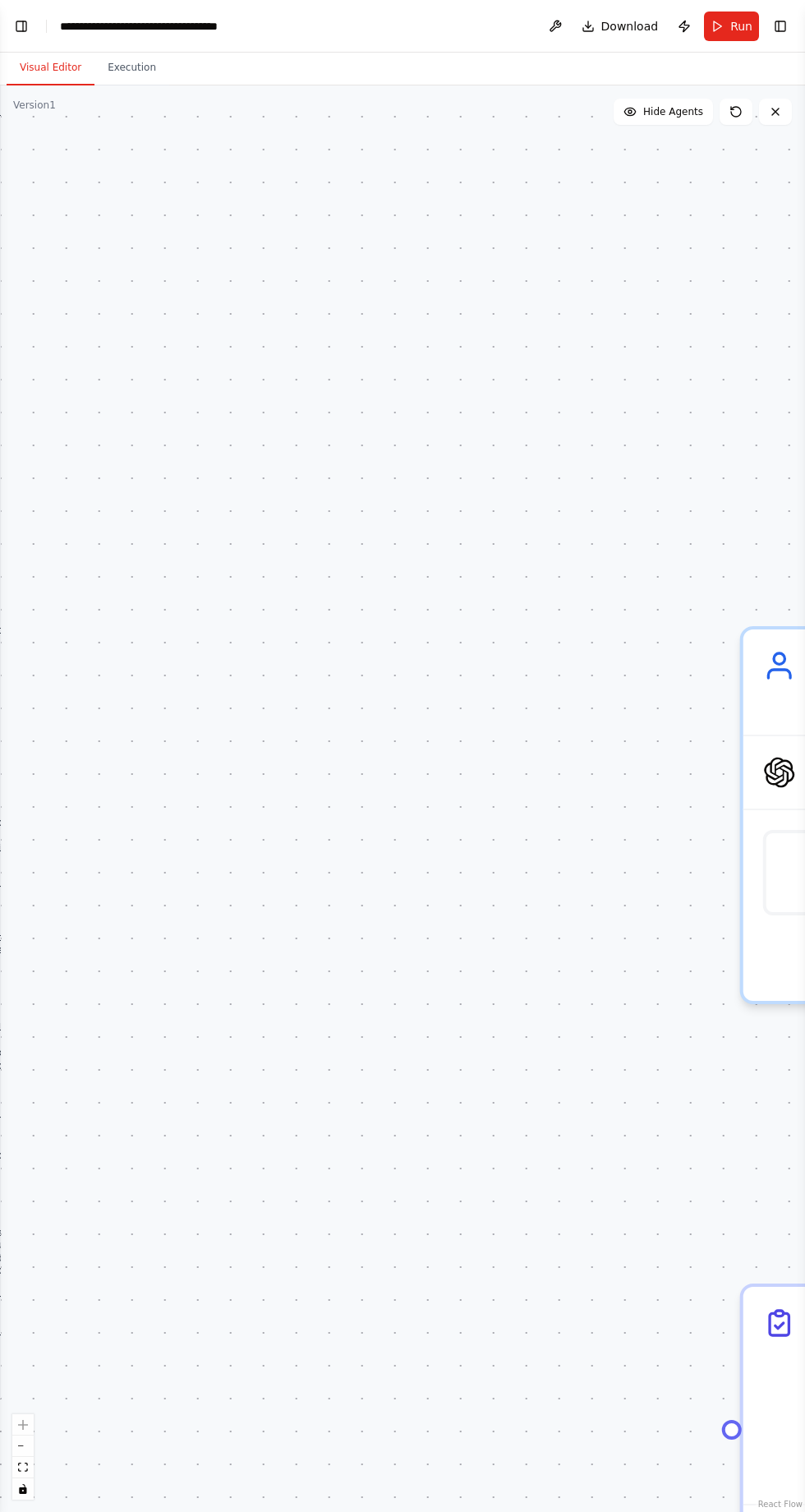
click at [27, 101] on div ".deletable-edge-delete-btn { width: 20px; height: 20px; border: 0px solid #ffff…" at bounding box center [402, 799] width 805 height 1426
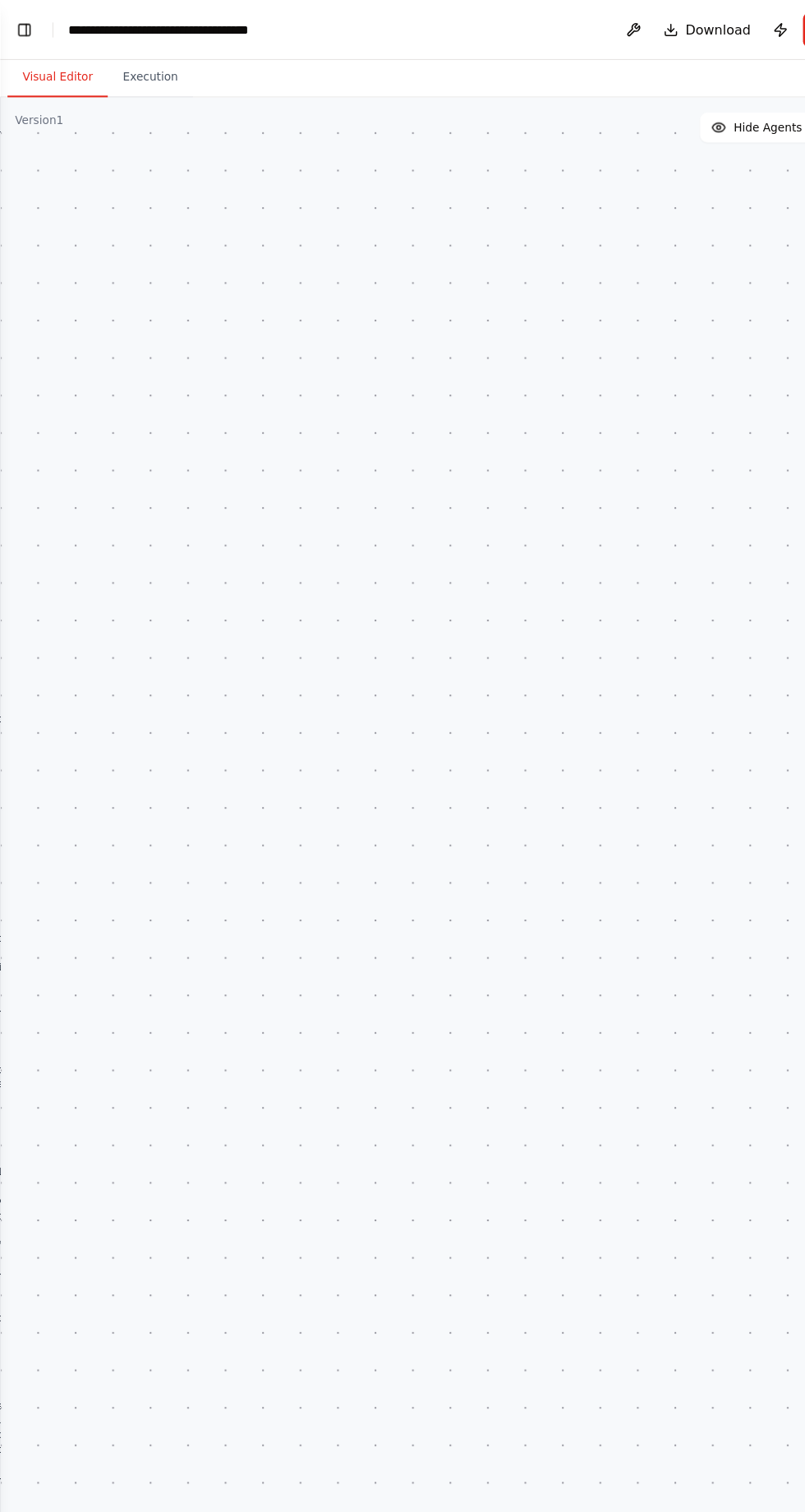
scroll to position [0, 0]
click at [23, 120] on div ".deletable-edge-delete-btn { width: 20px; height: 20px; border: 0px solid #ffff…" at bounding box center [402, 799] width 805 height 1426
click at [11, 30] on button "Toggle Left Sidebar" at bounding box center [21, 26] width 23 height 23
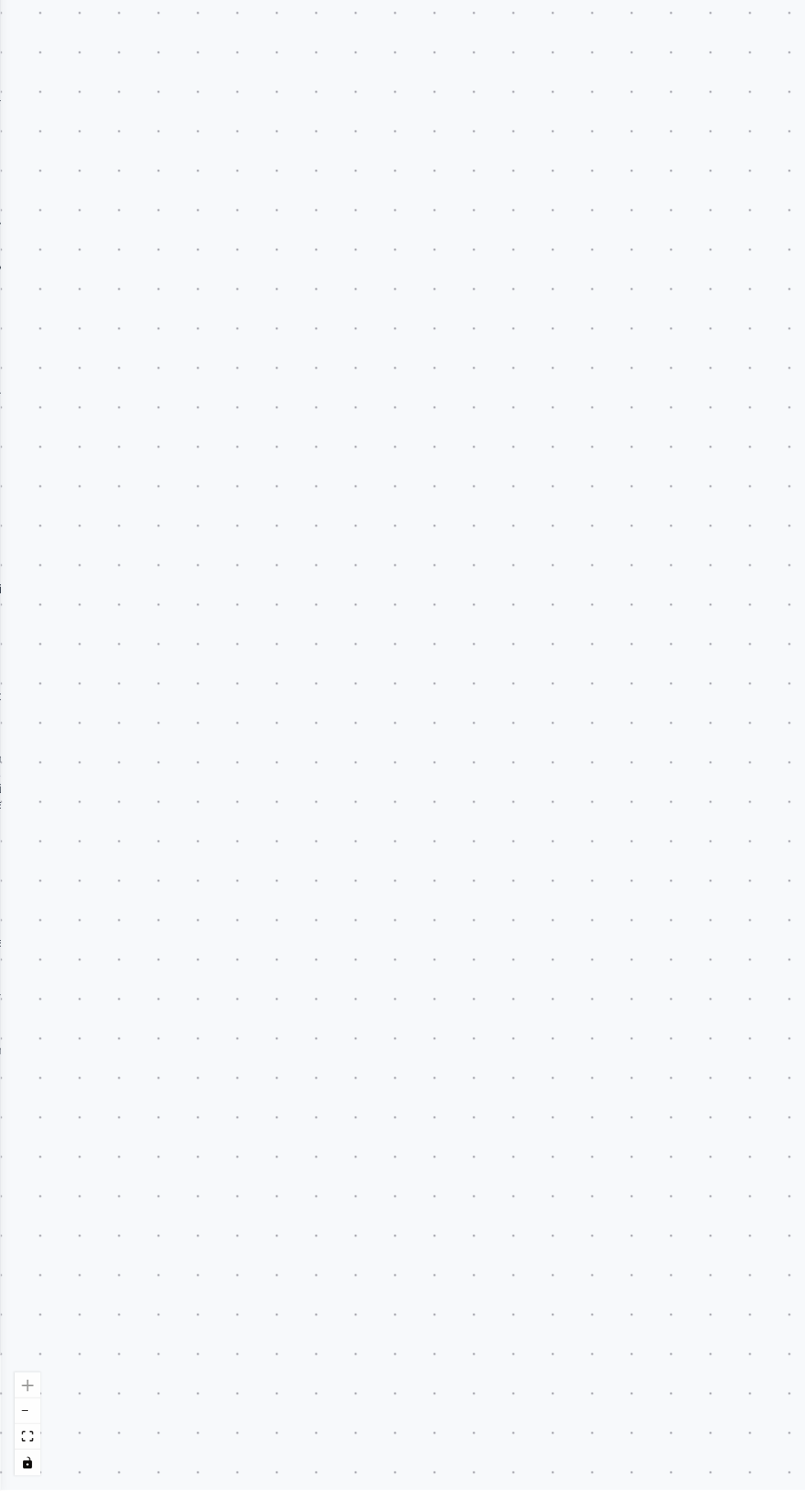
click at [18, 620] on div ".deletable-edge-delete-btn { width: 20px; height: 20px; border: 0px solid #ffff…" at bounding box center [402, 799] width 805 height 1426
click at [22, 389] on div ".deletable-edge-delete-btn { width: 20px; height: 20px; border: 0px solid #ffff…" at bounding box center [402, 799] width 805 height 1426
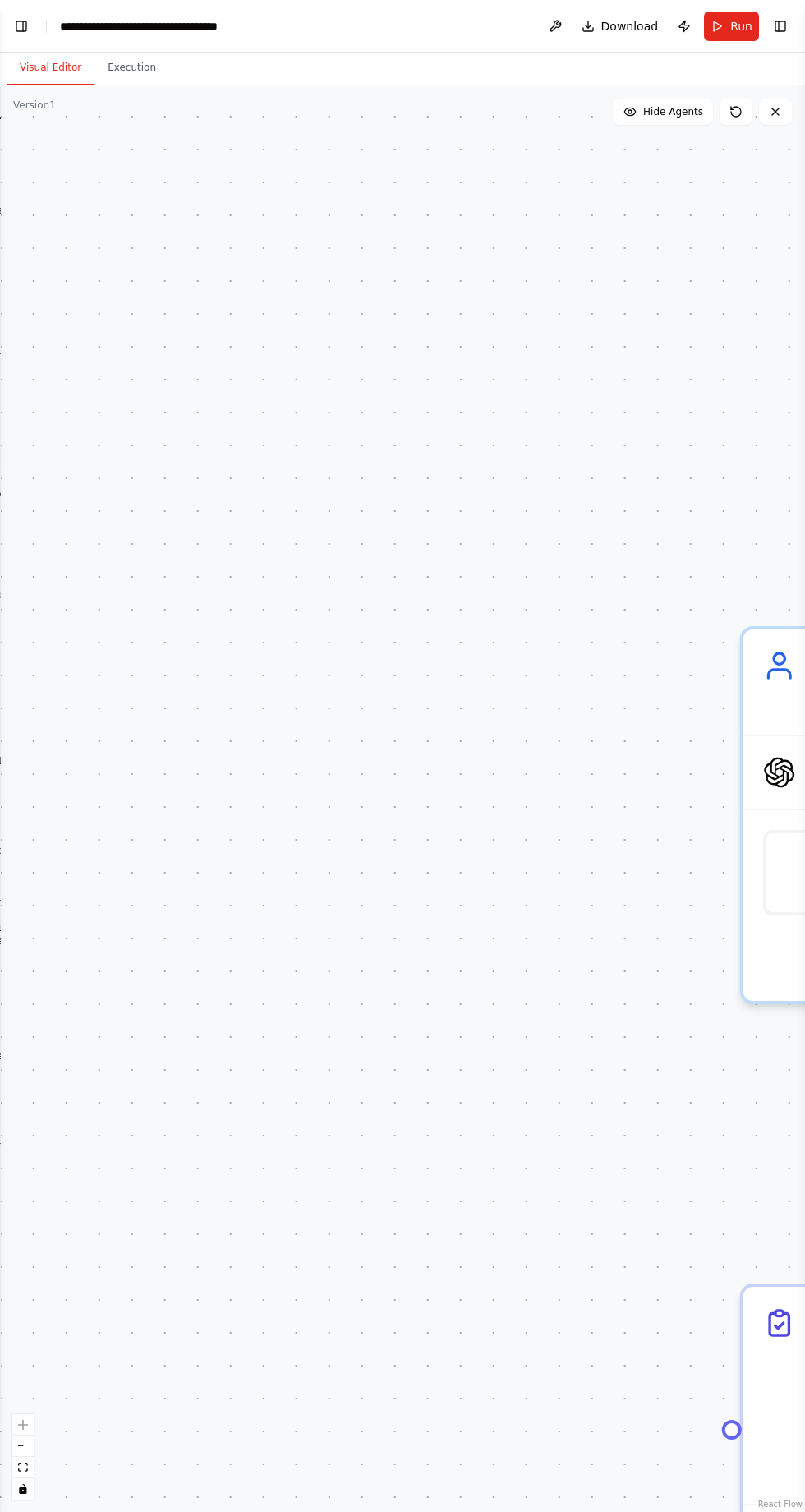
click at [19, 30] on button "Toggle Left Sidebar" at bounding box center [21, 26] width 23 height 23
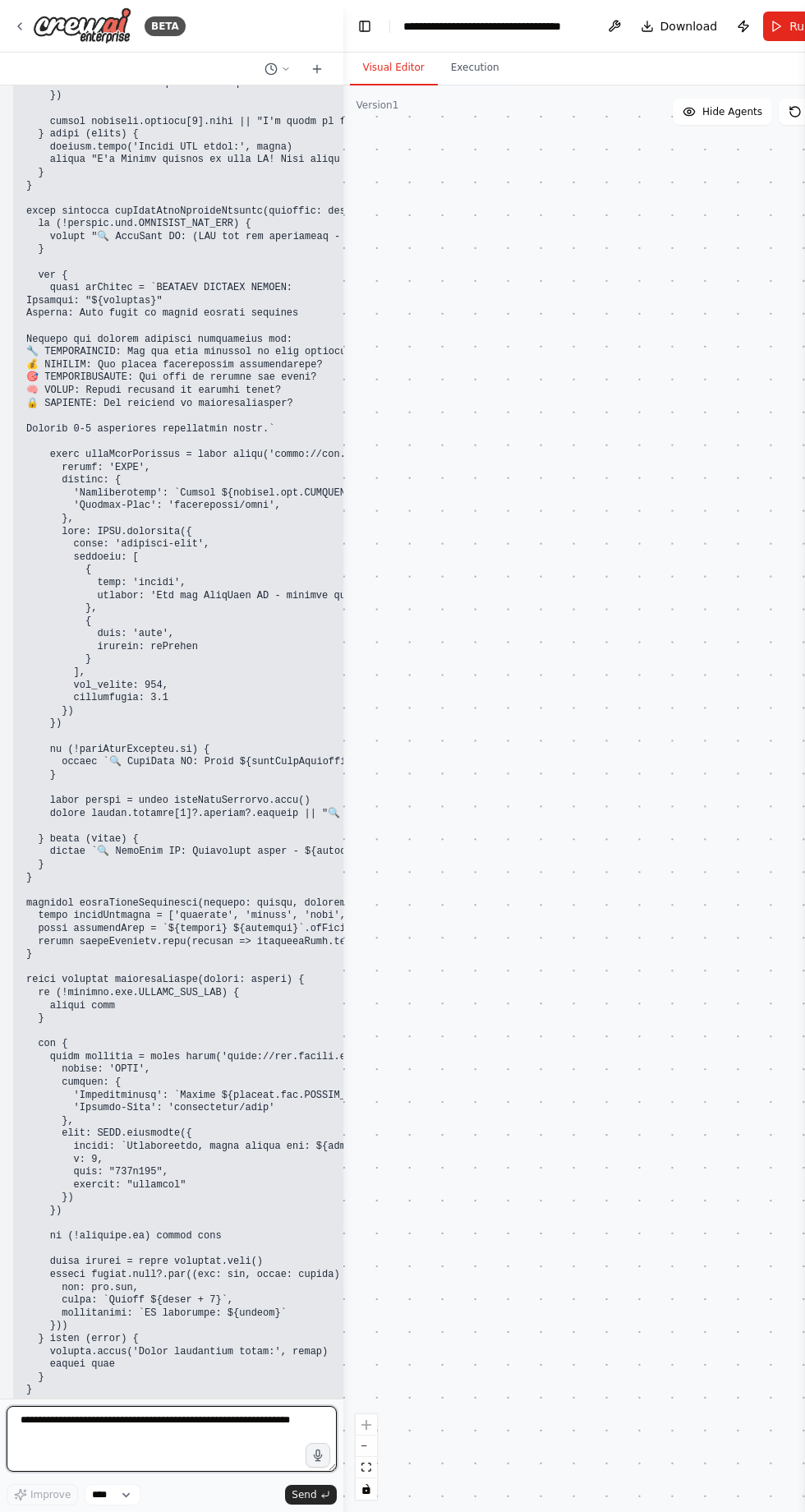
click at [192, 1471] on textarea at bounding box center [172, 1438] width 330 height 65
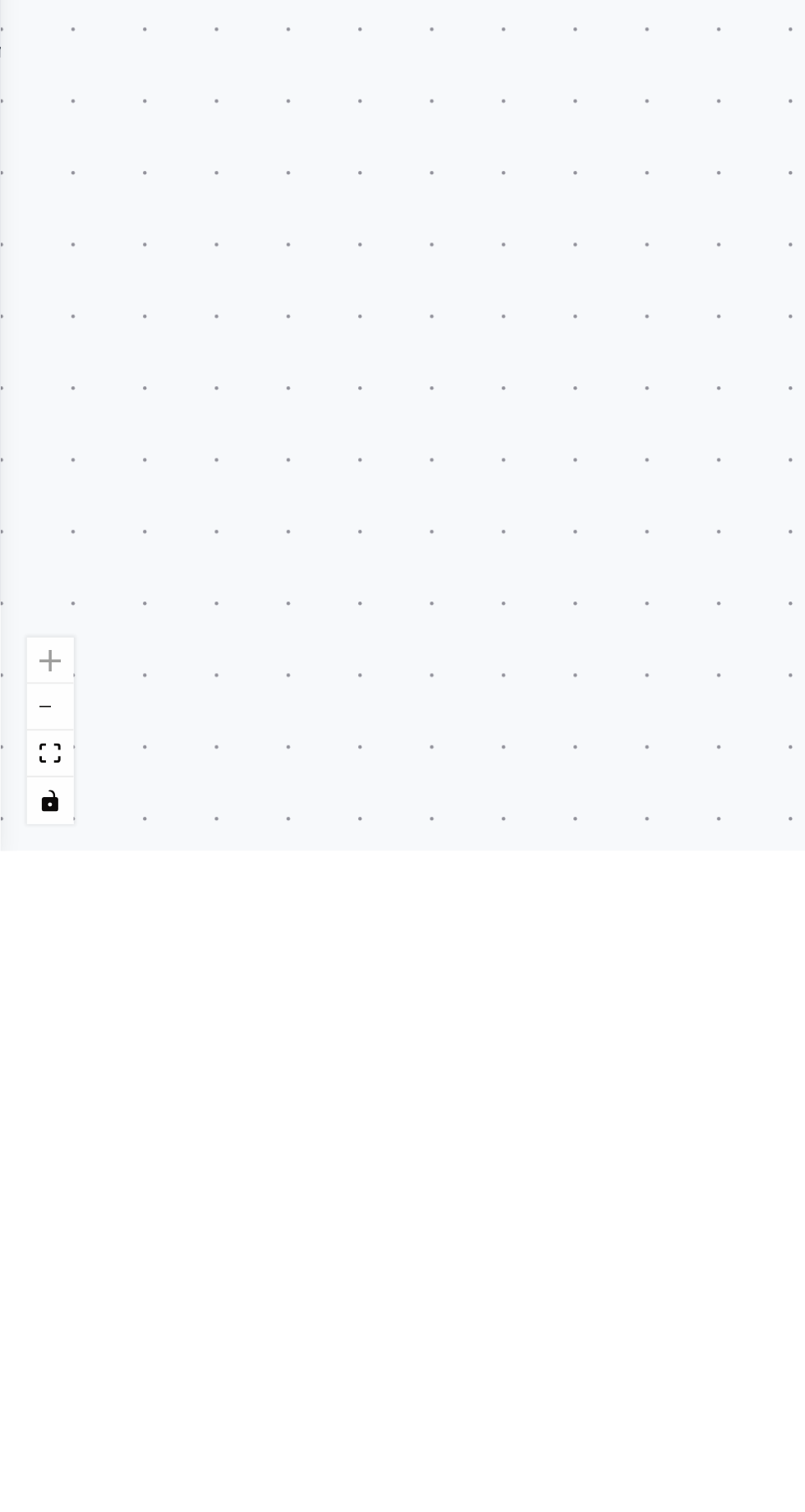
scroll to position [86223, 0]
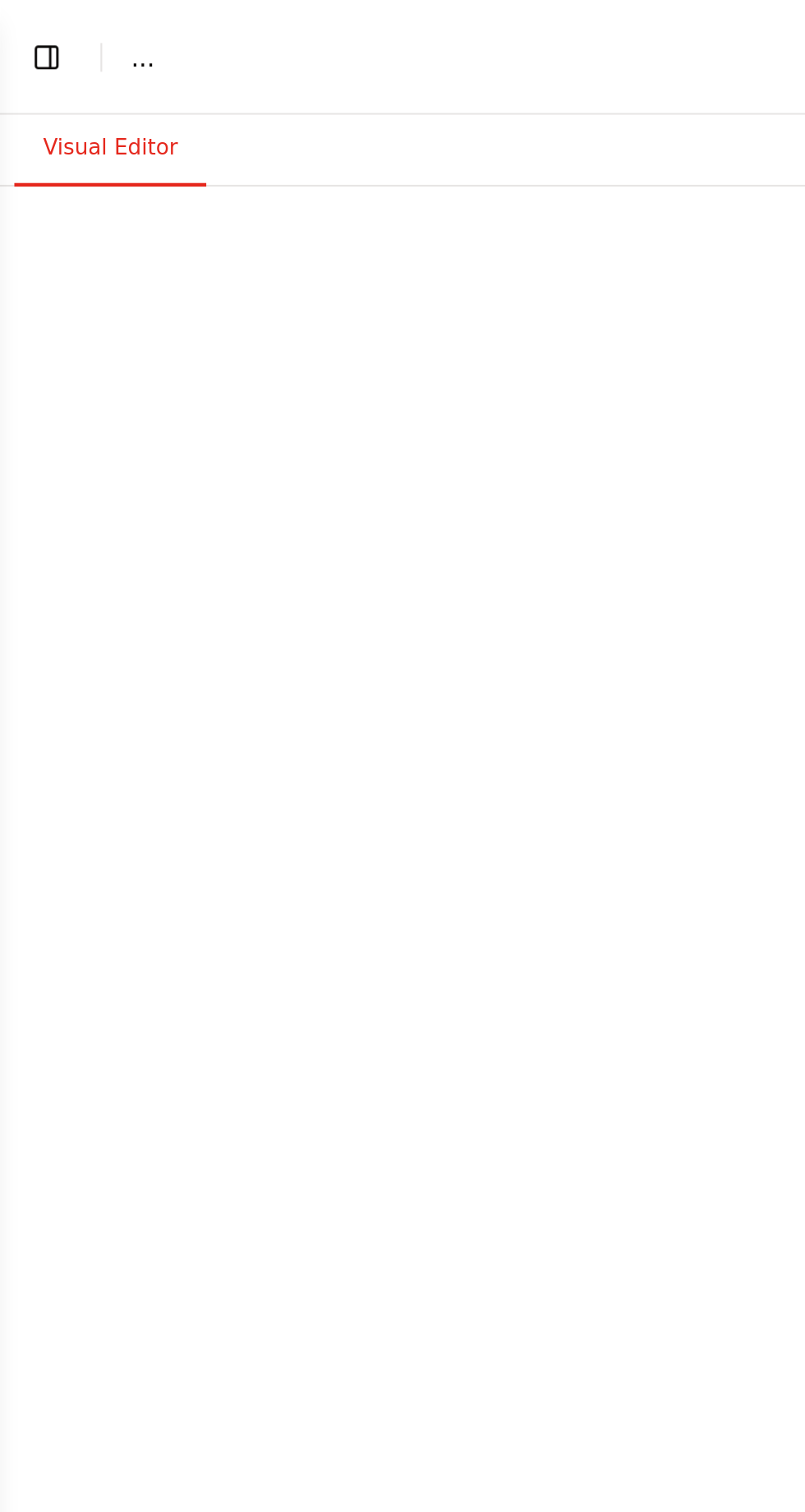
select select "****"
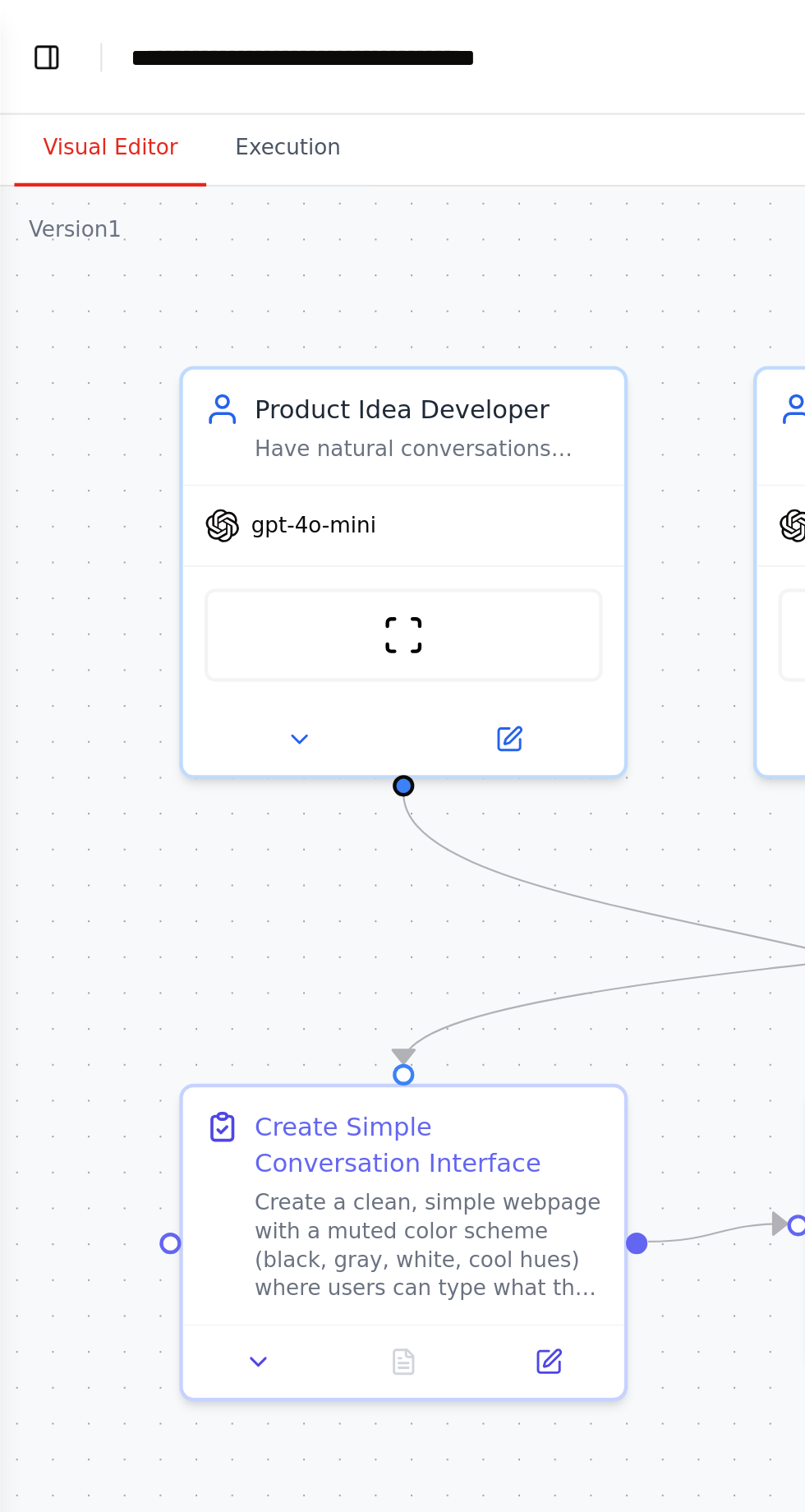
click at [23, 18] on button "Toggle Left Sidebar" at bounding box center [21, 26] width 23 height 23
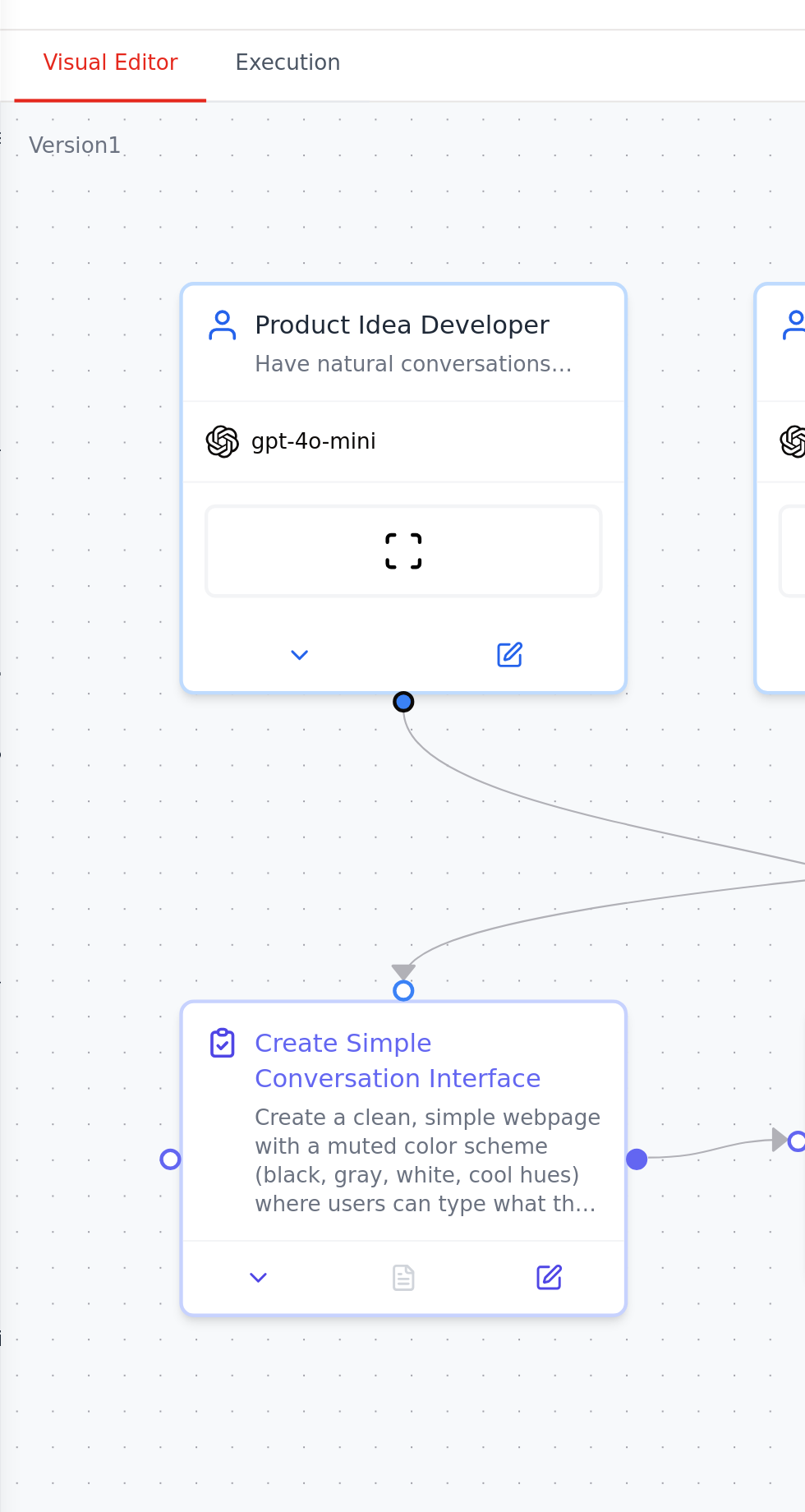
scroll to position [86113, 0]
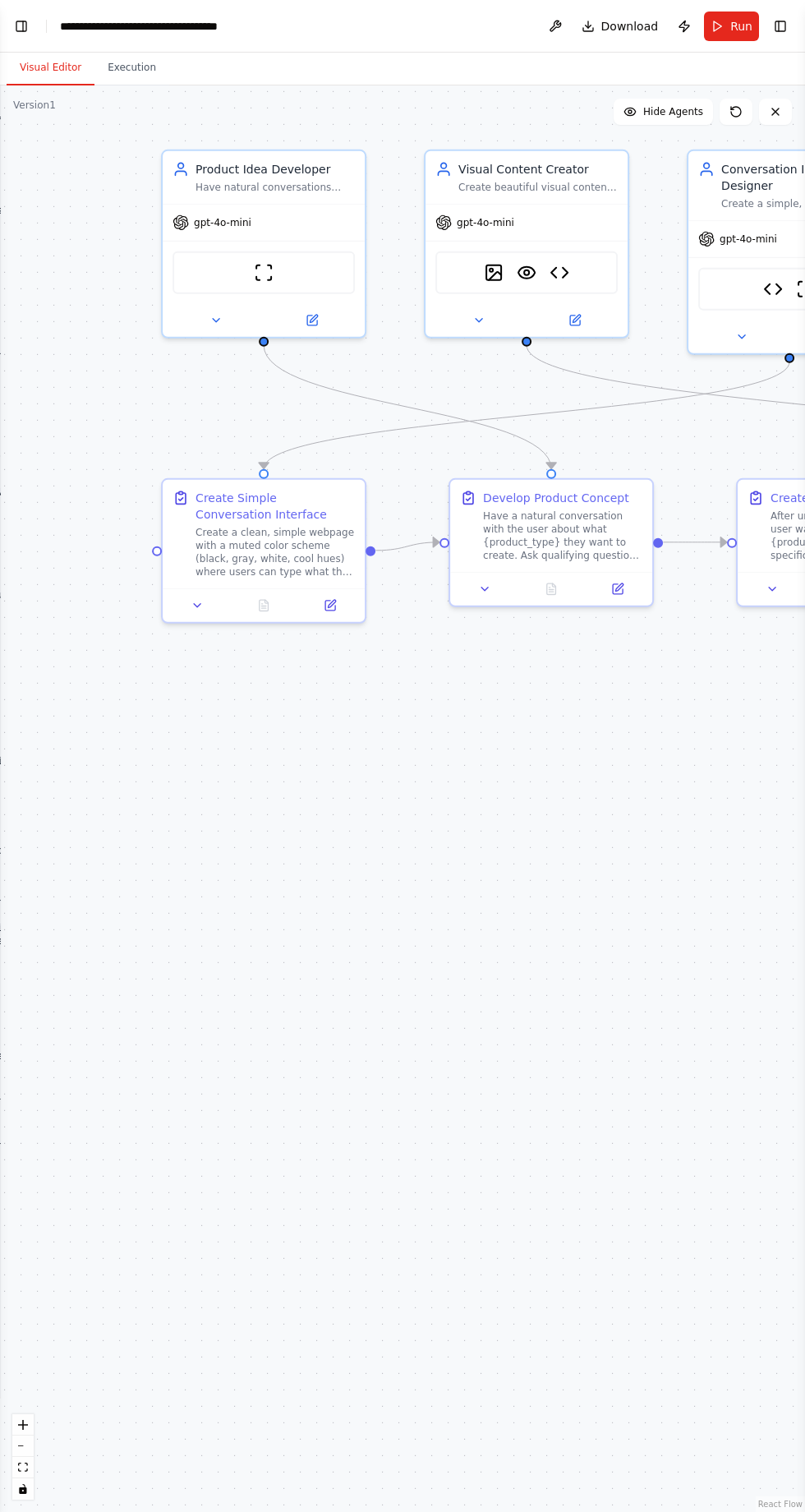
click at [28, 21] on button "Toggle Left Sidebar" at bounding box center [21, 26] width 23 height 23
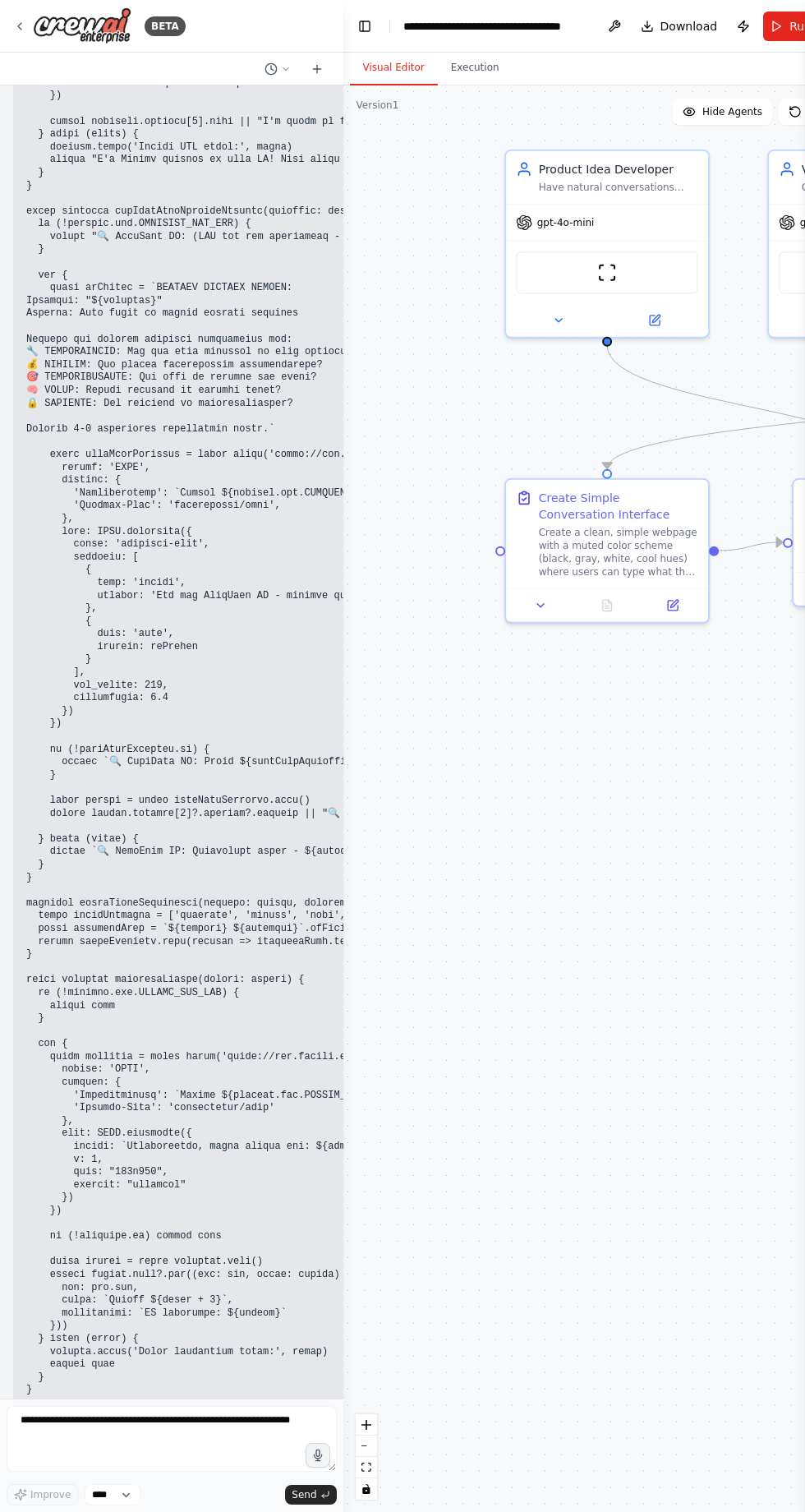
click at [376, 1397] on div ".deletable-edge-delete-btn { width: 20px; height: 20px; border: 0px solid #ffff…" at bounding box center [603, 799] width 521 height 1426
click at [339, 1381] on div at bounding box center [339, 756] width 6 height 1512
click at [252, 1471] on textarea at bounding box center [172, 1438] width 330 height 65
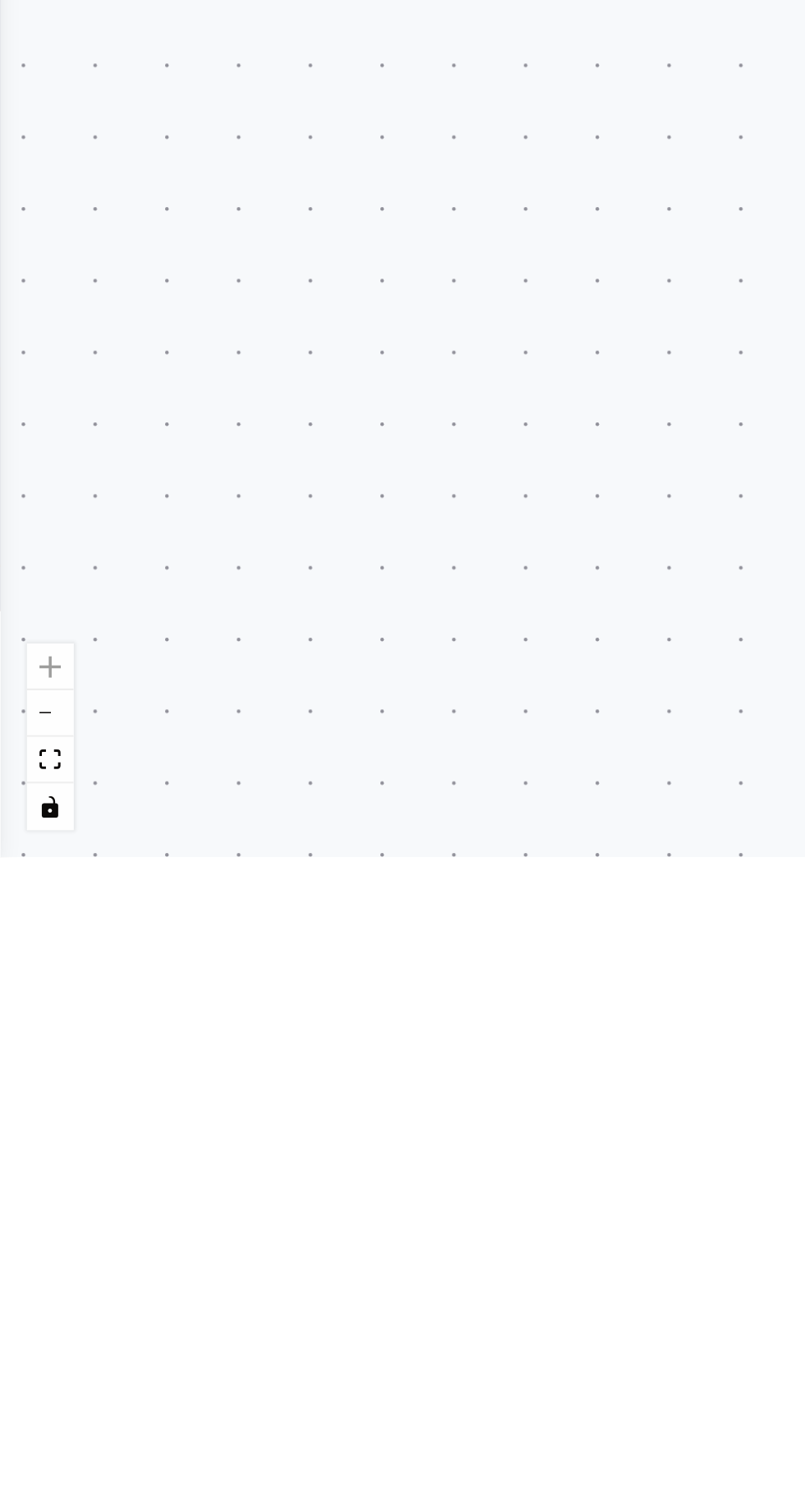
scroll to position [109, 0]
click at [139, 589] on div ".deletable-edge-delete-btn { width: 20px; height: 20px; border: 0px solid #ffff…" at bounding box center [402, 799] width 805 height 1426
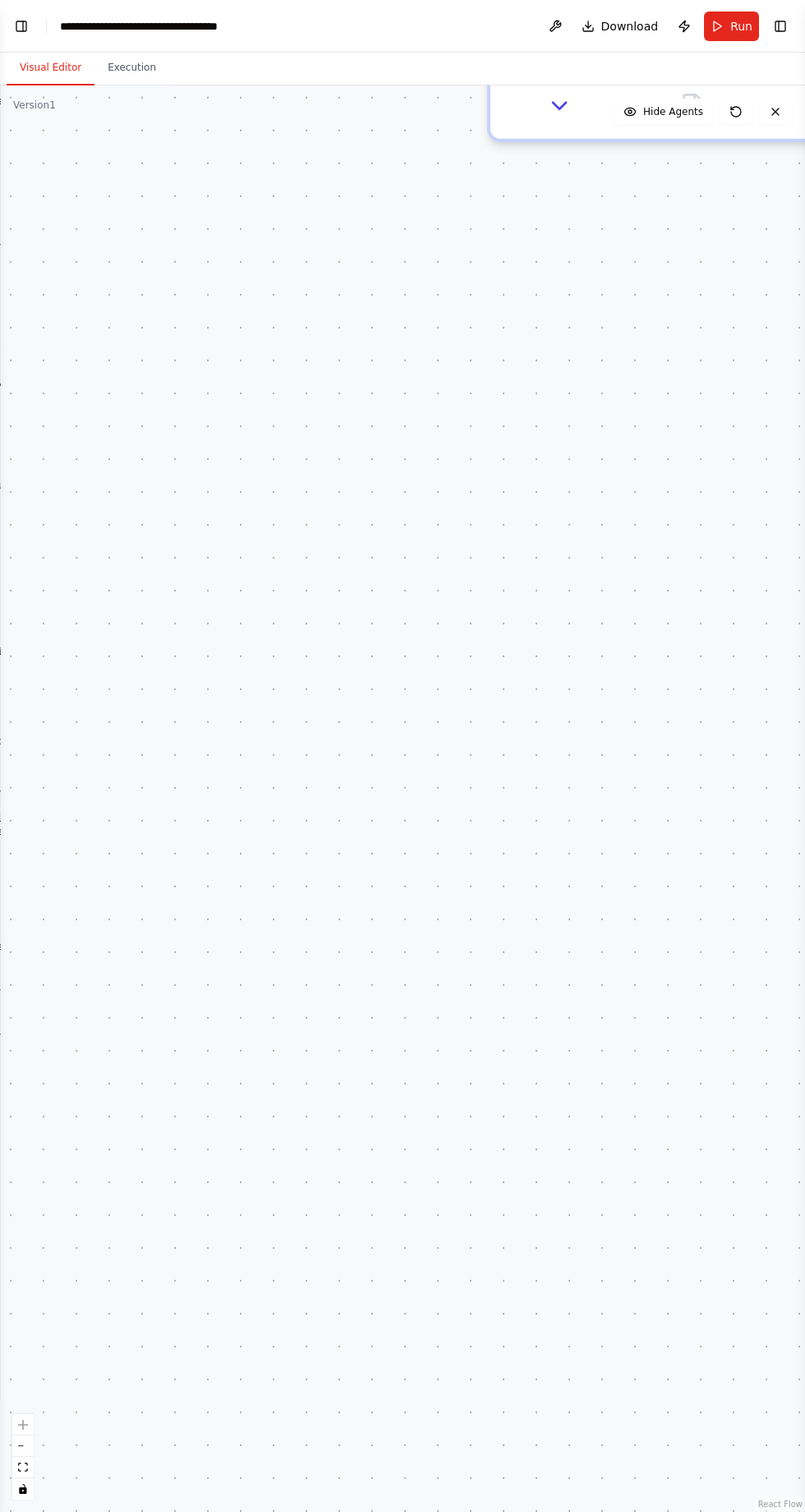
click at [134, 122] on div ".deletable-edge-delete-btn { width: 20px; height: 20px; border: 0px solid #ffff…" at bounding box center [402, 799] width 805 height 1426
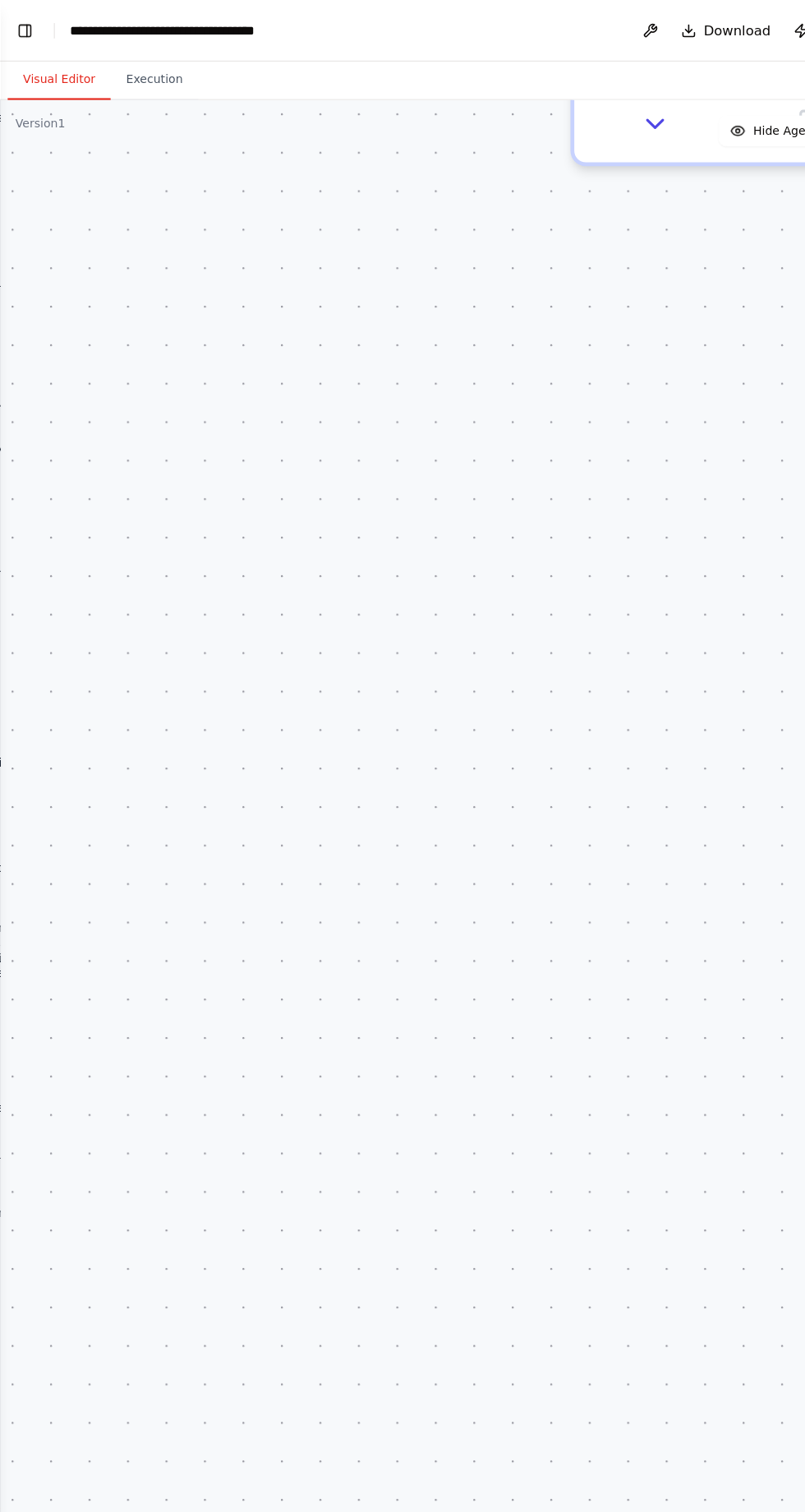
scroll to position [0, 0]
click at [25, 26] on button "Toggle Left Sidebar" at bounding box center [21, 26] width 23 height 23
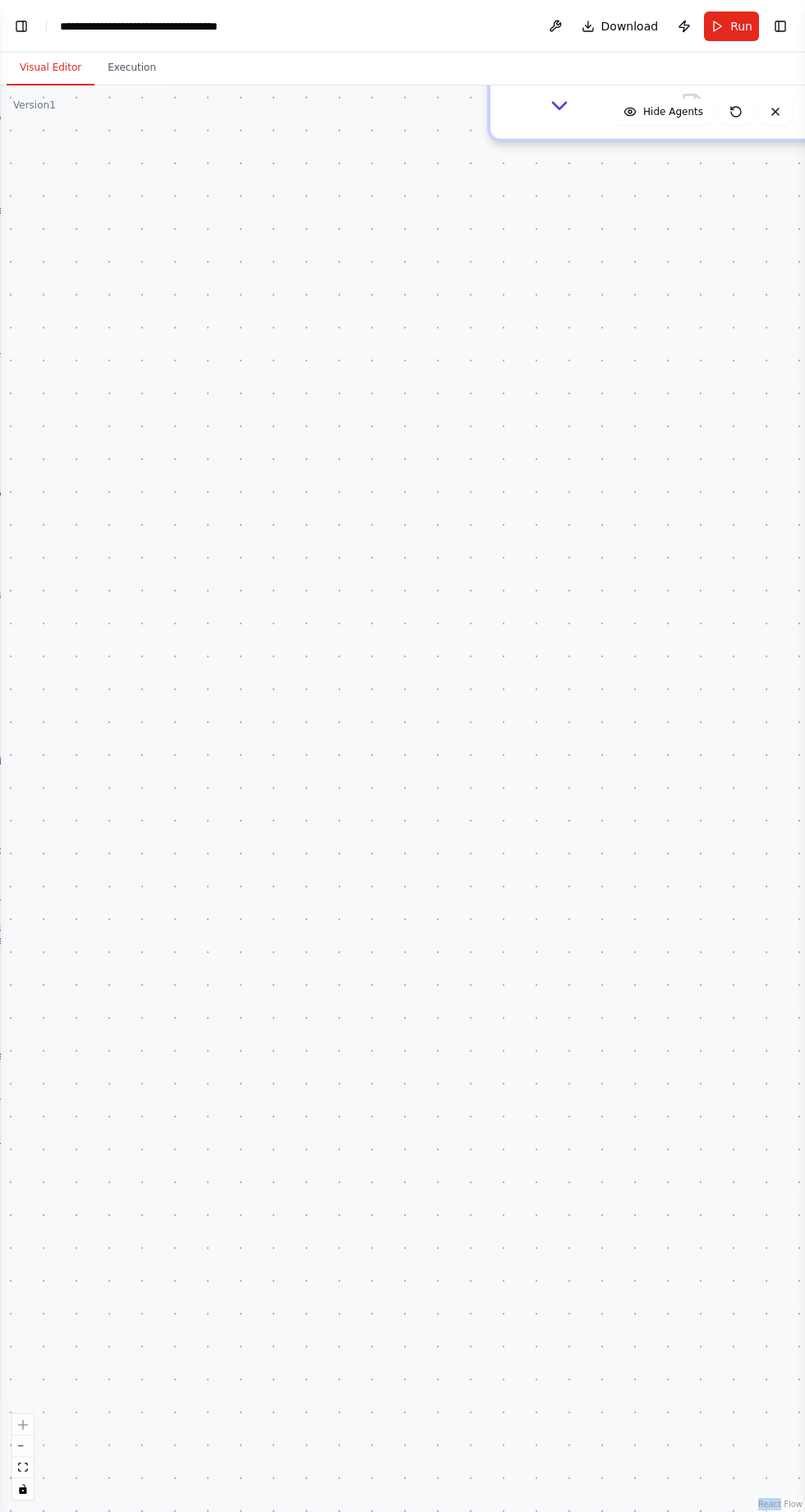
click at [154, 229] on div ".deletable-edge-delete-btn { width: 20px; height: 20px; border: 0px solid #ffff…" at bounding box center [402, 799] width 805 height 1426
click at [24, 18] on button "Toggle Left Sidebar" at bounding box center [21, 26] width 23 height 23
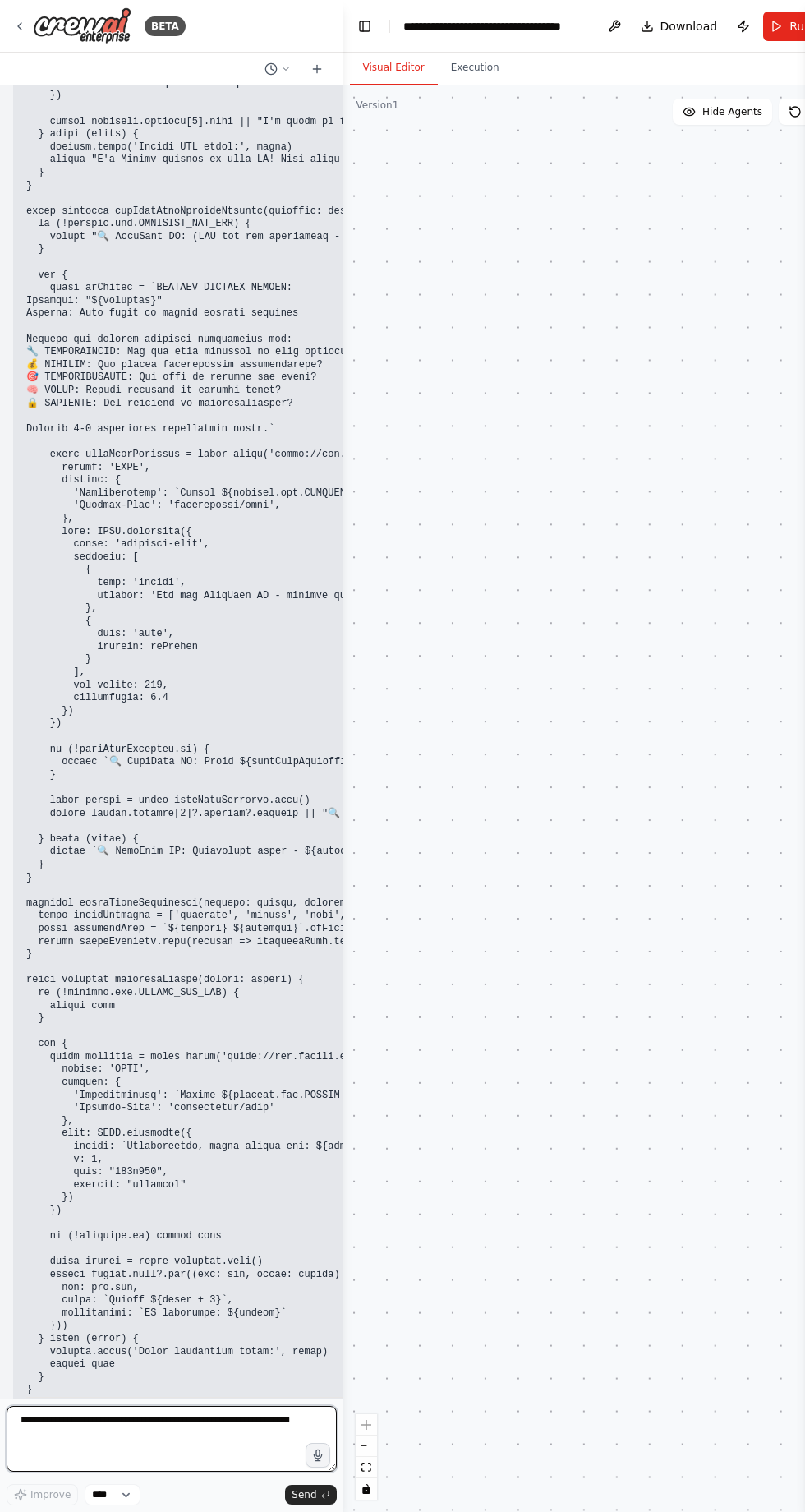
click at [225, 1471] on textarea at bounding box center [172, 1438] width 330 height 65
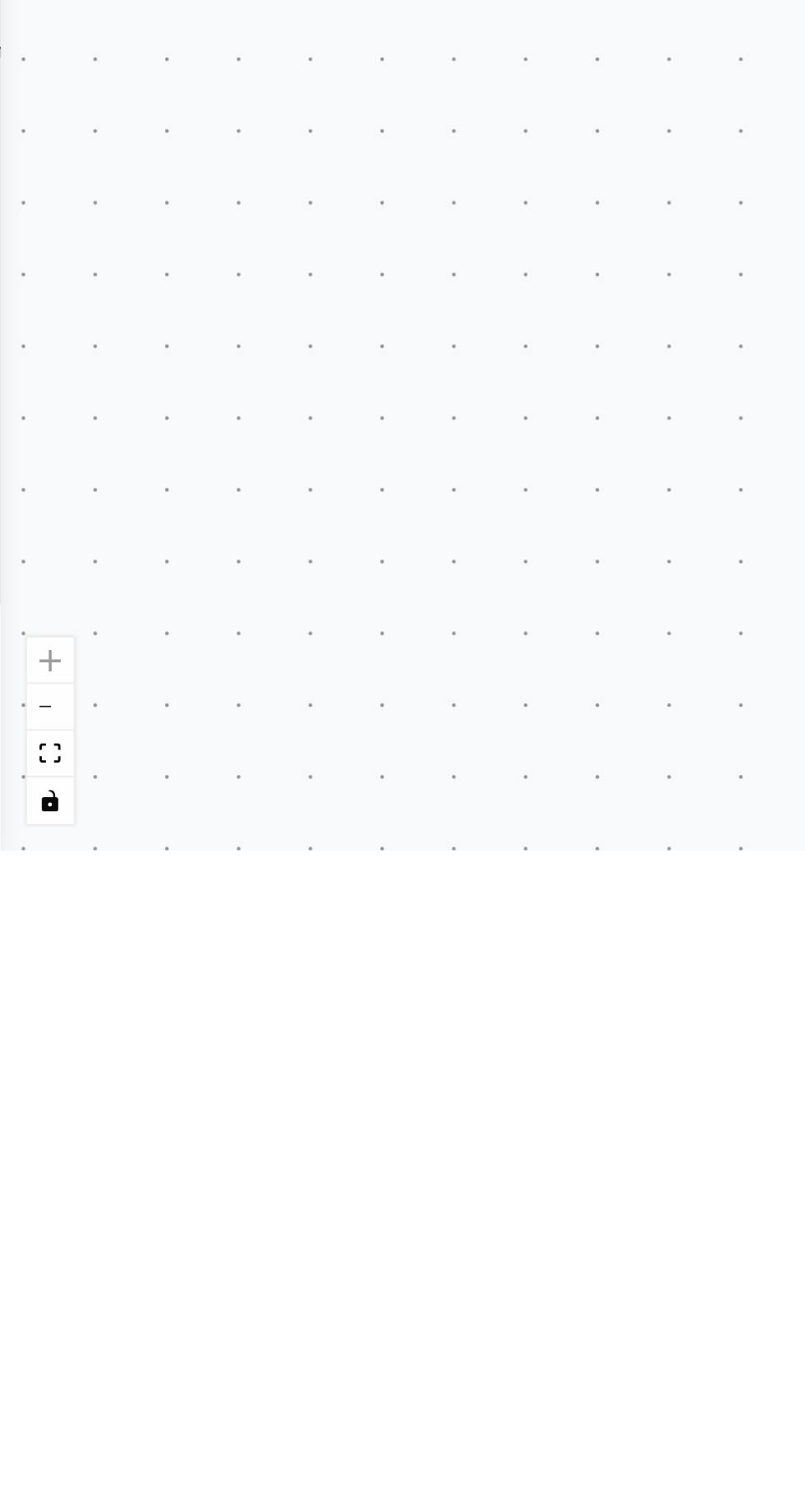
scroll to position [86223, 0]
type textarea "**********"
click at [115, 1194] on div ".deletable-edge-delete-btn { width: 20px; height: 20px; border: 0px solid #ffff…" at bounding box center [402, 799] width 805 height 1426
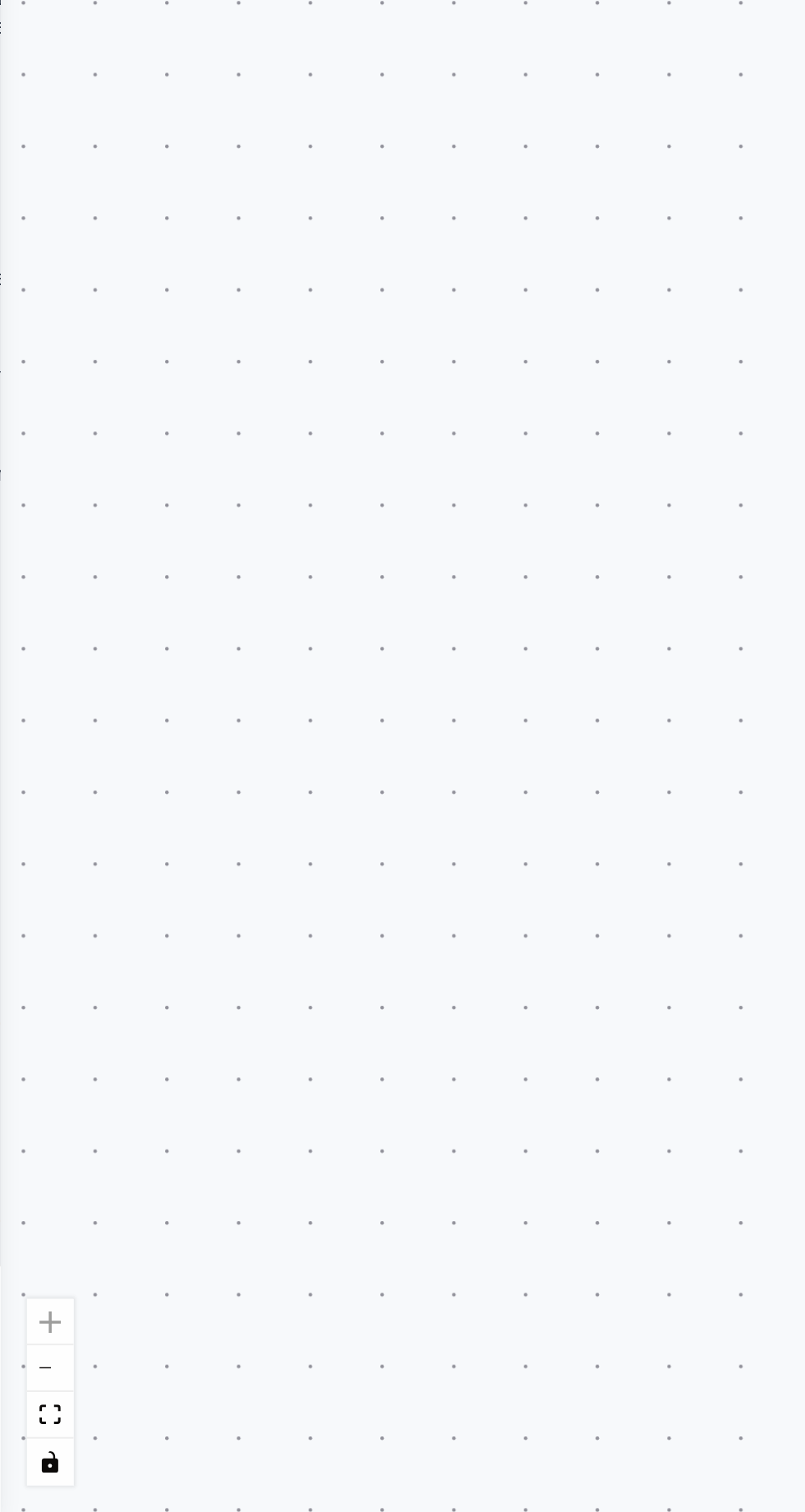
scroll to position [86345, 0]
click at [93, 881] on div ".deletable-edge-delete-btn { width: 20px; height: 20px; border: 0px solid #ffff…" at bounding box center [402, 799] width 805 height 1426
click at [92, 879] on div ".deletable-edge-delete-btn { width: 20px; height: 20px; border: 0px solid #ffff…" at bounding box center [402, 799] width 805 height 1426
click at [158, 936] on div ".deletable-edge-delete-btn { width: 20px; height: 20px; border: 0px solid #ffff…" at bounding box center [402, 799] width 805 height 1426
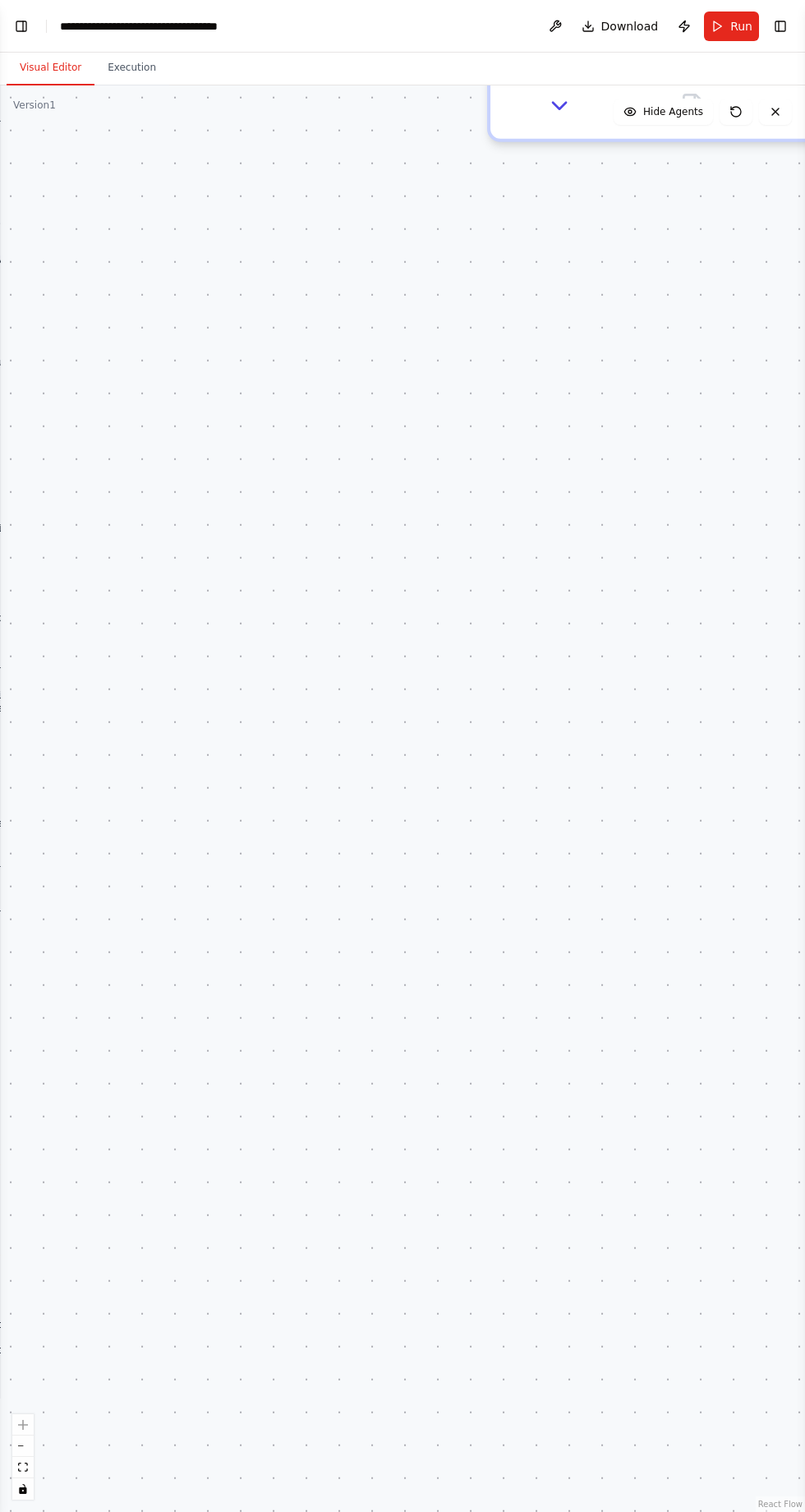
click at [334, 251] on div ".deletable-edge-delete-btn { width: 20px; height: 20px; border: 0px solid #ffff…" at bounding box center [402, 799] width 805 height 1426
click at [279, 278] on div ".deletable-edge-delete-btn { width: 20px; height: 20px; border: 0px solid #ffff…" at bounding box center [402, 799] width 805 height 1426
click at [303, 270] on div ".deletable-edge-delete-btn { width: 20px; height: 20px; border: 0px solid #ffff…" at bounding box center [402, 799] width 805 height 1426
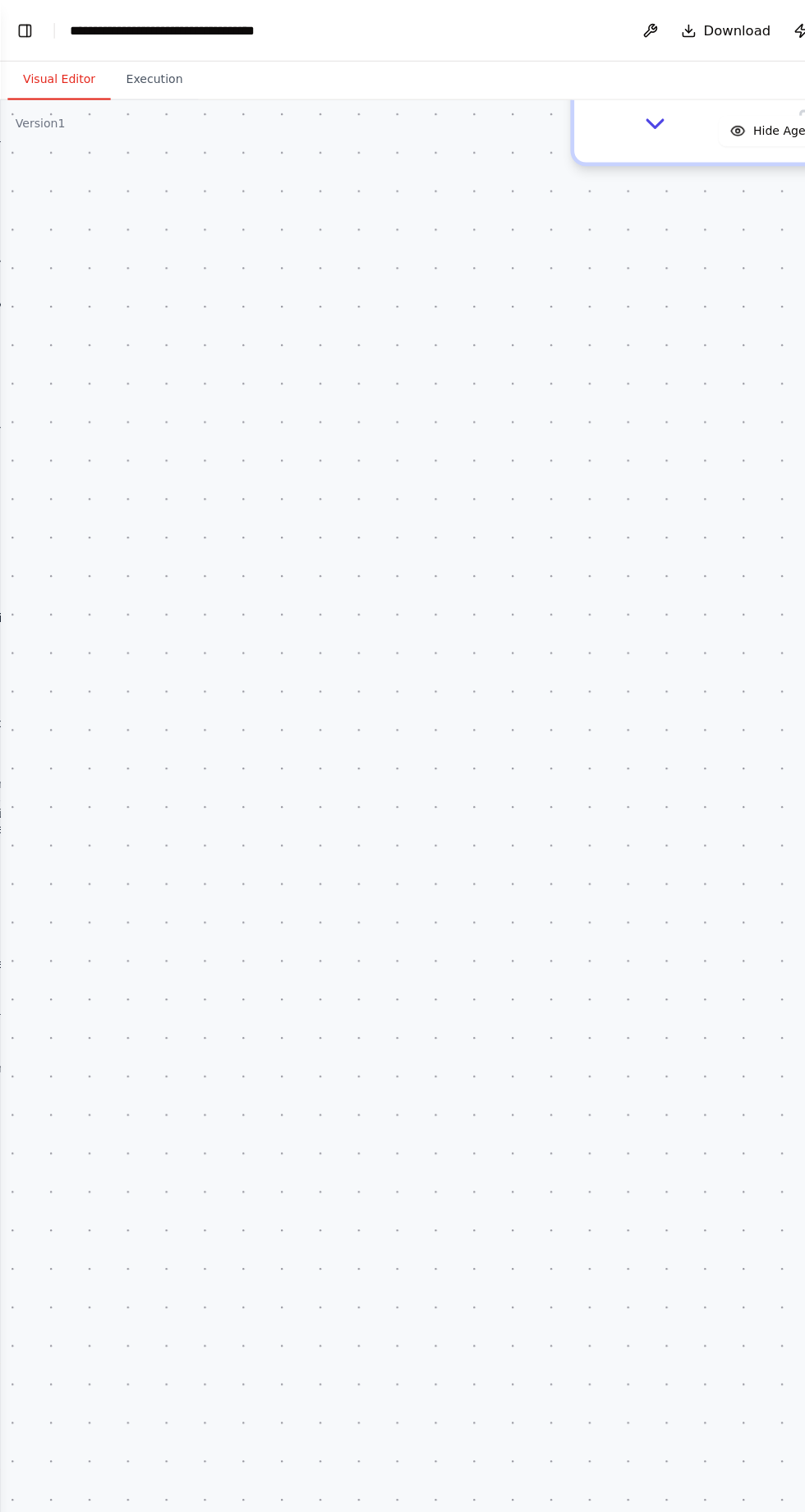
scroll to position [0, 0]
click at [276, 240] on div ".deletable-edge-delete-btn { width: 20px; height: 20px; border: 0px solid #ffff…" at bounding box center [402, 799] width 805 height 1426
click at [25, 27] on button "Toggle Left Sidebar" at bounding box center [21, 26] width 23 height 23
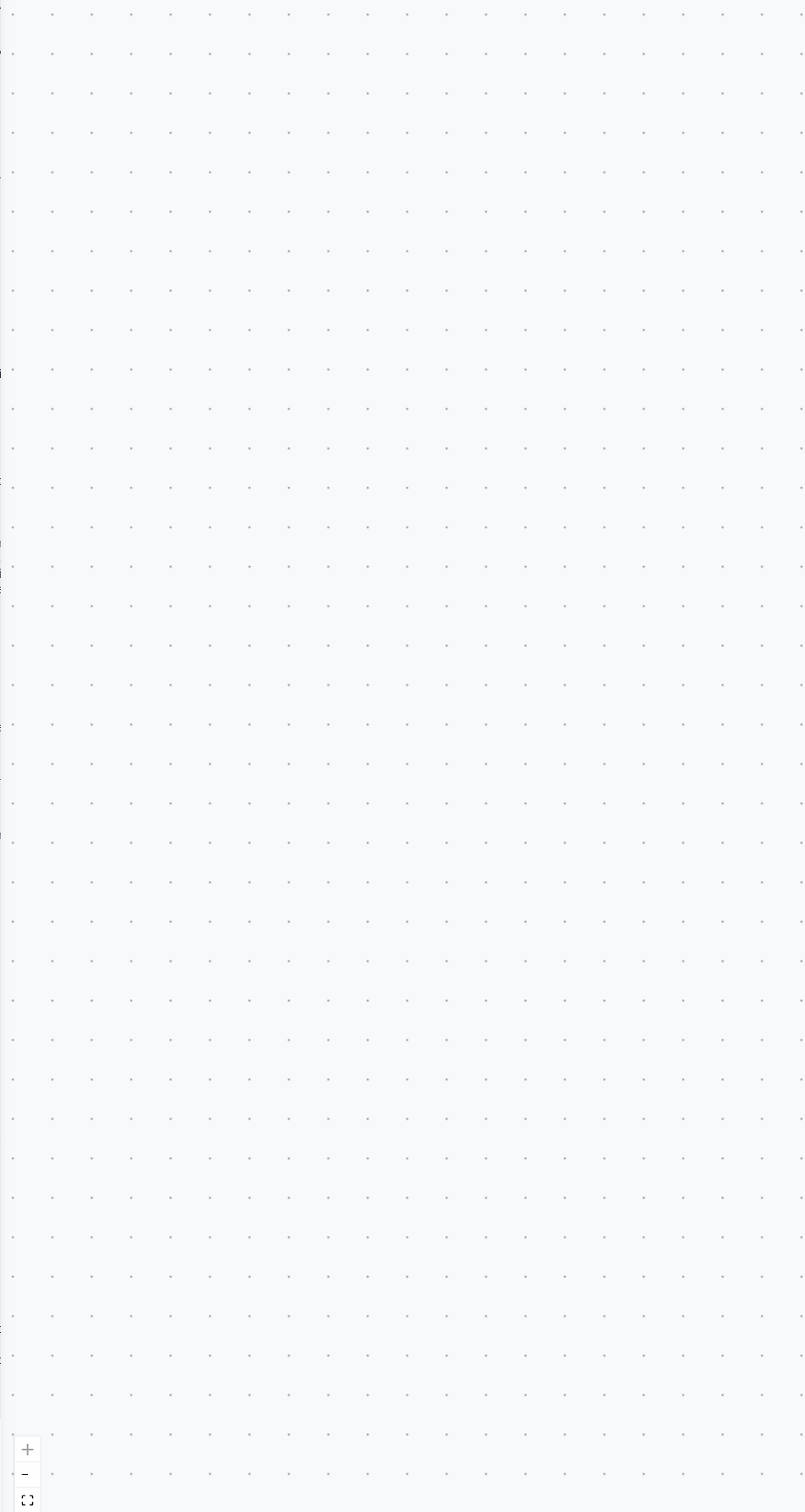
scroll to position [86237, 0]
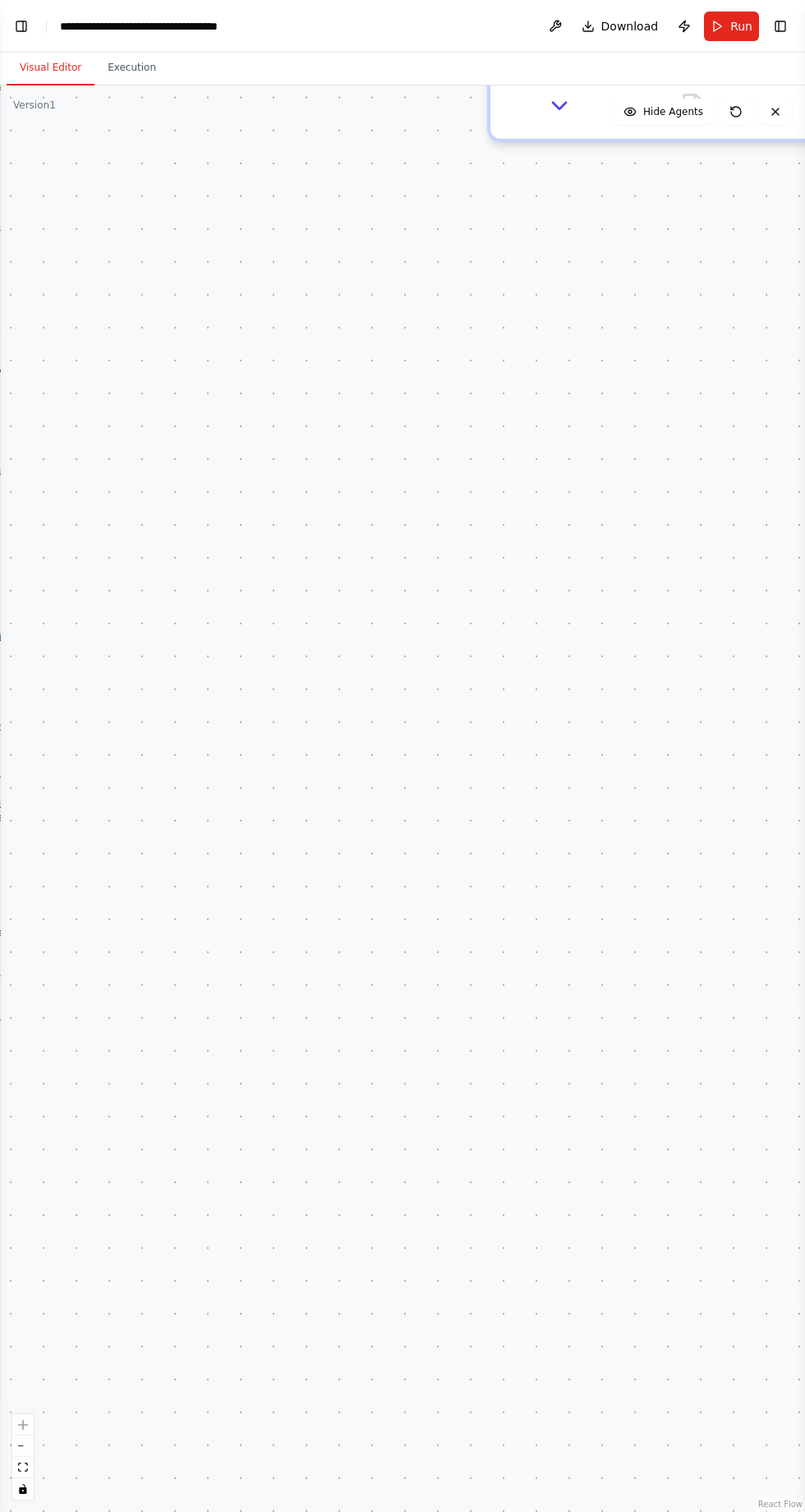
click at [36, 59] on button "Visual Editor" at bounding box center [50, 67] width 88 height 34
click at [29, 26] on button "Toggle Left Sidebar" at bounding box center [21, 26] width 23 height 23
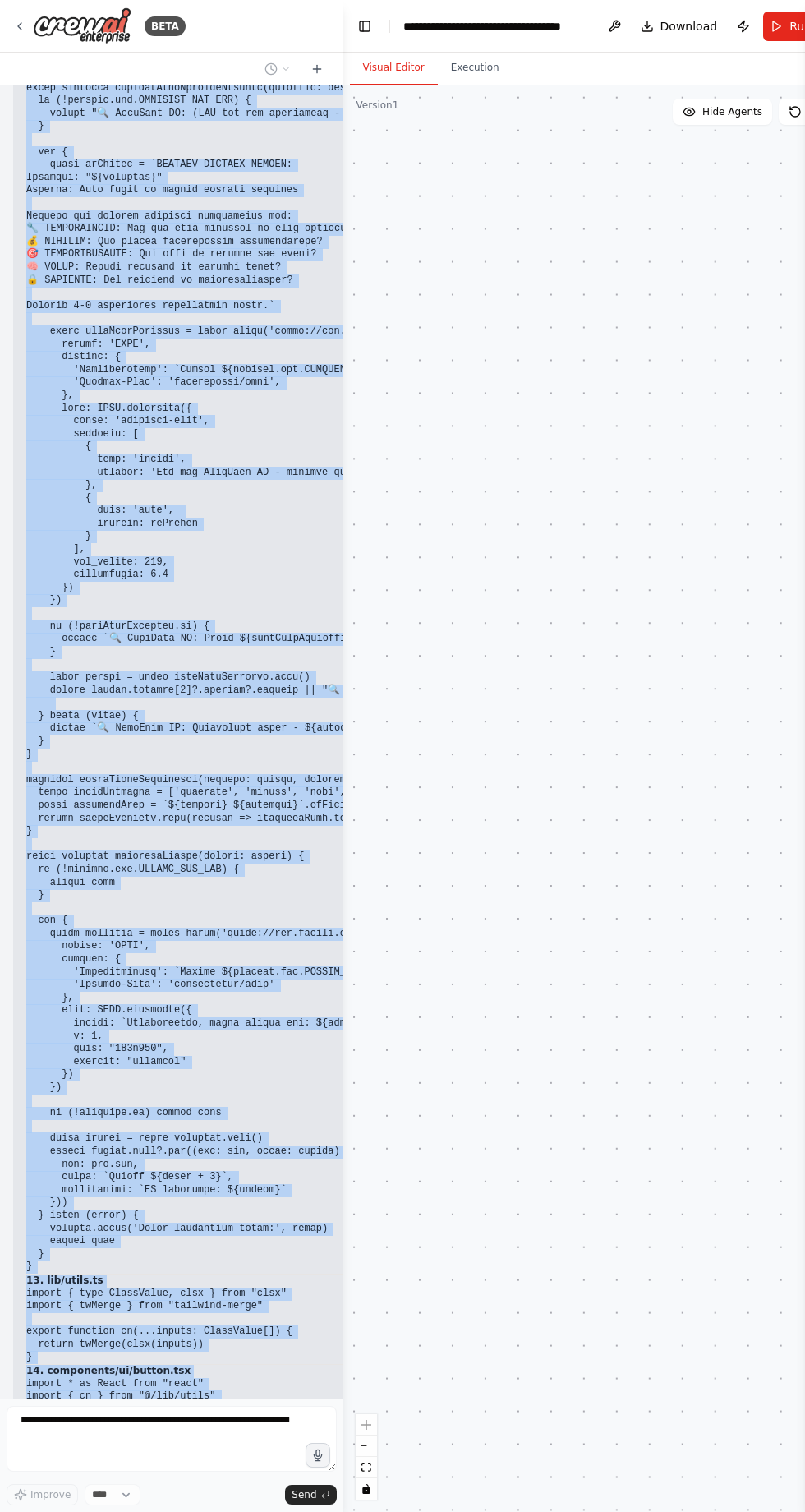
copy div "{ NextResponse } from 'next/server' export async function GET() { const checks …"
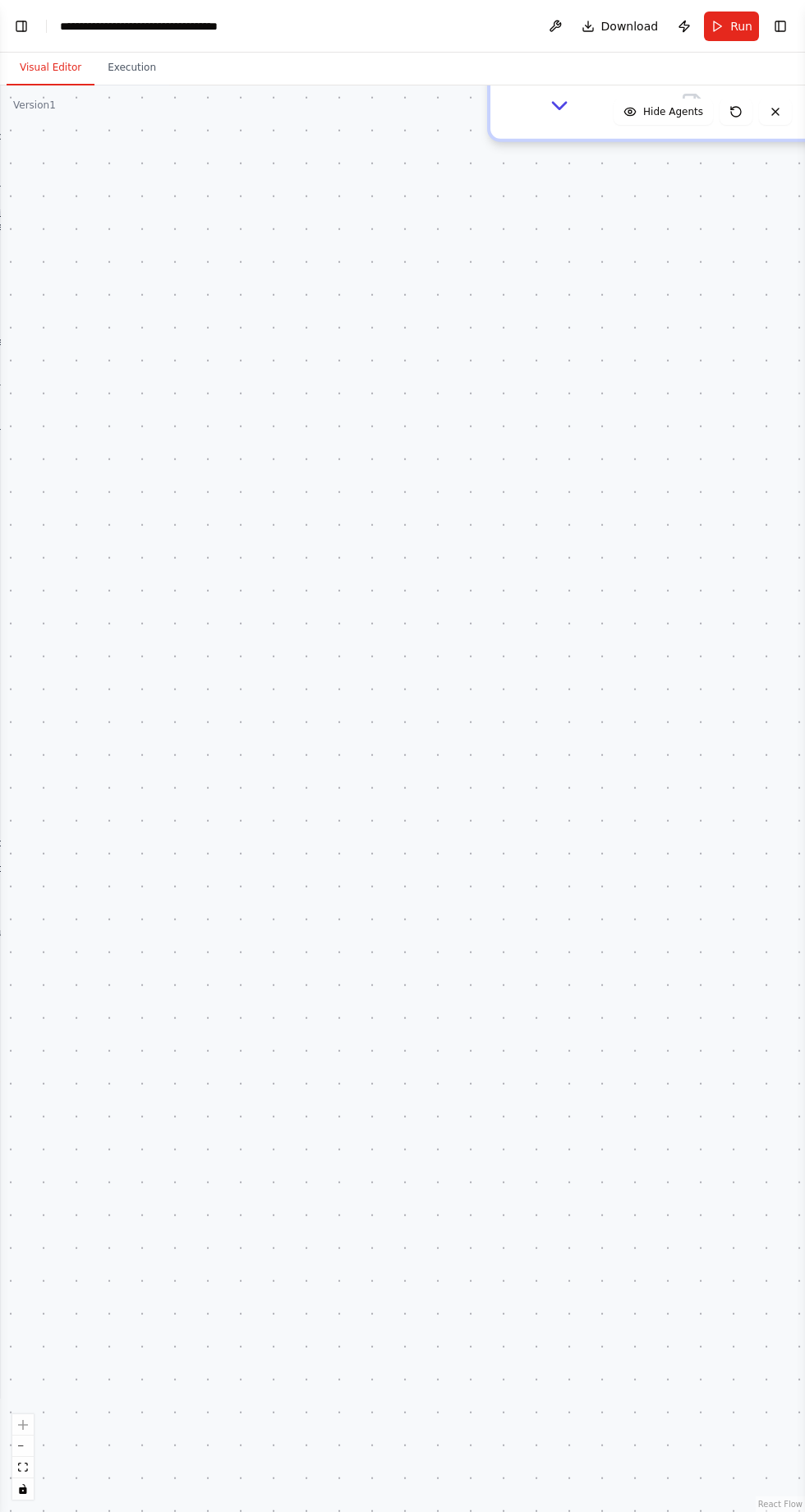
scroll to position [86841, 0]
click at [28, 26] on button "Toggle Left Sidebar" at bounding box center [21, 26] width 23 height 23
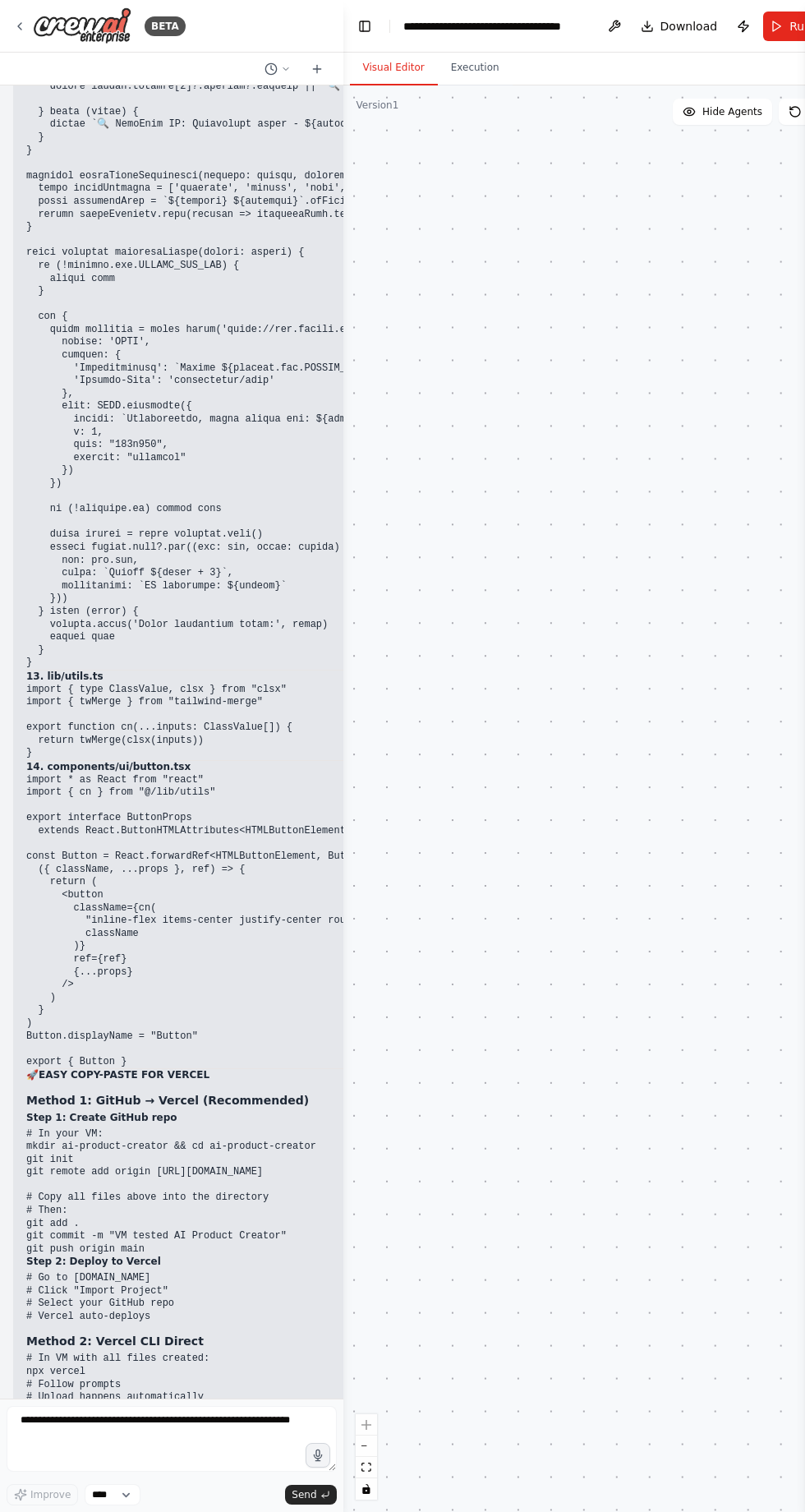
scroll to position [86946, 0]
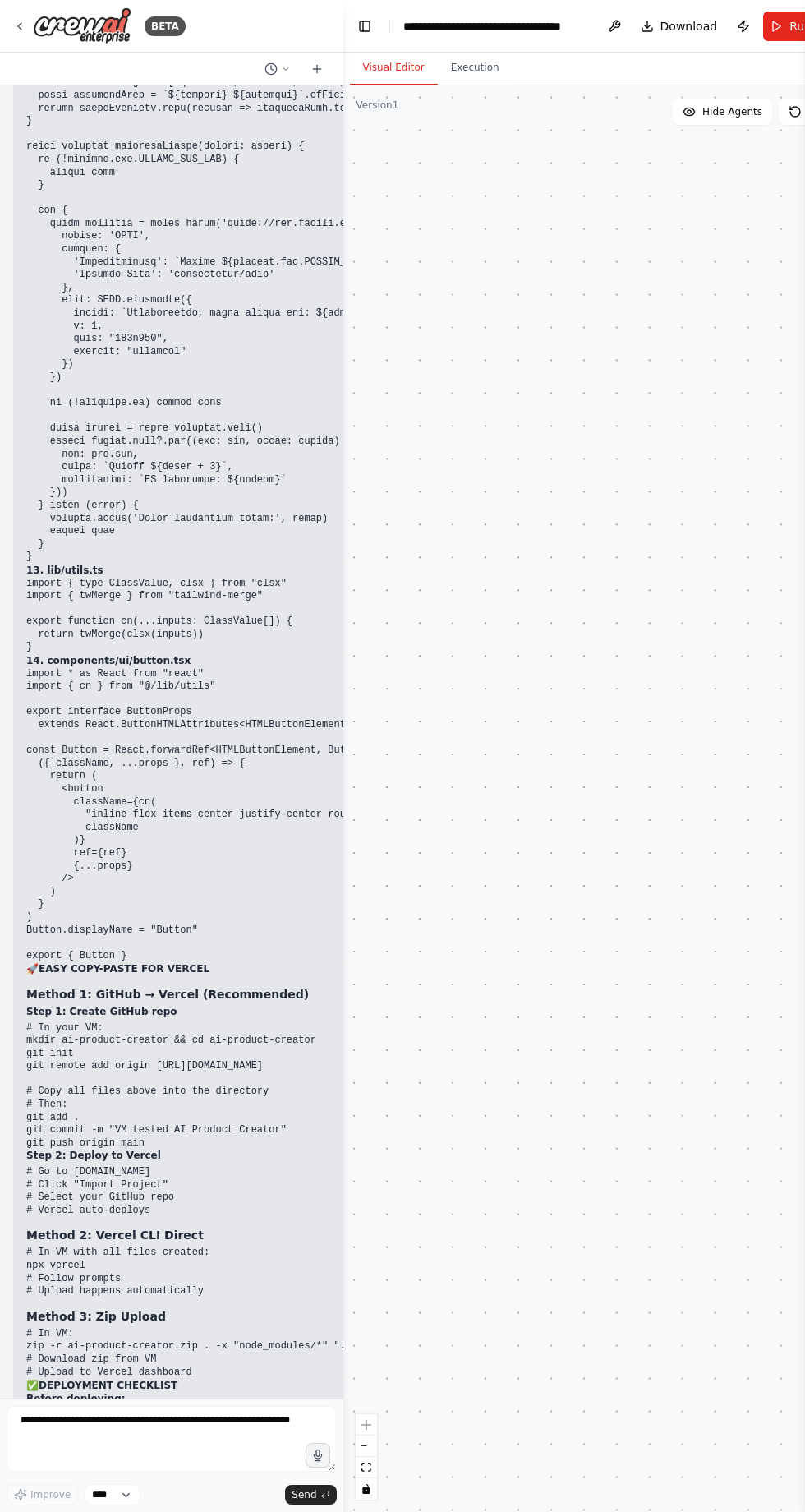
click at [43, 34] on img at bounding box center [82, 26] width 99 height 37
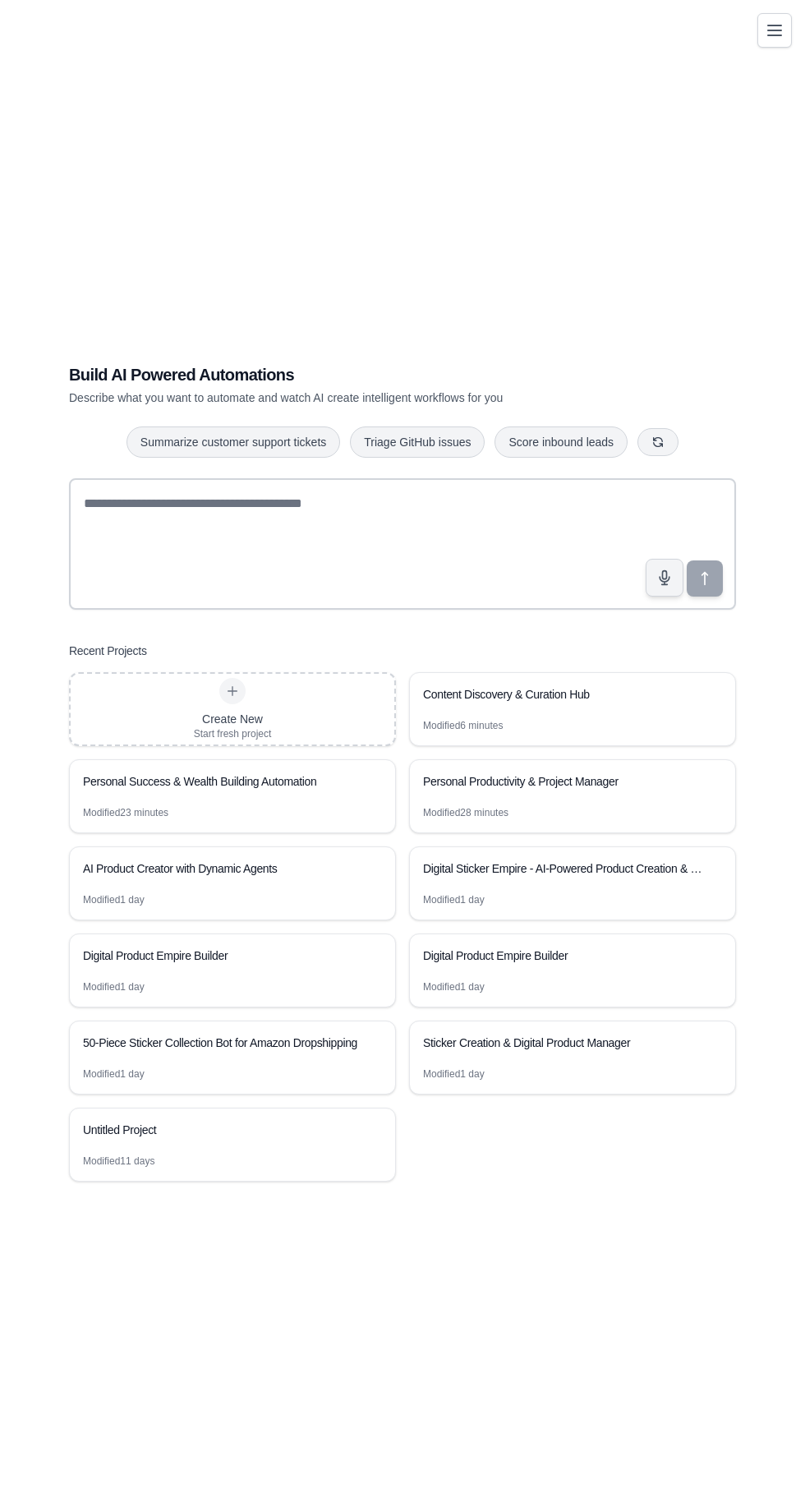
click at [301, 893] on div "AI Product Creator with Dynamic Agents" at bounding box center [232, 870] width 326 height 46
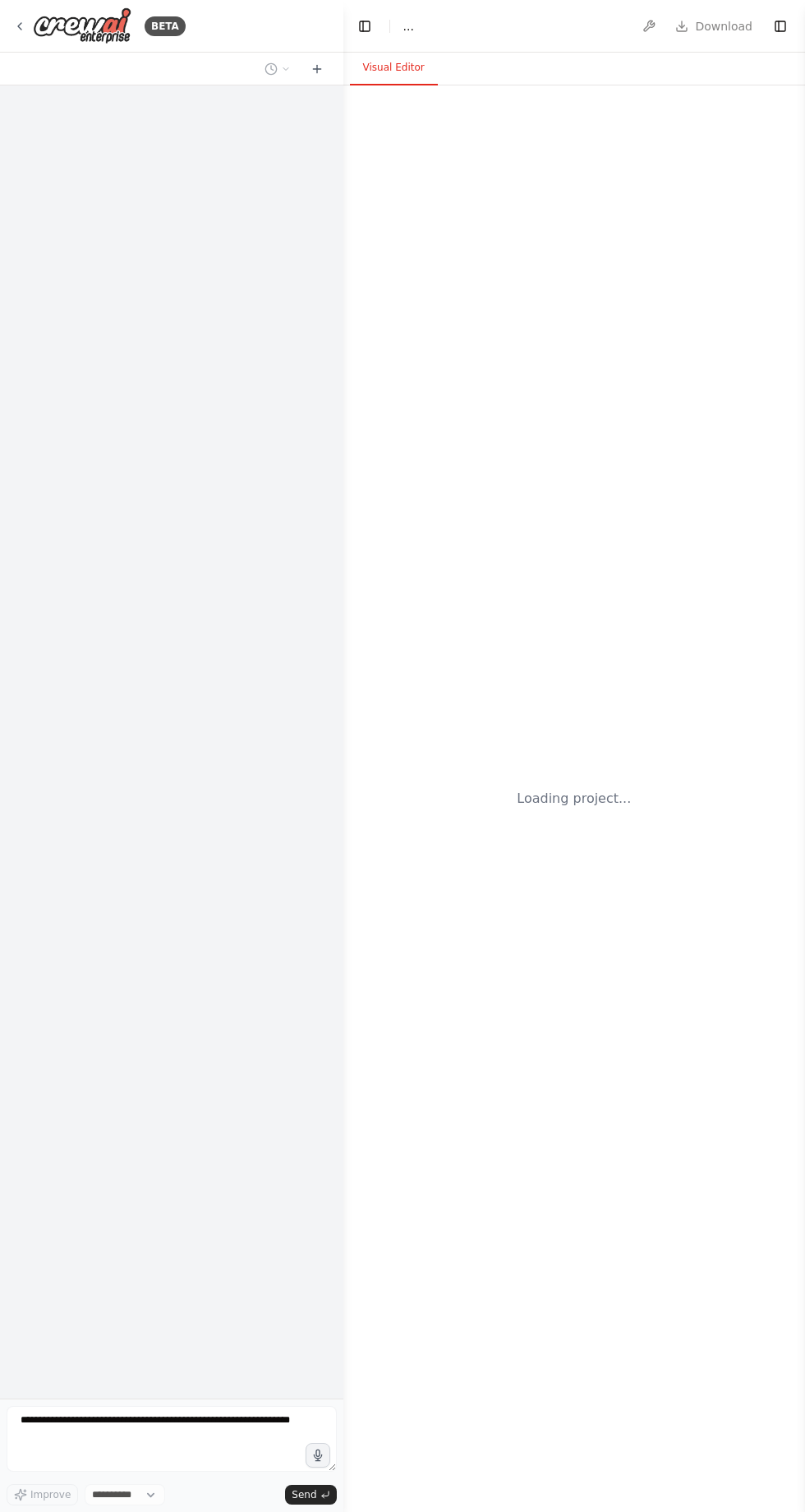
select select "****"
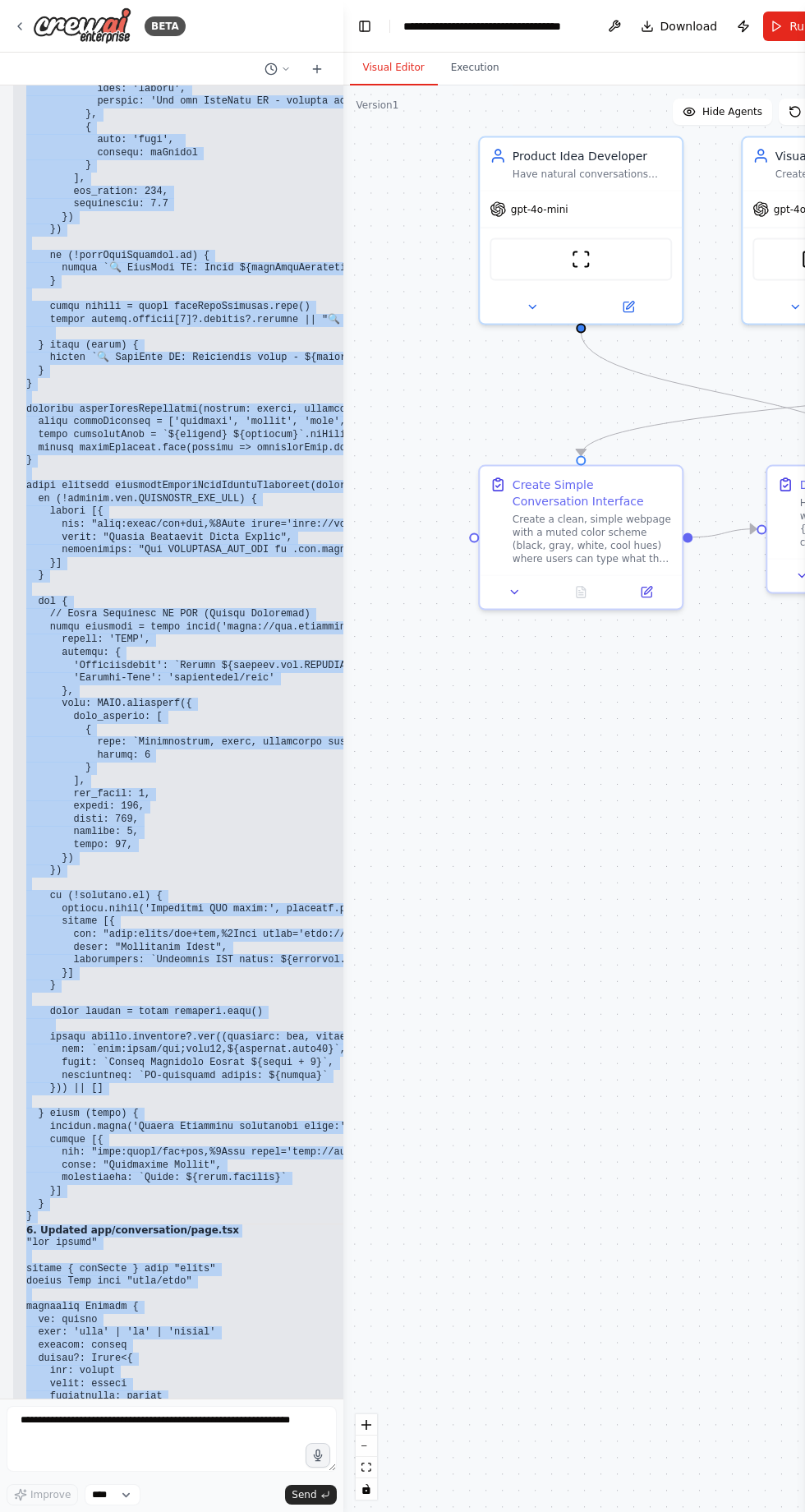
scroll to position [92075, 0]
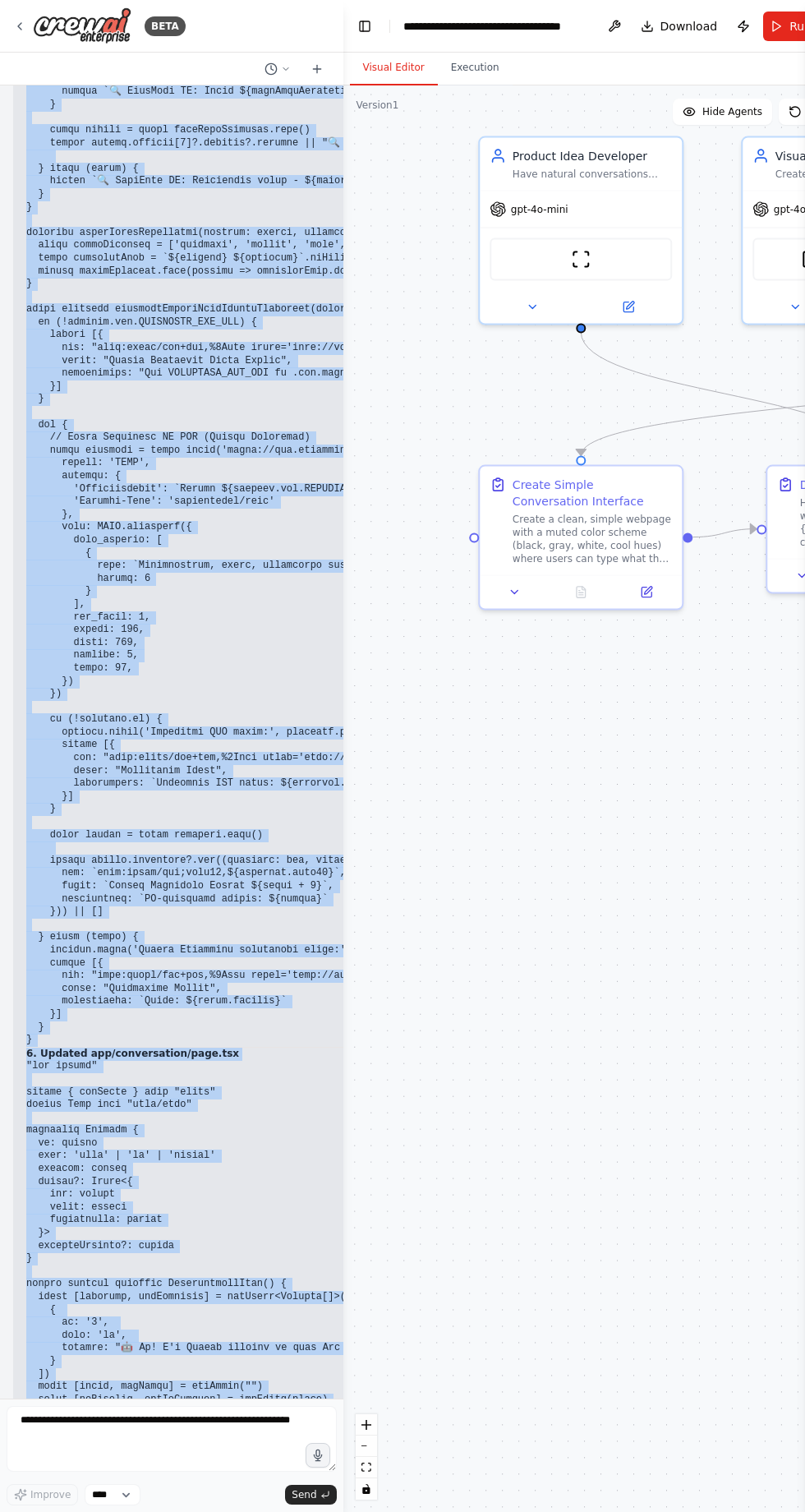
copy div "UPDATED: NO OpenAI/Google/Facebook - Using Stable Diffusion Let me remove all O…"
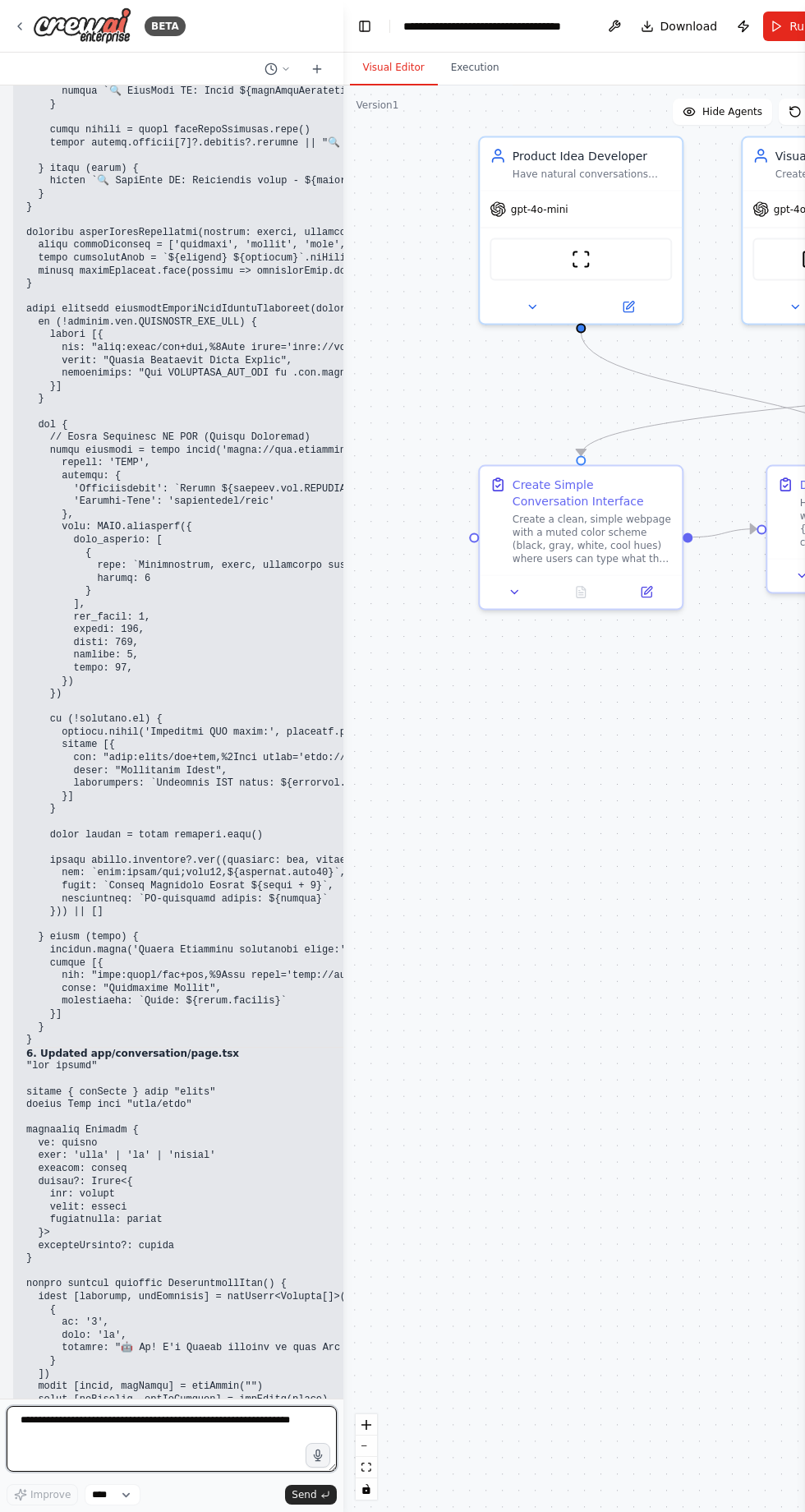
click at [197, 1423] on textarea at bounding box center [172, 1438] width 330 height 65
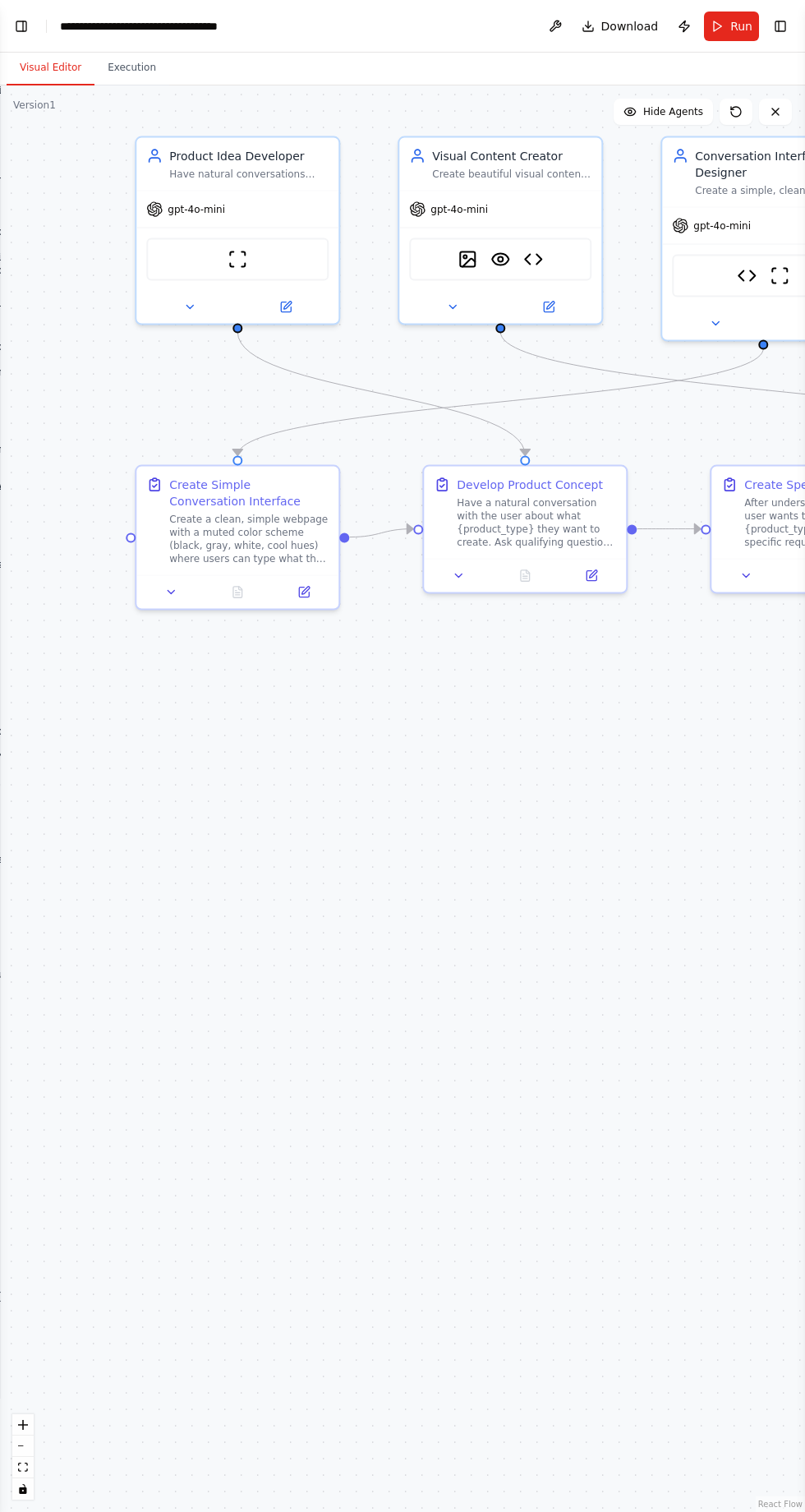
scroll to position [109, 0]
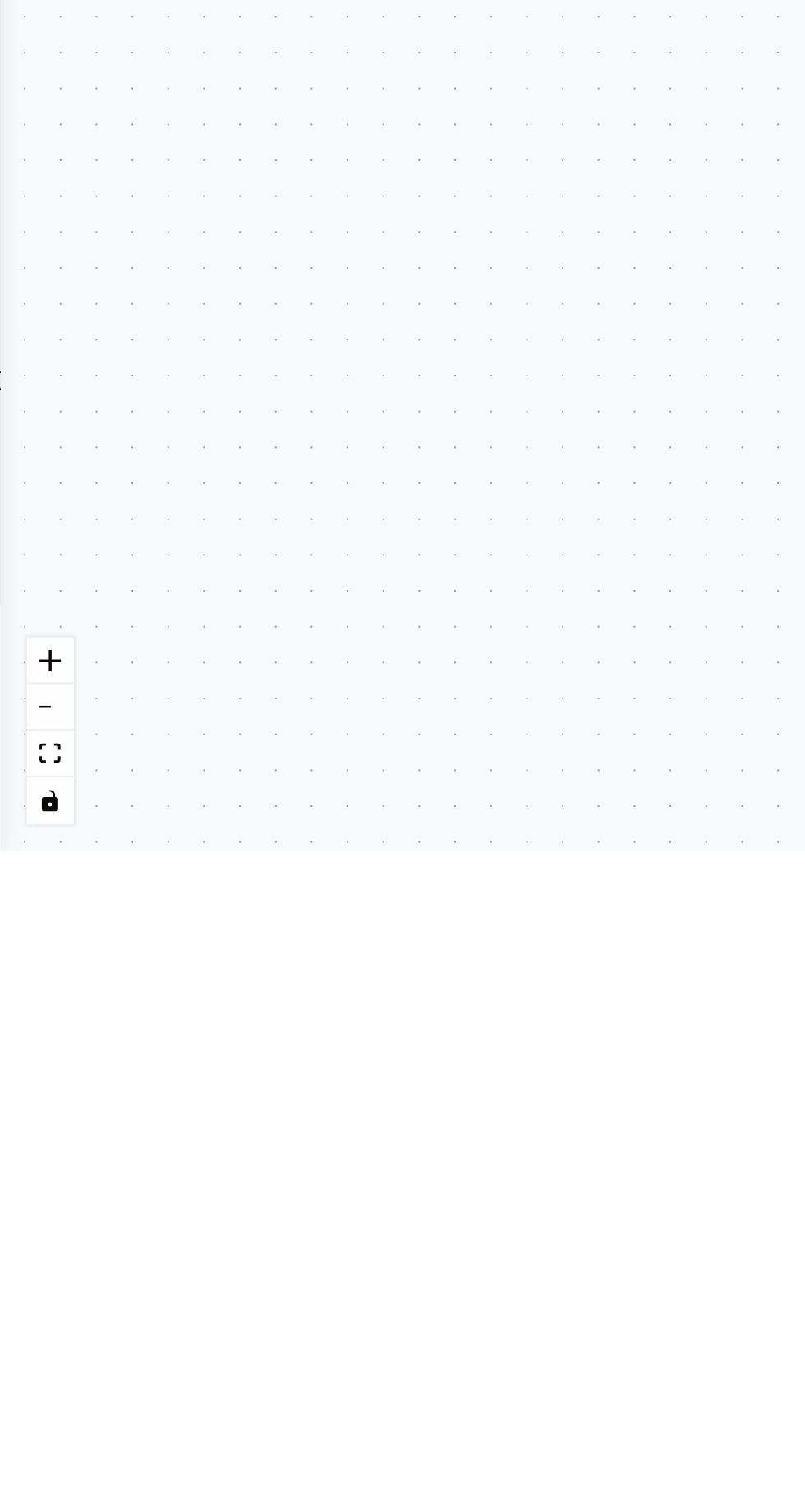
type textarea "**********"
click at [23, 1190] on div ".deletable-edge-delete-btn { width: 20px; height: 20px; border: 0px solid #ffff…" at bounding box center [402, 799] width 805 height 1426
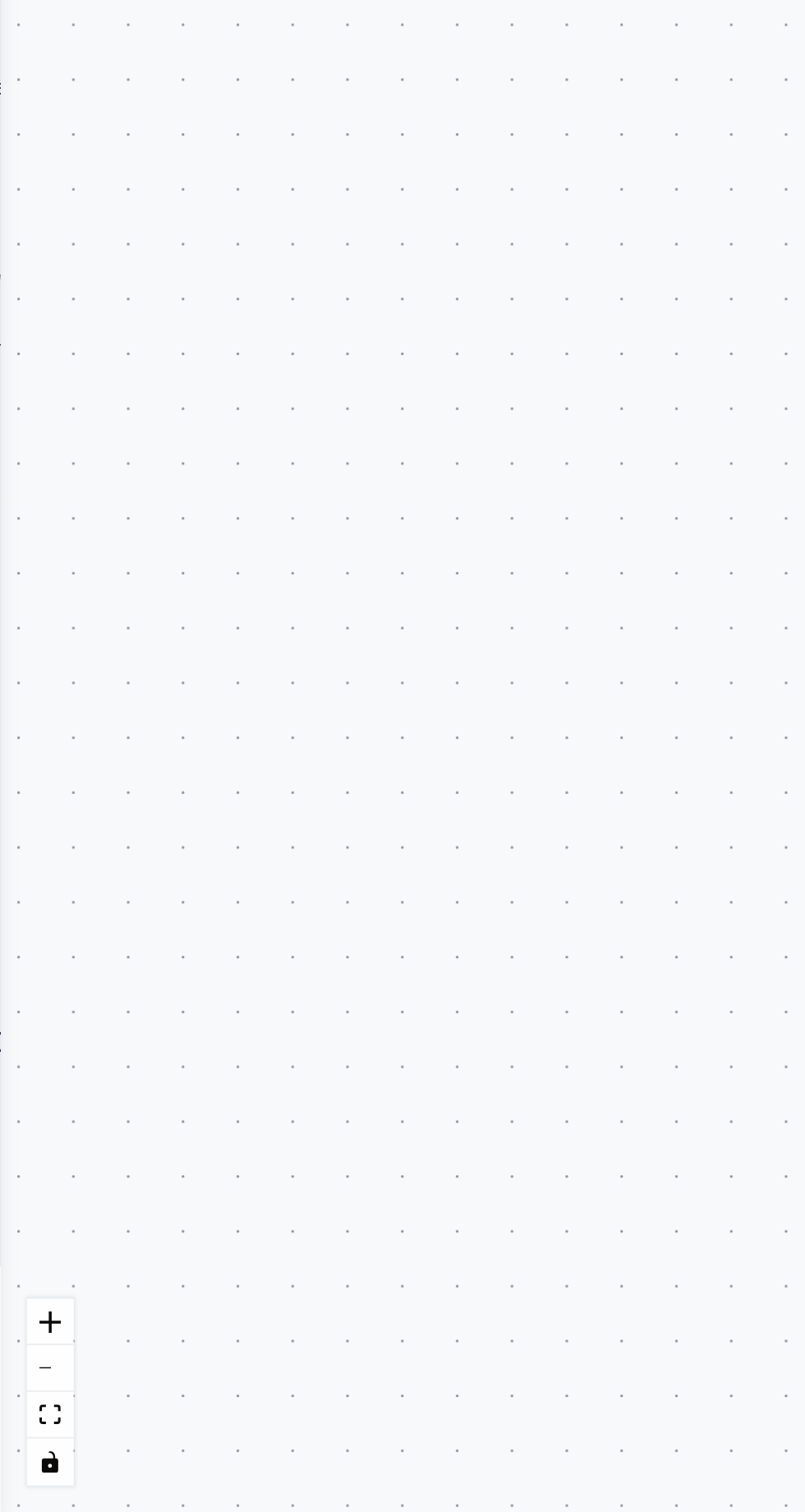
click at [18, 875] on div ".deletable-edge-delete-btn { width: 20px; height: 20px; border: 0px solid #ffff…" at bounding box center [402, 799] width 805 height 1426
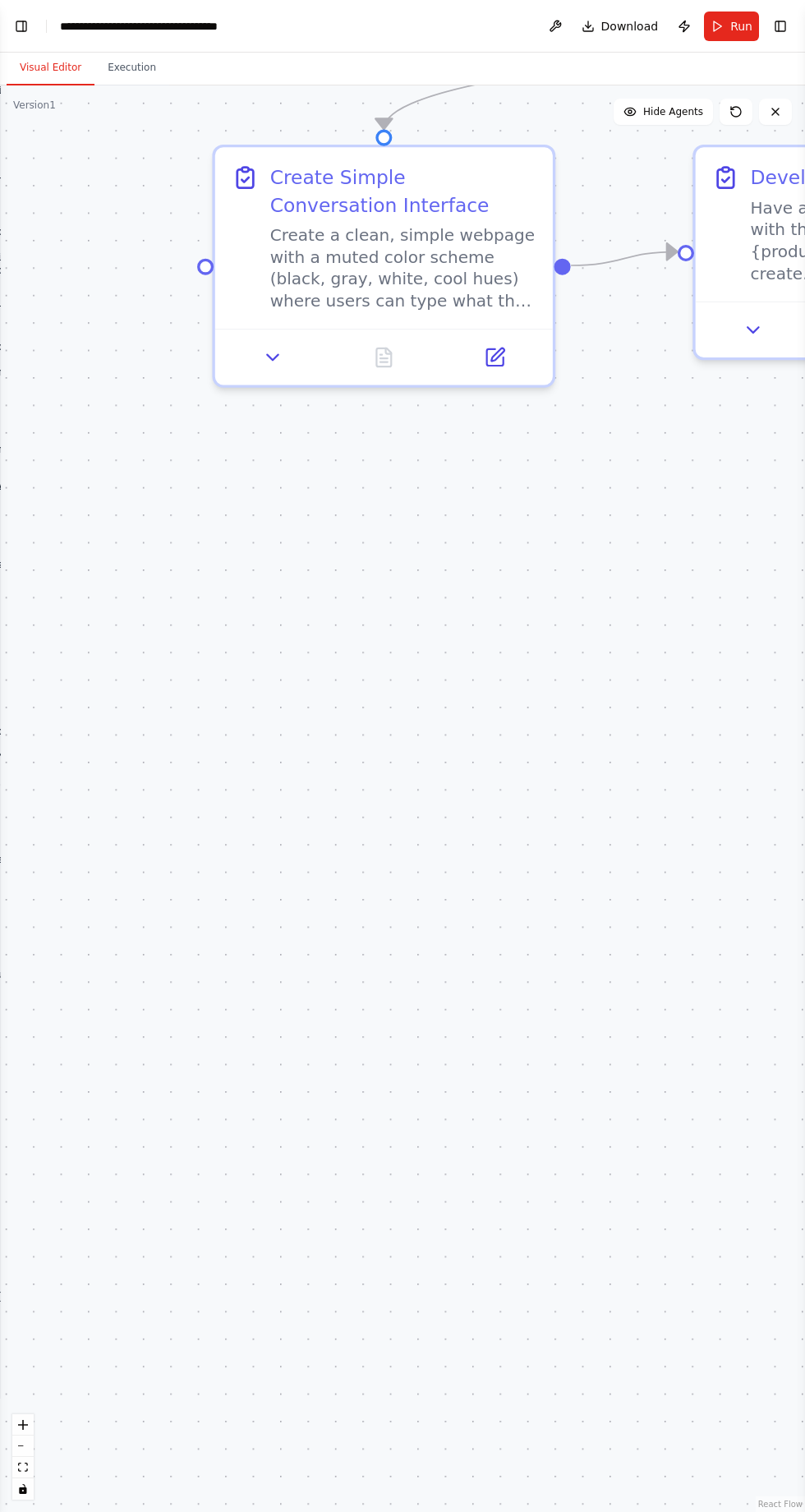
click at [49, 141] on div ".deletable-edge-delete-btn { width: 20px; height: 20px; border: 0px solid #ffff…" at bounding box center [402, 799] width 805 height 1426
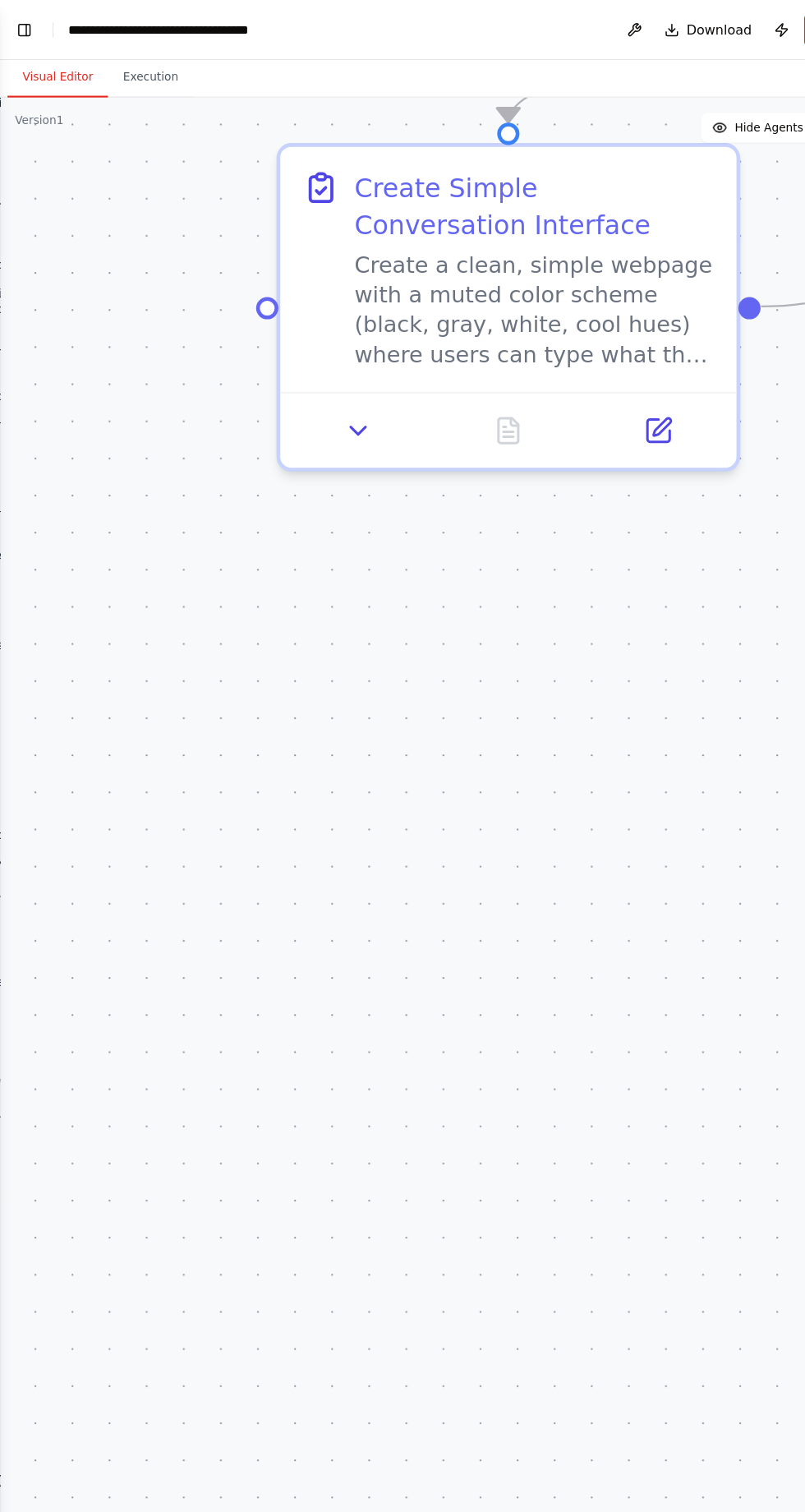
scroll to position [0, 0]
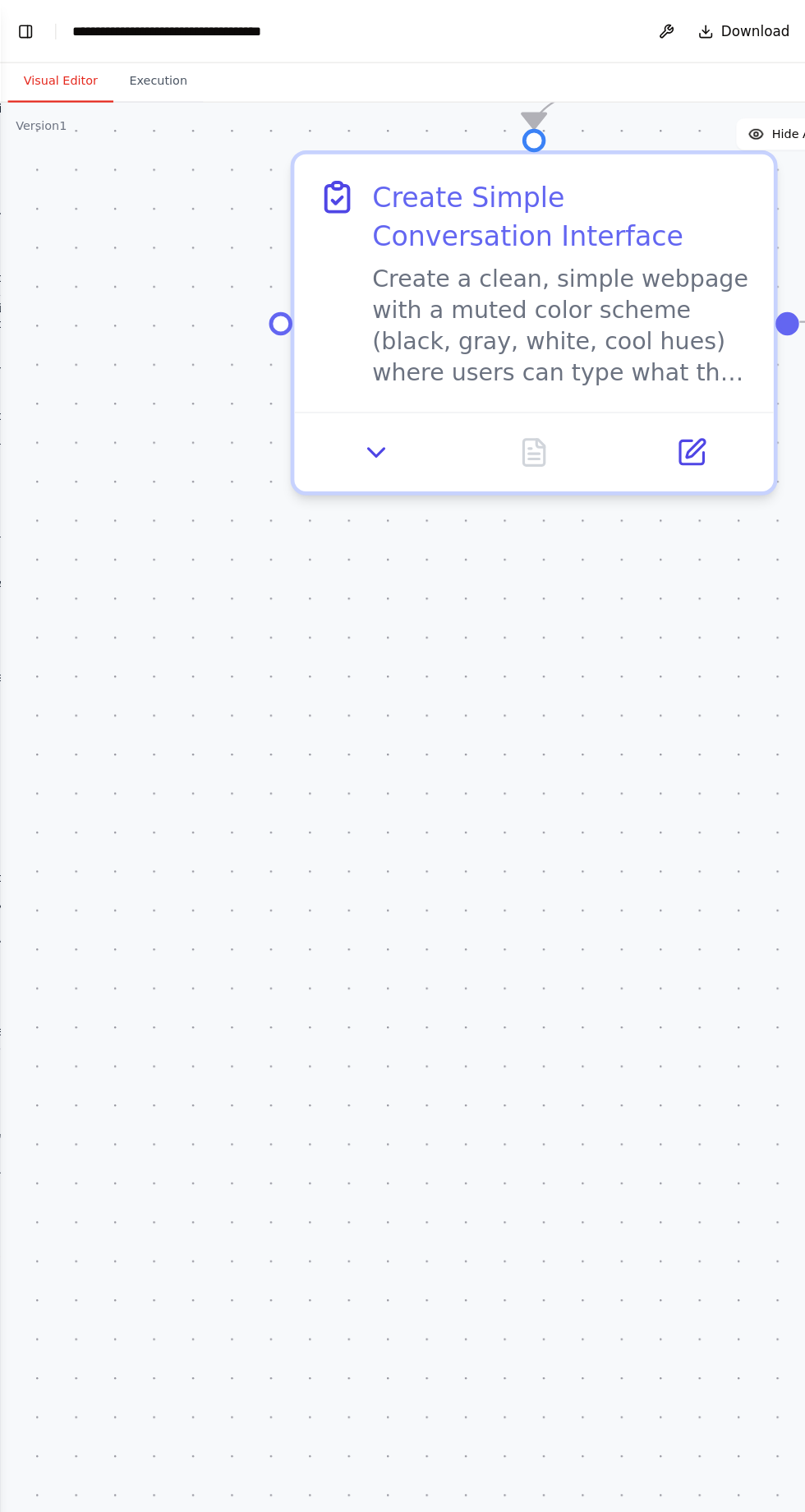
click at [42, 119] on div ".deletable-edge-delete-btn { width: 20px; height: 20px; border: 0px solid #ffff…" at bounding box center [402, 799] width 805 height 1426
click at [25, 27] on button "Toggle Left Sidebar" at bounding box center [21, 26] width 23 height 23
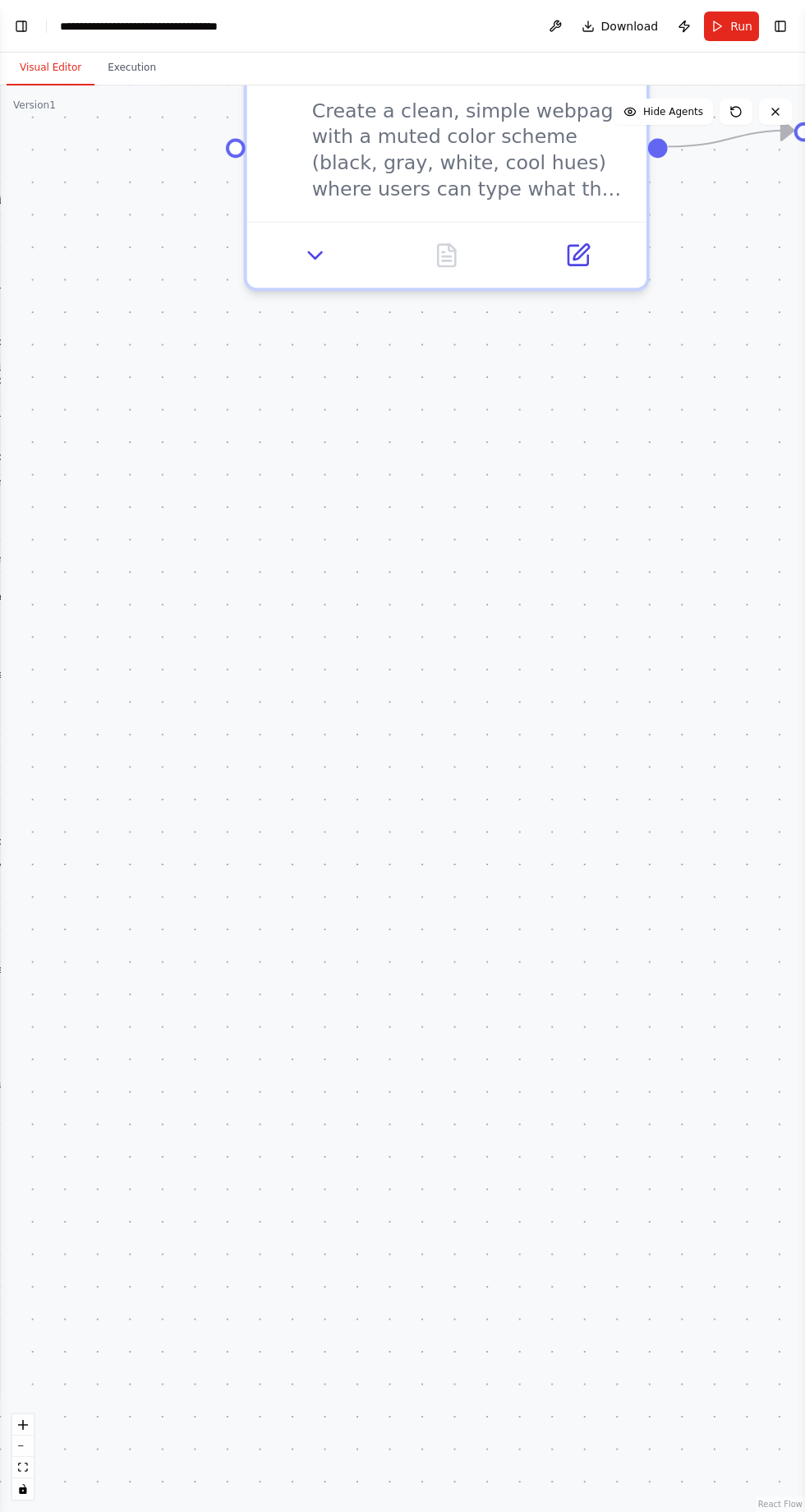
click at [21, 22] on button "Toggle Left Sidebar" at bounding box center [21, 26] width 23 height 23
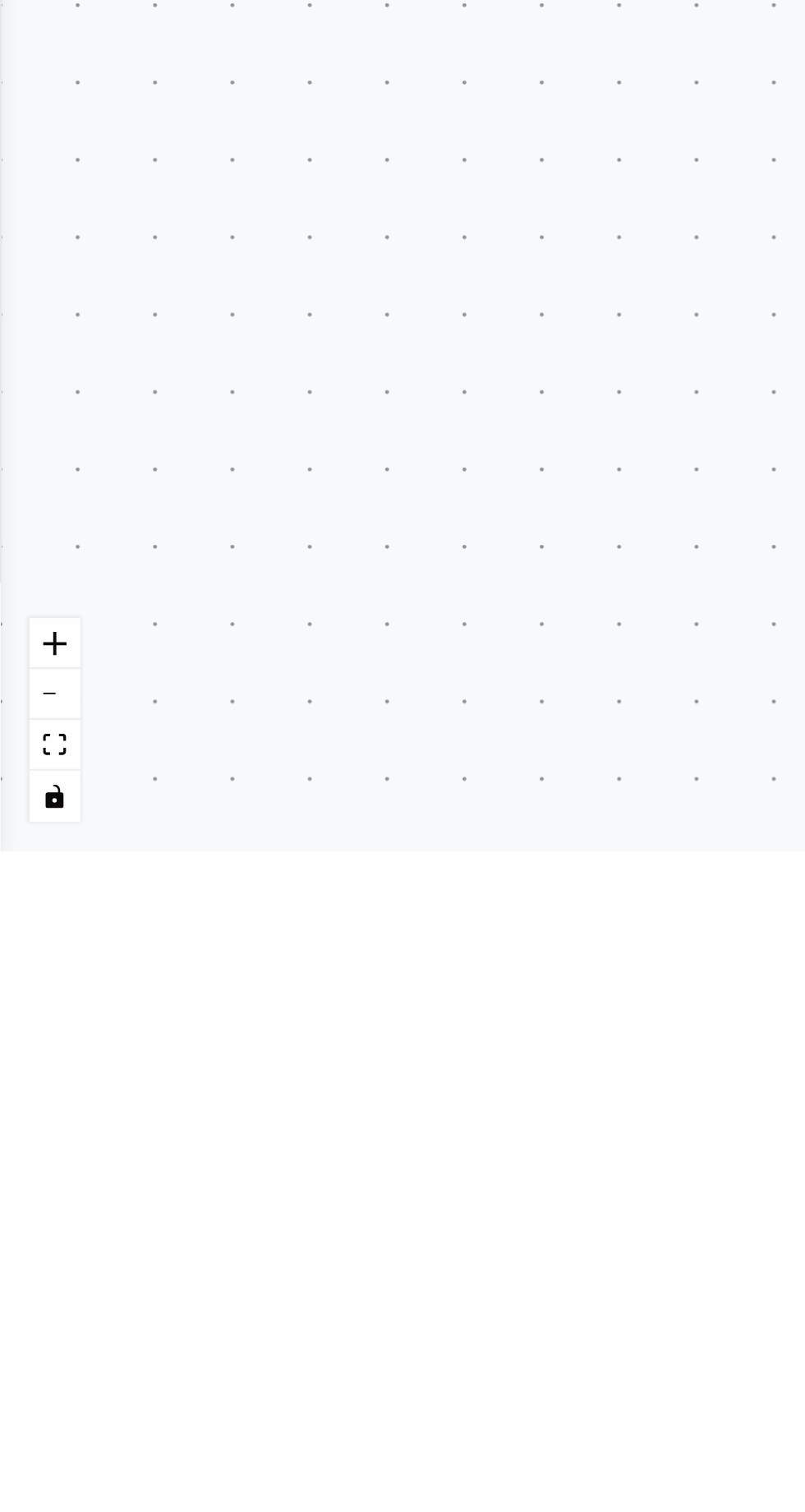
scroll to position [92075, 0]
click at [33, 1303] on div ".deletable-edge-delete-btn { width: 20px; height: 20px; border: 0px solid #ffff…" at bounding box center [402, 799] width 805 height 1426
click at [113, 1275] on div ".deletable-edge-delete-btn { width: 20px; height: 20px; border: 0px solid #ffff…" at bounding box center [402, 799] width 805 height 1426
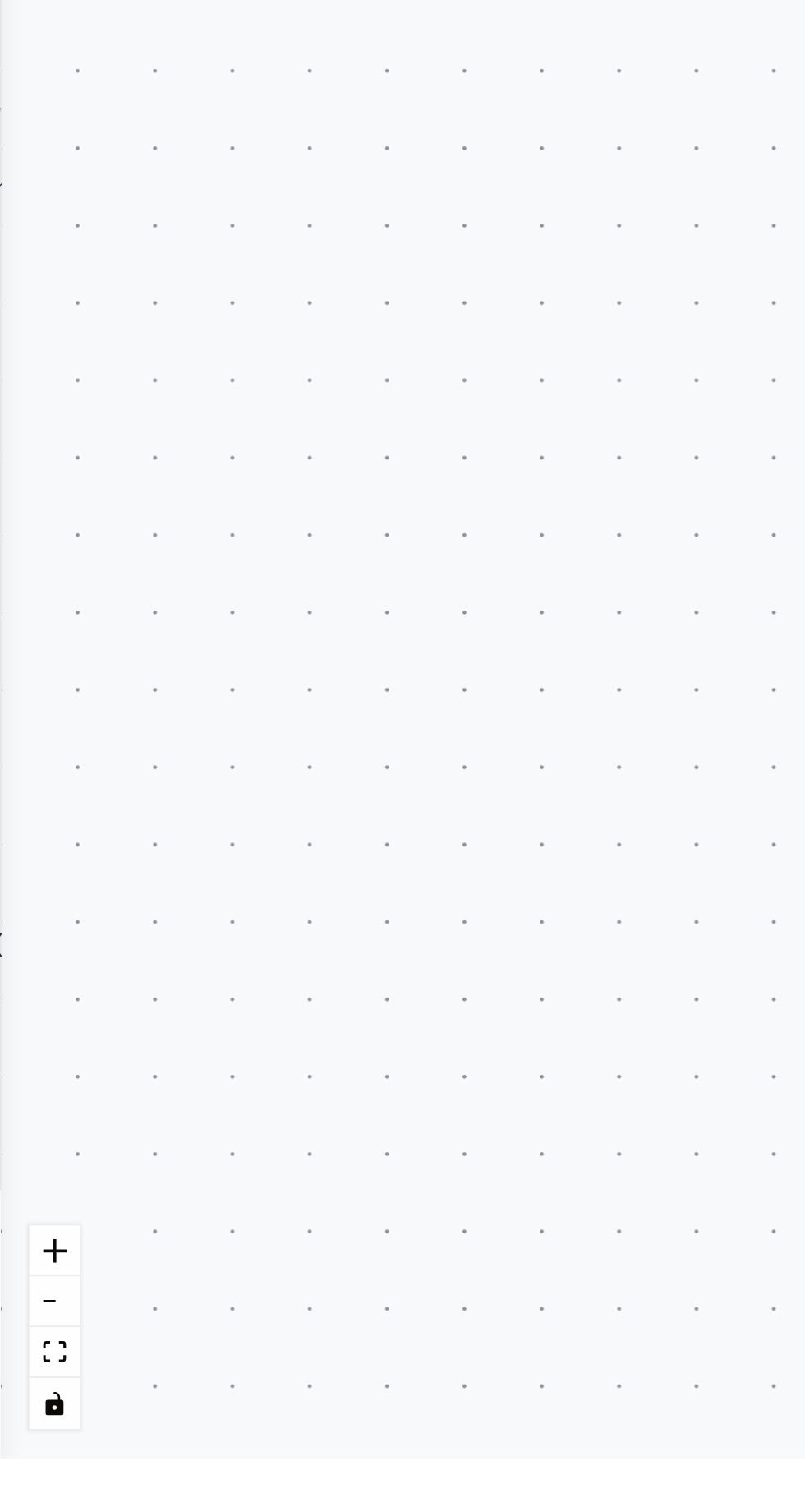
click at [109, 1037] on div ".deletable-edge-delete-btn { width: 20px; height: 20px; border: 0px solid #ffff…" at bounding box center [402, 799] width 805 height 1426
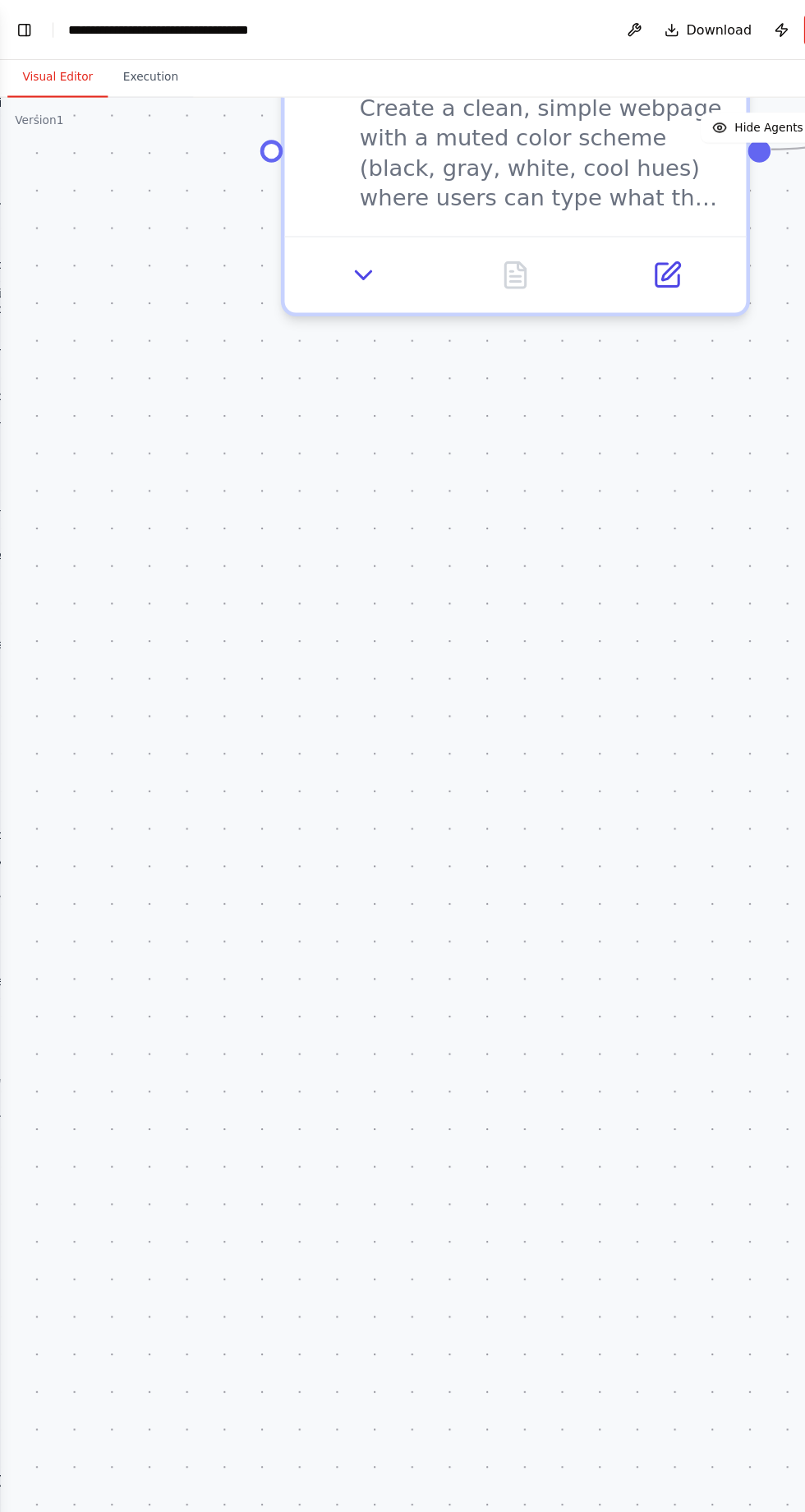
scroll to position [0, 0]
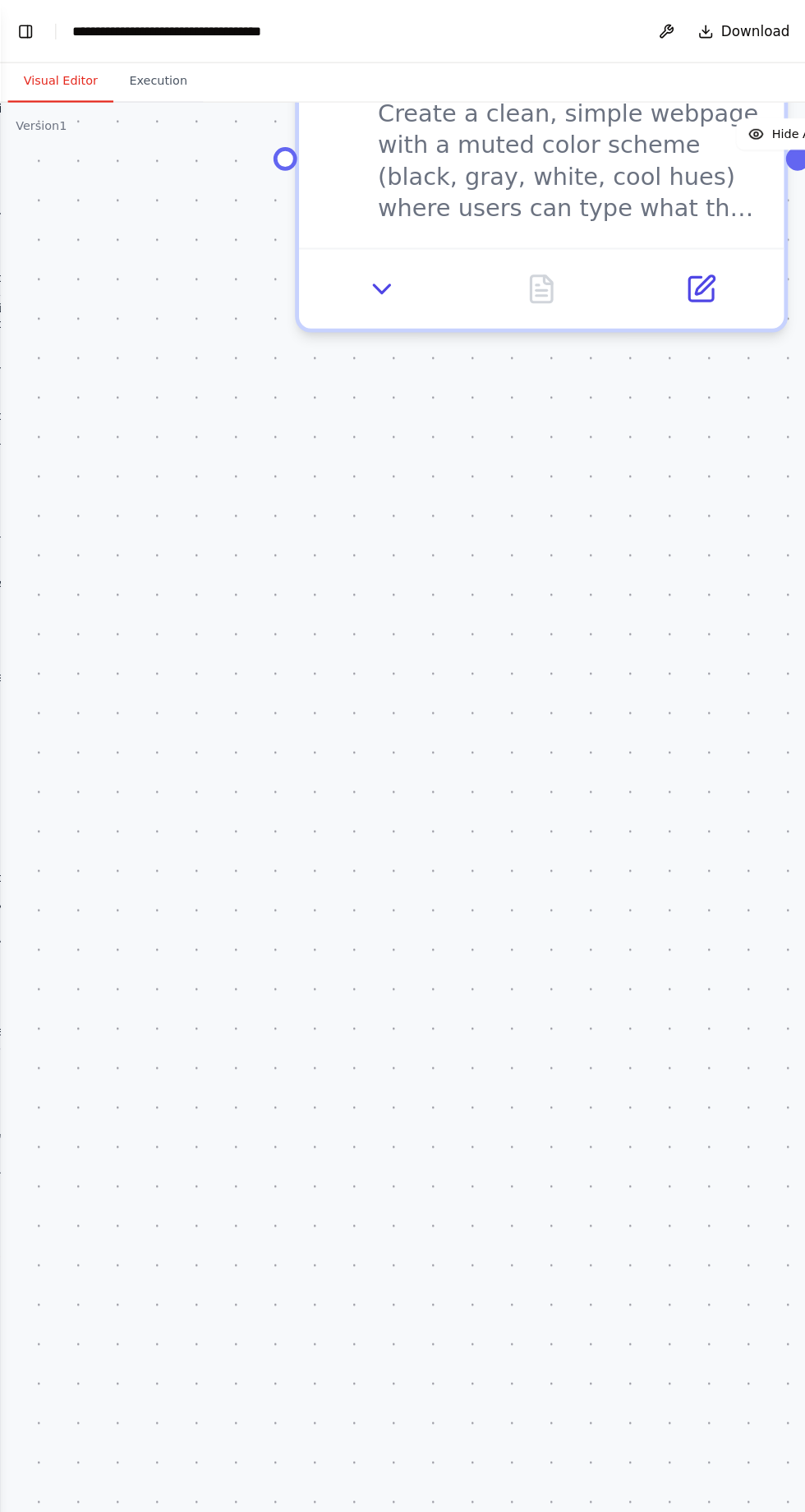
click at [22, 20] on button "Toggle Left Sidebar" at bounding box center [21, 26] width 23 height 23
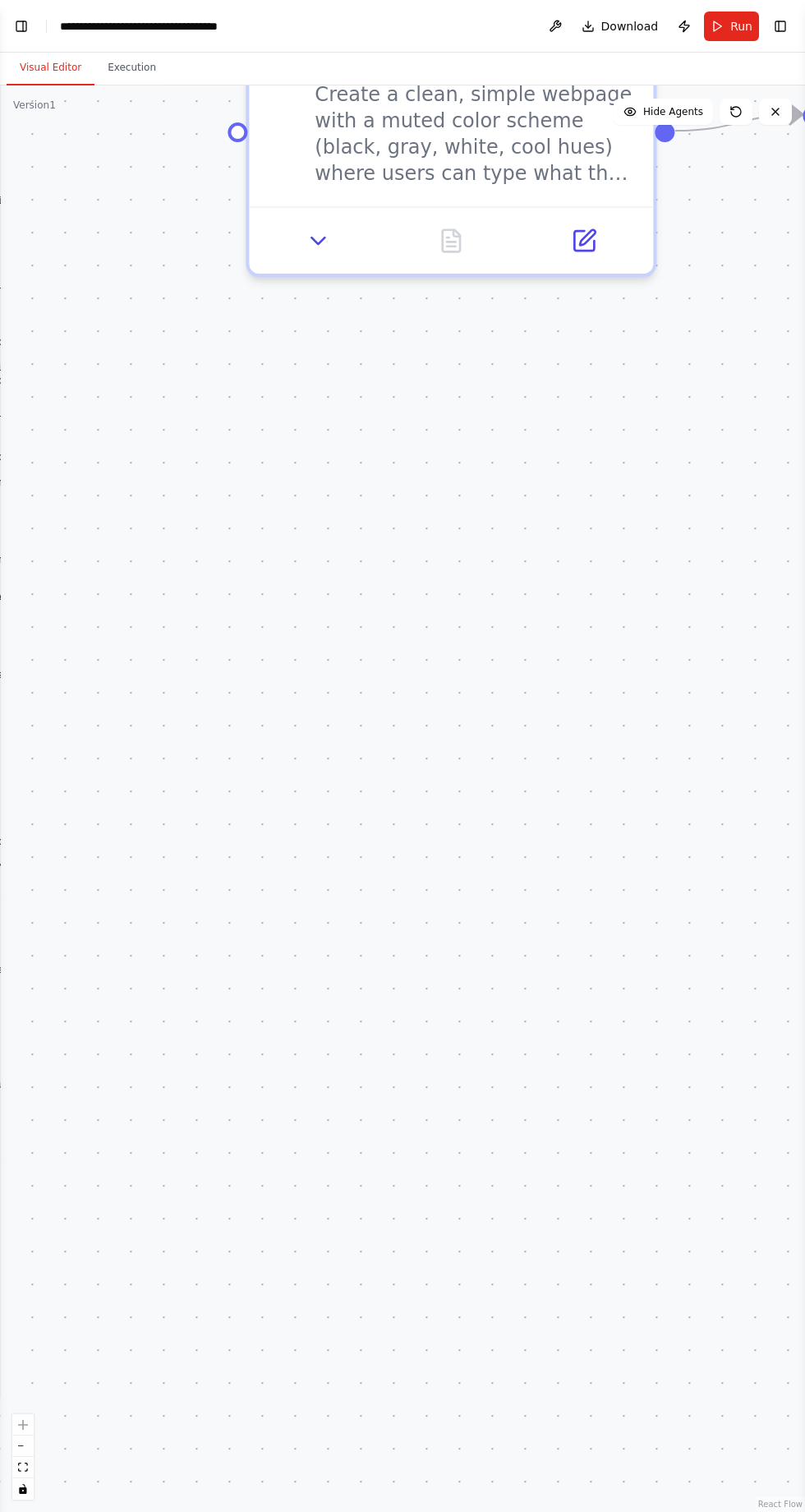
click at [26, 24] on button "Toggle Left Sidebar" at bounding box center [21, 26] width 23 height 23
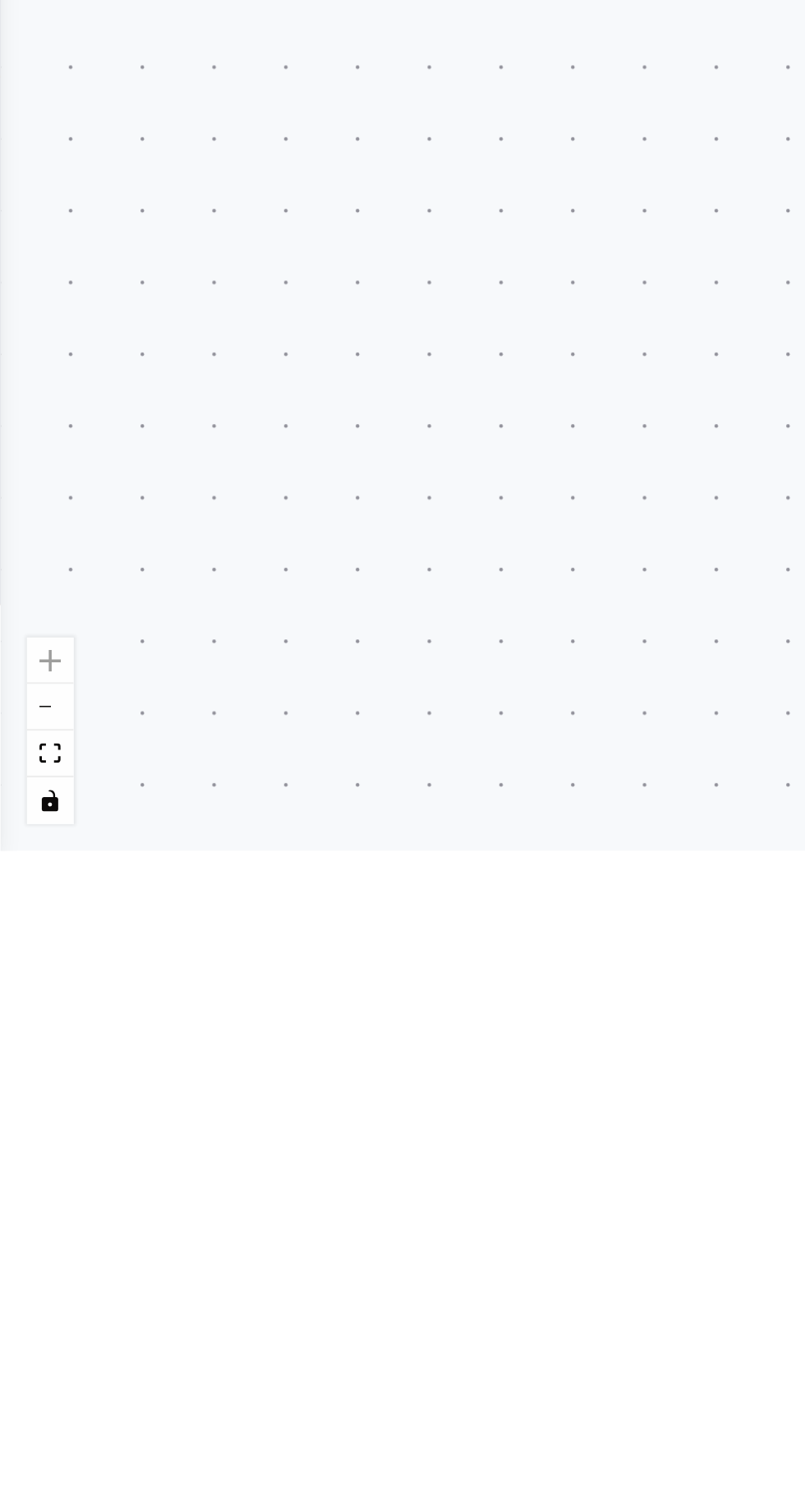
scroll to position [92075, 0]
click at [77, 849] on div ".deletable-edge-delete-btn { width: 20px; height: 20px; border: 0px solid #ffff…" at bounding box center [402, 799] width 805 height 1426
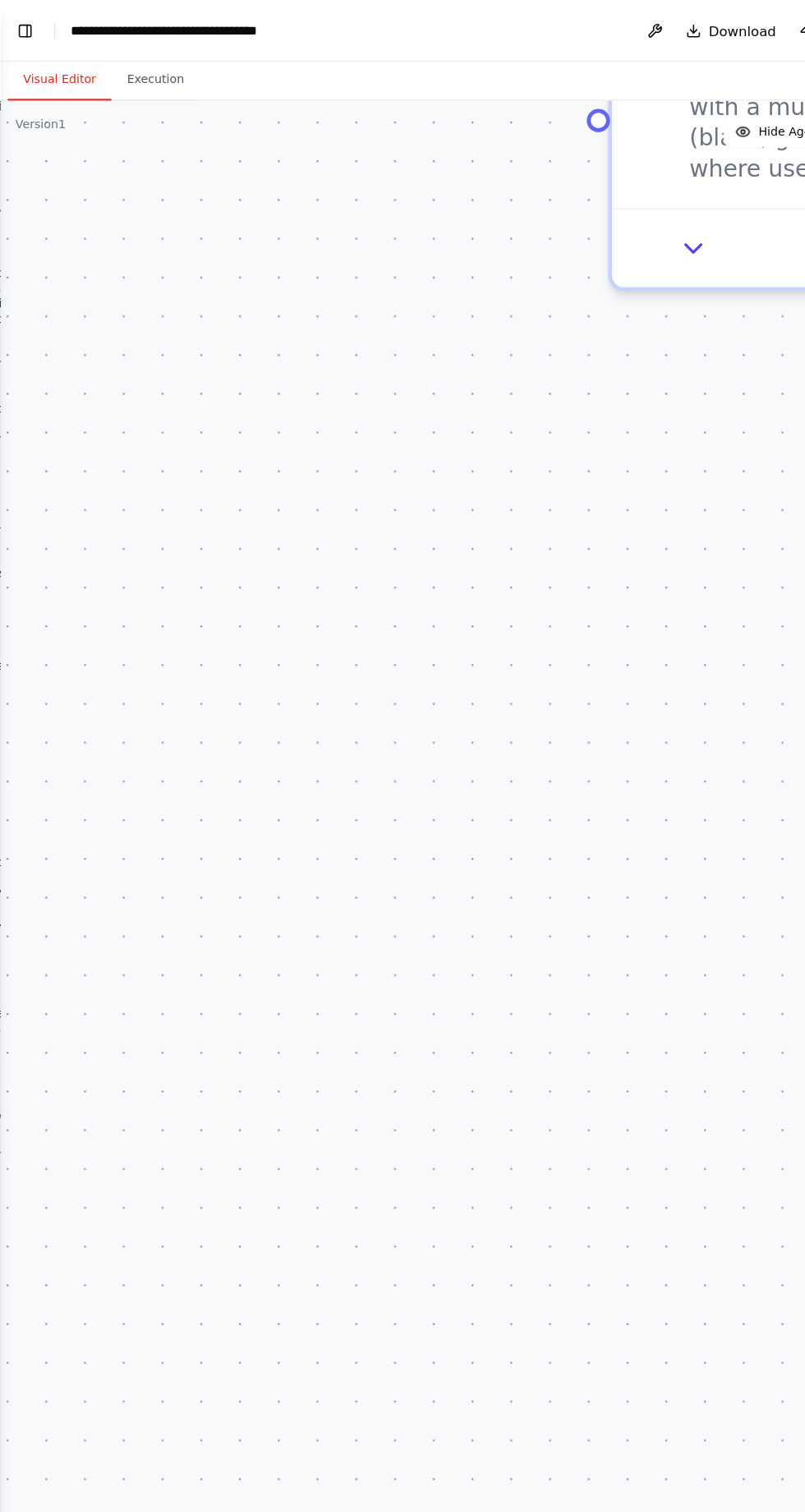
scroll to position [0, 0]
click at [62, 276] on div ".deletable-edge-delete-btn { width: 20px; height: 20px; border: 0px solid #ffff…" at bounding box center [402, 799] width 805 height 1426
click at [21, 19] on button "Toggle Left Sidebar" at bounding box center [21, 26] width 23 height 23
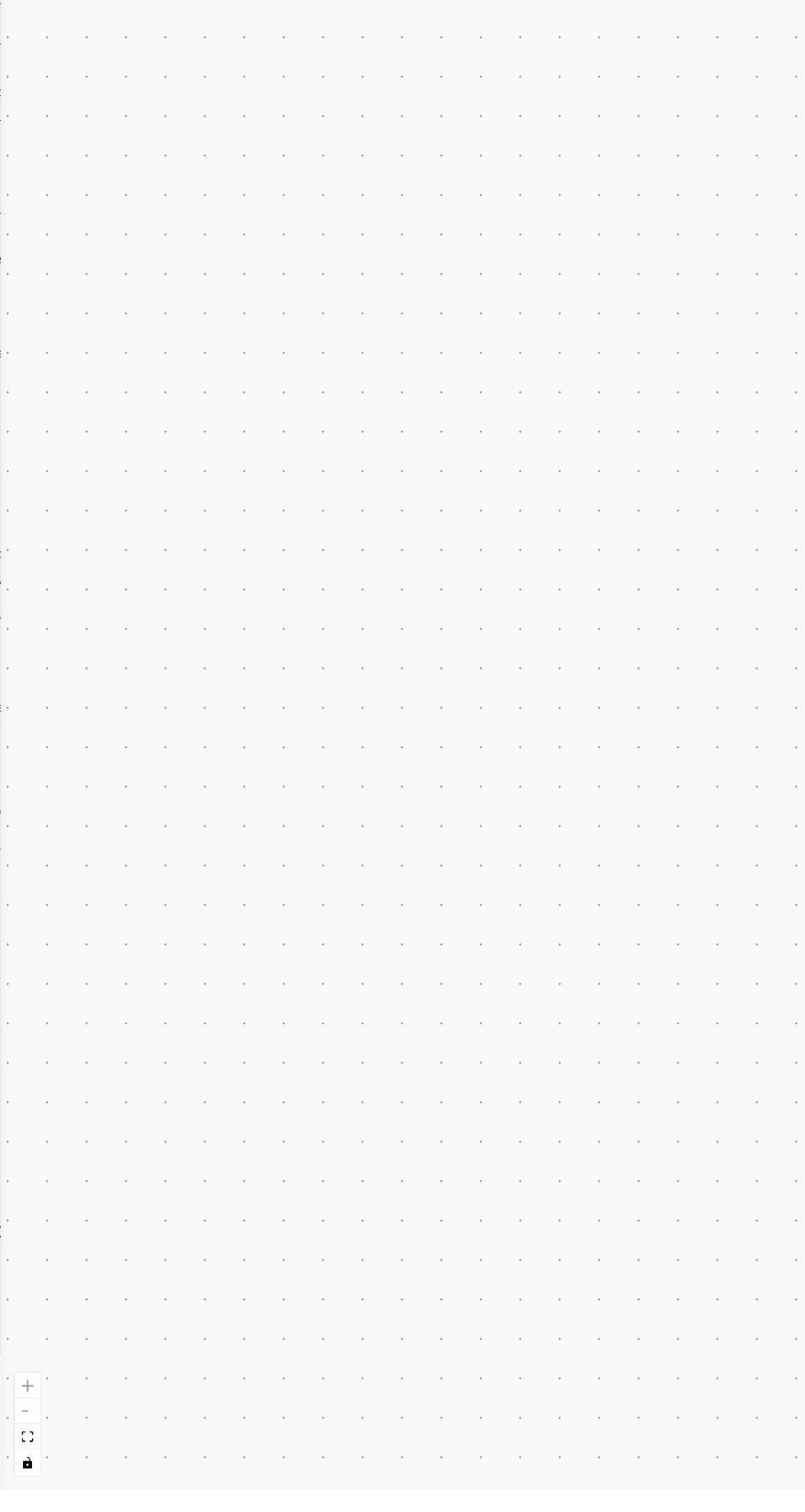
scroll to position [91964, 0]
click at [263, 1382] on div ".deletable-edge-delete-btn { width: 20px; height: 20px; border: 0px solid #ffff…" at bounding box center [402, 799] width 805 height 1426
click at [18, 430] on div ".deletable-edge-delete-btn { width: 20px; height: 20px; border: 0px solid #ffff…" at bounding box center [402, 799] width 805 height 1426
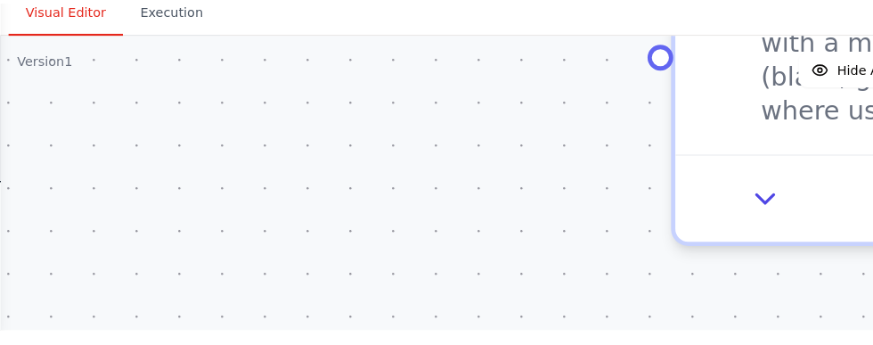
scroll to position [99853, 0]
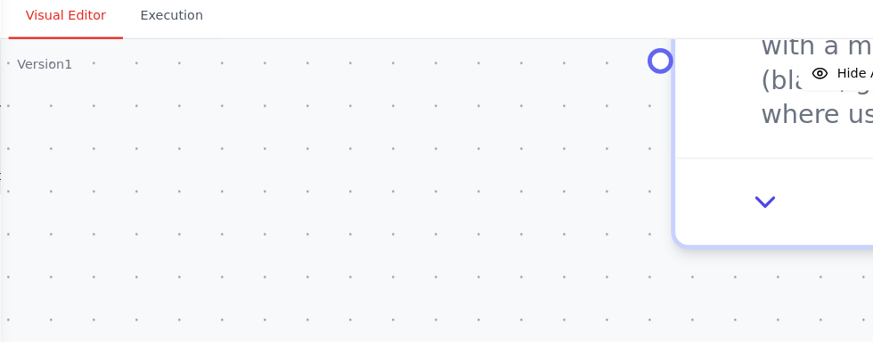
click at [208, 83] on div "Visual Editor Execution" at bounding box center [436, 75] width 873 height 36
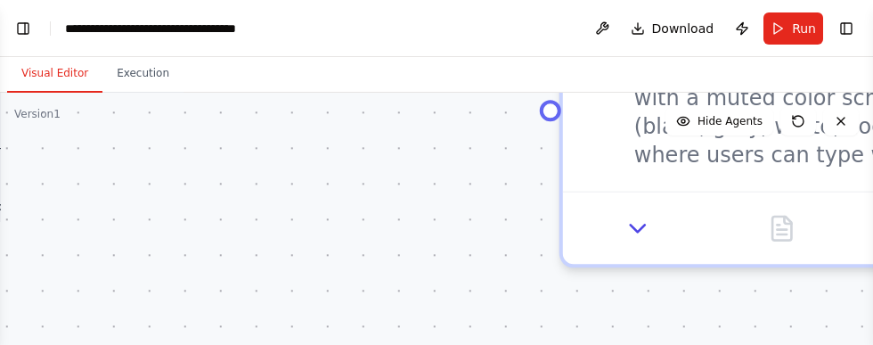
click at [25, 33] on button "Toggle Left Sidebar" at bounding box center [23, 28] width 25 height 25
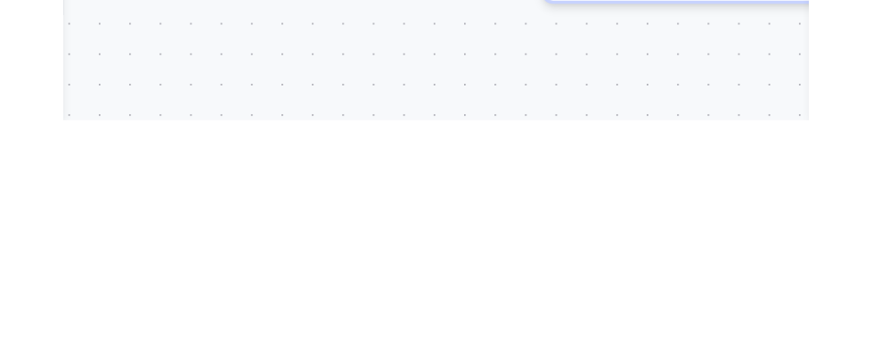
scroll to position [0, 0]
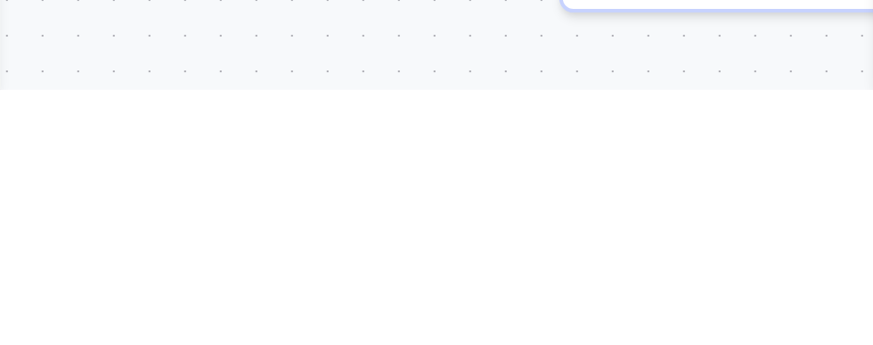
click at [78, 286] on div ".deletable-edge-delete-btn { width: 20px; height: 20px; border: 0px solid #ffff…" at bounding box center [436, 315] width 873 height 445
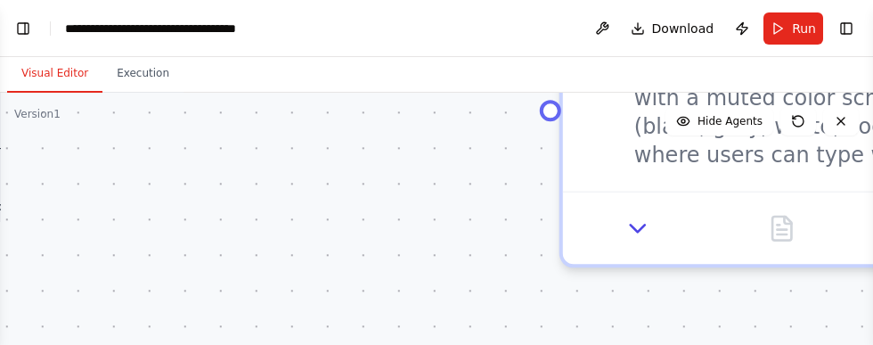
click at [30, 37] on button "Toggle Left Sidebar" at bounding box center [23, 28] width 25 height 25
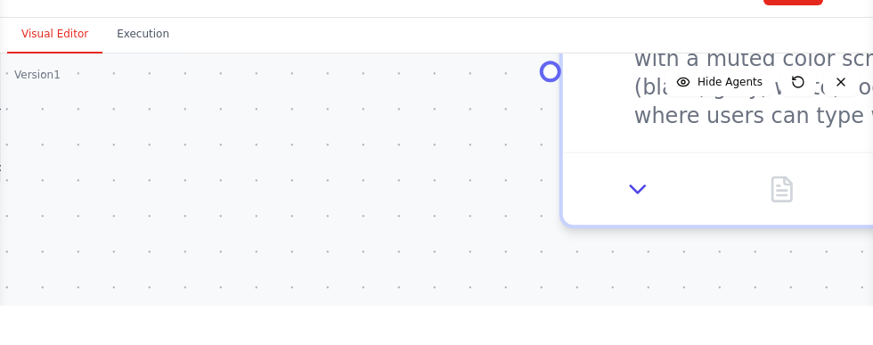
scroll to position [7247, 0]
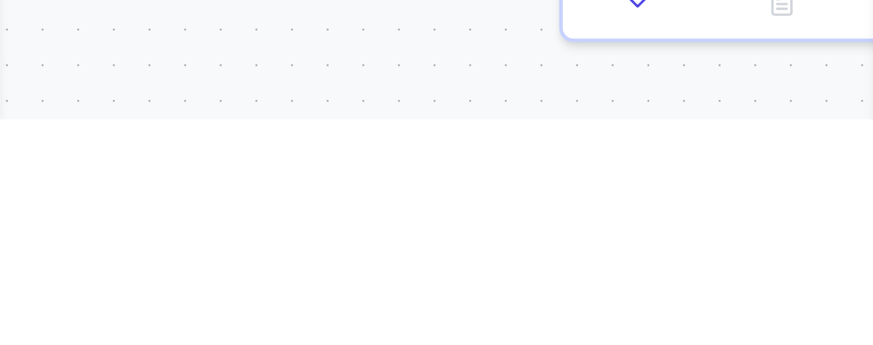
click at [151, 289] on div ".deletable-edge-delete-btn { width: 20px; height: 20px; border: 0px solid #ffff…" at bounding box center [436, 315] width 873 height 445
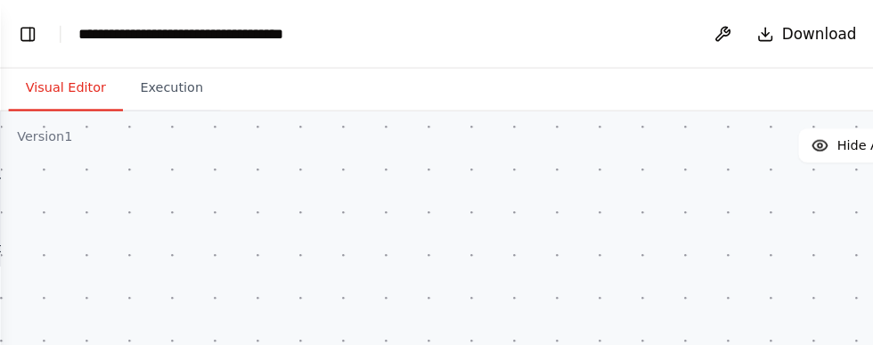
click at [28, 27] on button "Toggle Left Sidebar" at bounding box center [23, 28] width 25 height 25
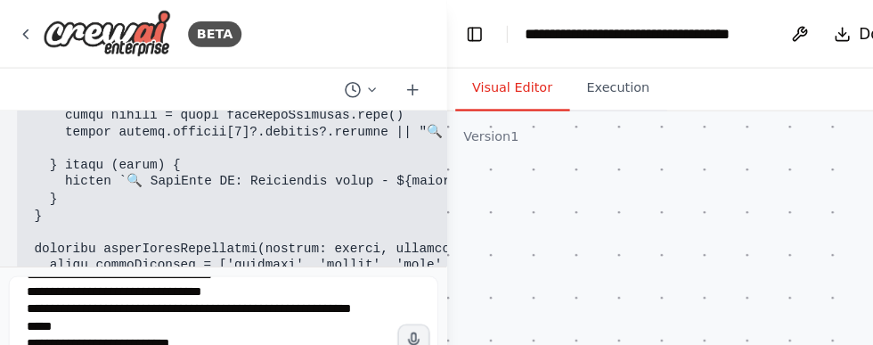
scroll to position [7166, 0]
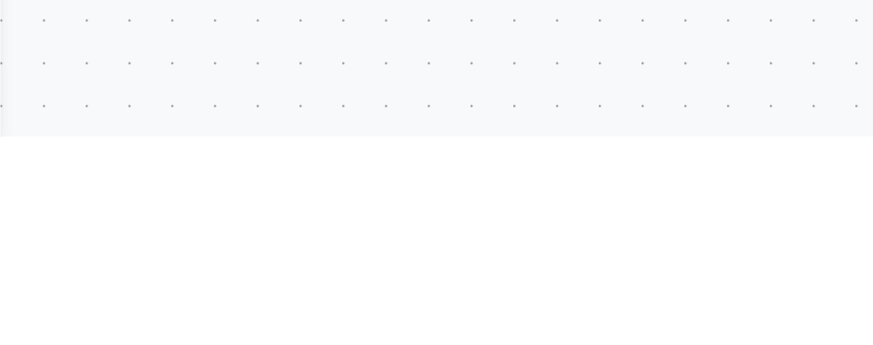
type textarea "**********"
click at [96, 282] on div ".deletable-edge-delete-btn { width: 20px; height: 20px; border: 0px solid #ffff…" at bounding box center [436, 315] width 873 height 445
click at [73, 274] on div ".deletable-edge-delete-btn { width: 20px; height: 20px; border: 0px solid #ffff…" at bounding box center [436, 315] width 873 height 445
click at [30, 326] on div ".deletable-edge-delete-btn { width: 20px; height: 20px; border: 0px solid #ffff…" at bounding box center [436, 315] width 873 height 445
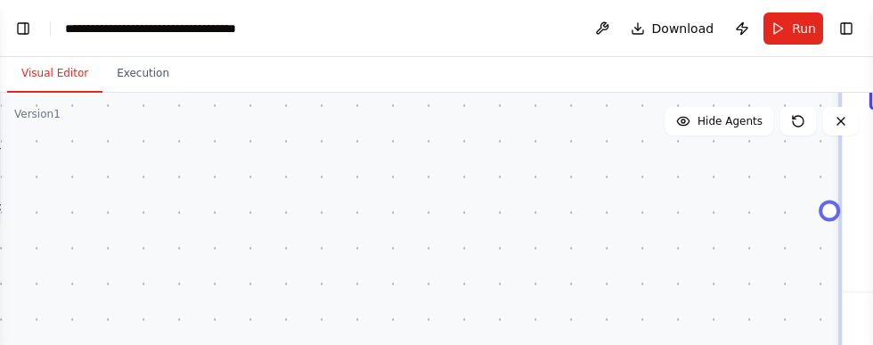
scroll to position [7137, 0]
click at [12, 28] on button "Toggle Left Sidebar" at bounding box center [23, 28] width 25 height 25
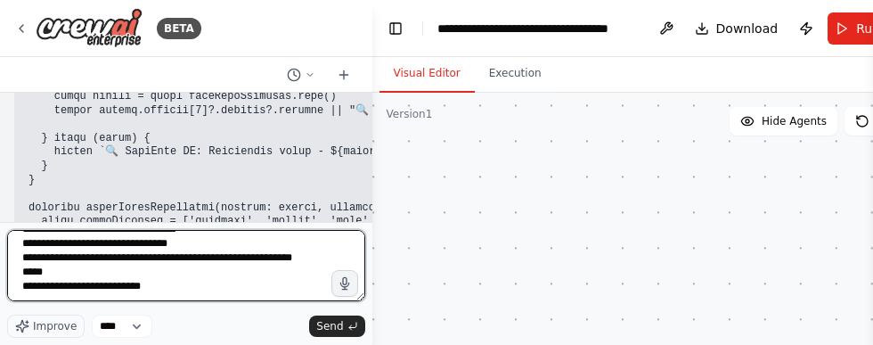
click at [142, 251] on textarea at bounding box center [186, 265] width 358 height 71
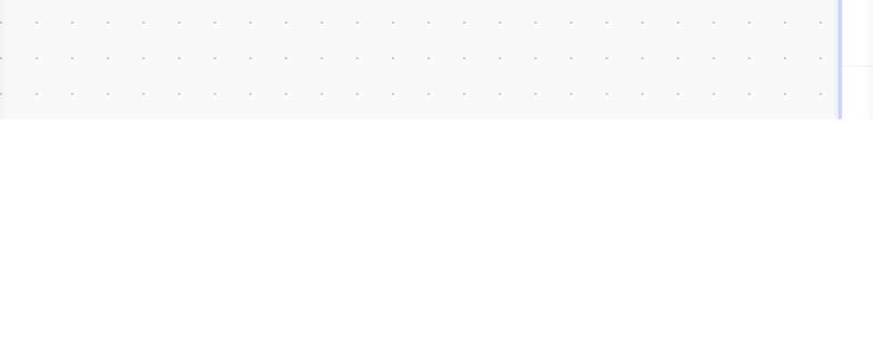
click at [68, 272] on div ".deletable-edge-delete-btn { width: 20px; height: 20px; border: 0px solid #ffff…" at bounding box center [436, 315] width 873 height 445
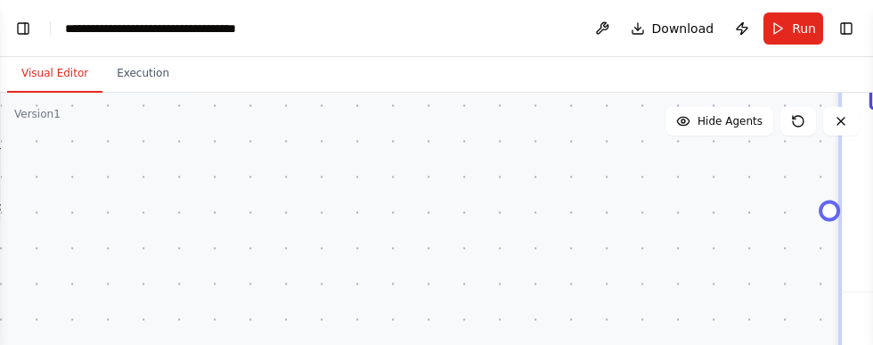
click at [16, 33] on button "Toggle Left Sidebar" at bounding box center [23, 28] width 25 height 25
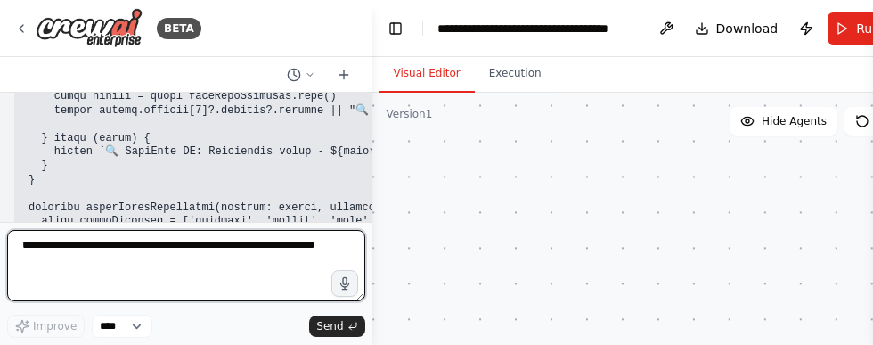
click at [116, 268] on textarea at bounding box center [186, 265] width 358 height 71
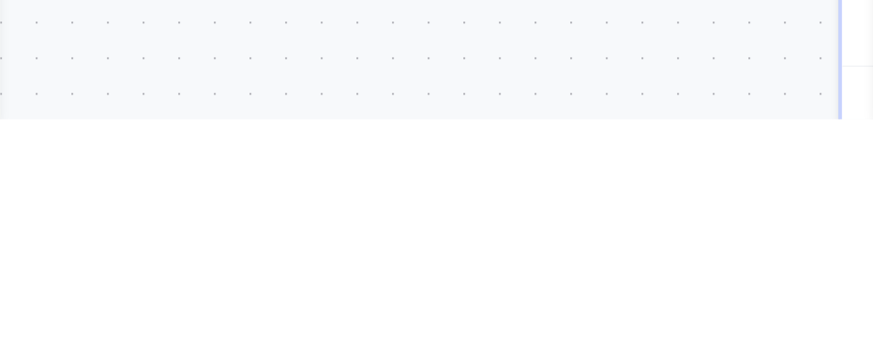
type textarea "**********"
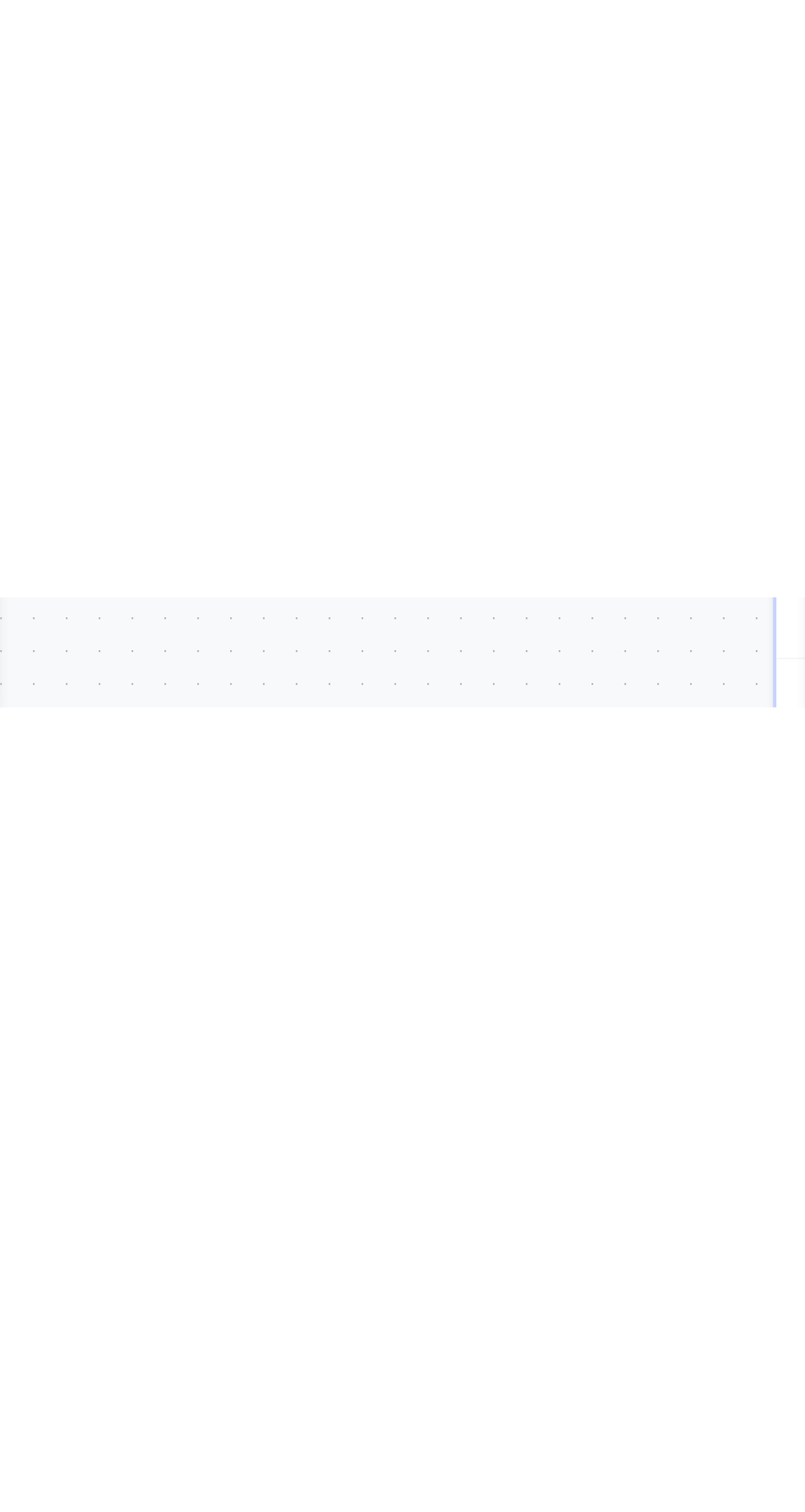
scroll to position [93379, 0]
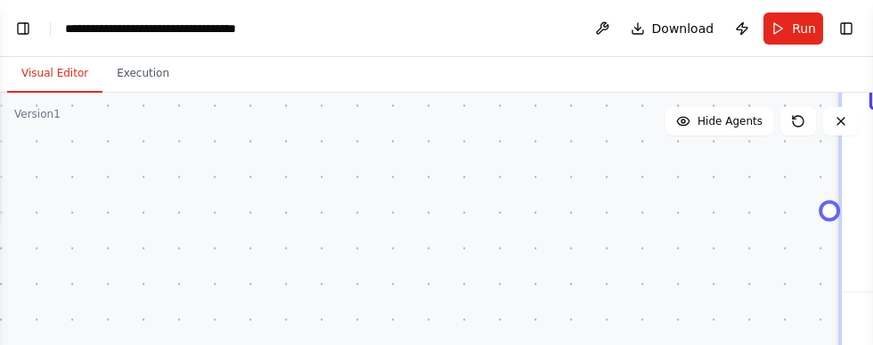
click at [24, 33] on button "Toggle Left Sidebar" at bounding box center [23, 28] width 25 height 25
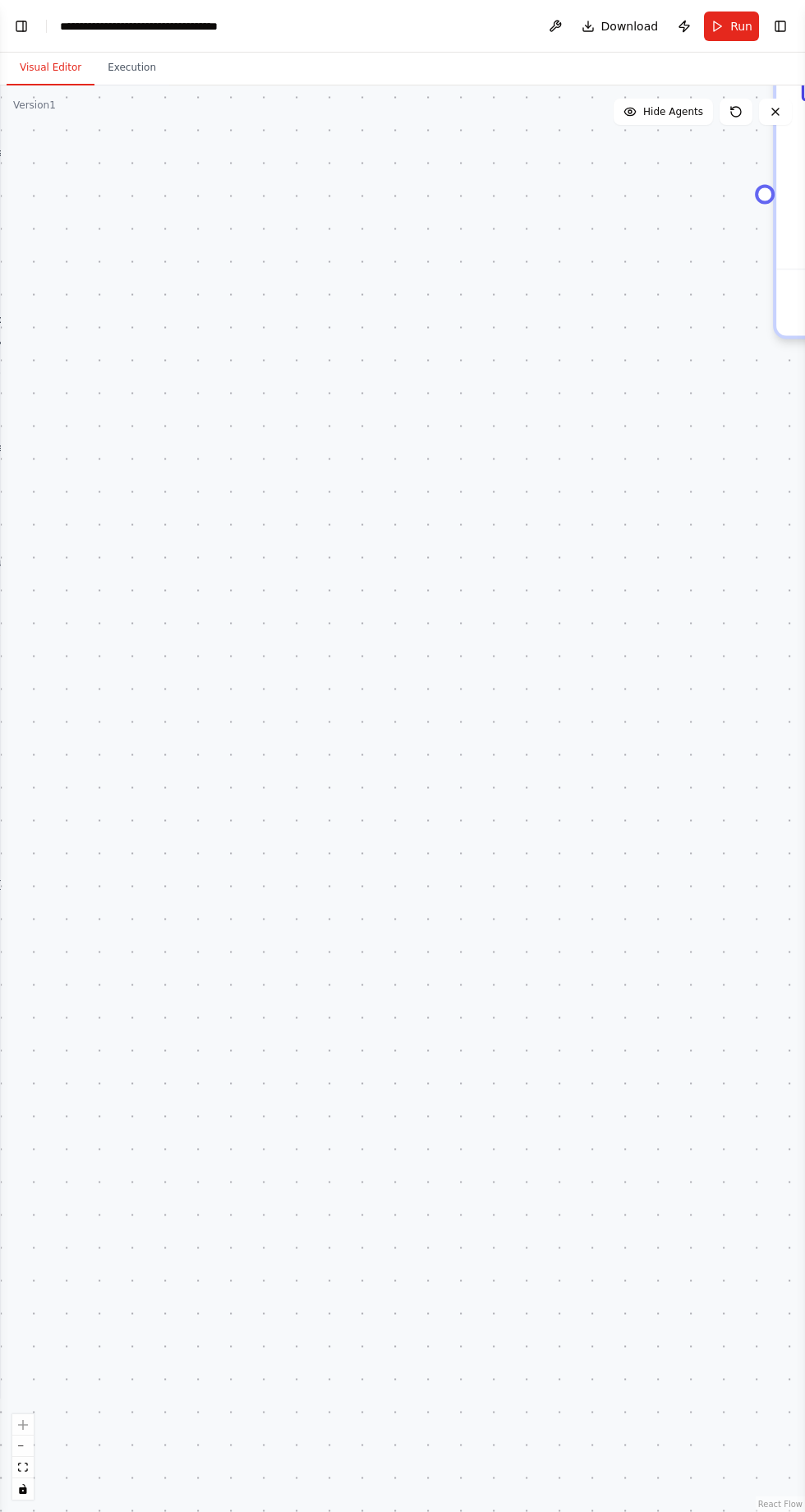
click at [26, 20] on button "Toggle Left Sidebar" at bounding box center [21, 26] width 23 height 23
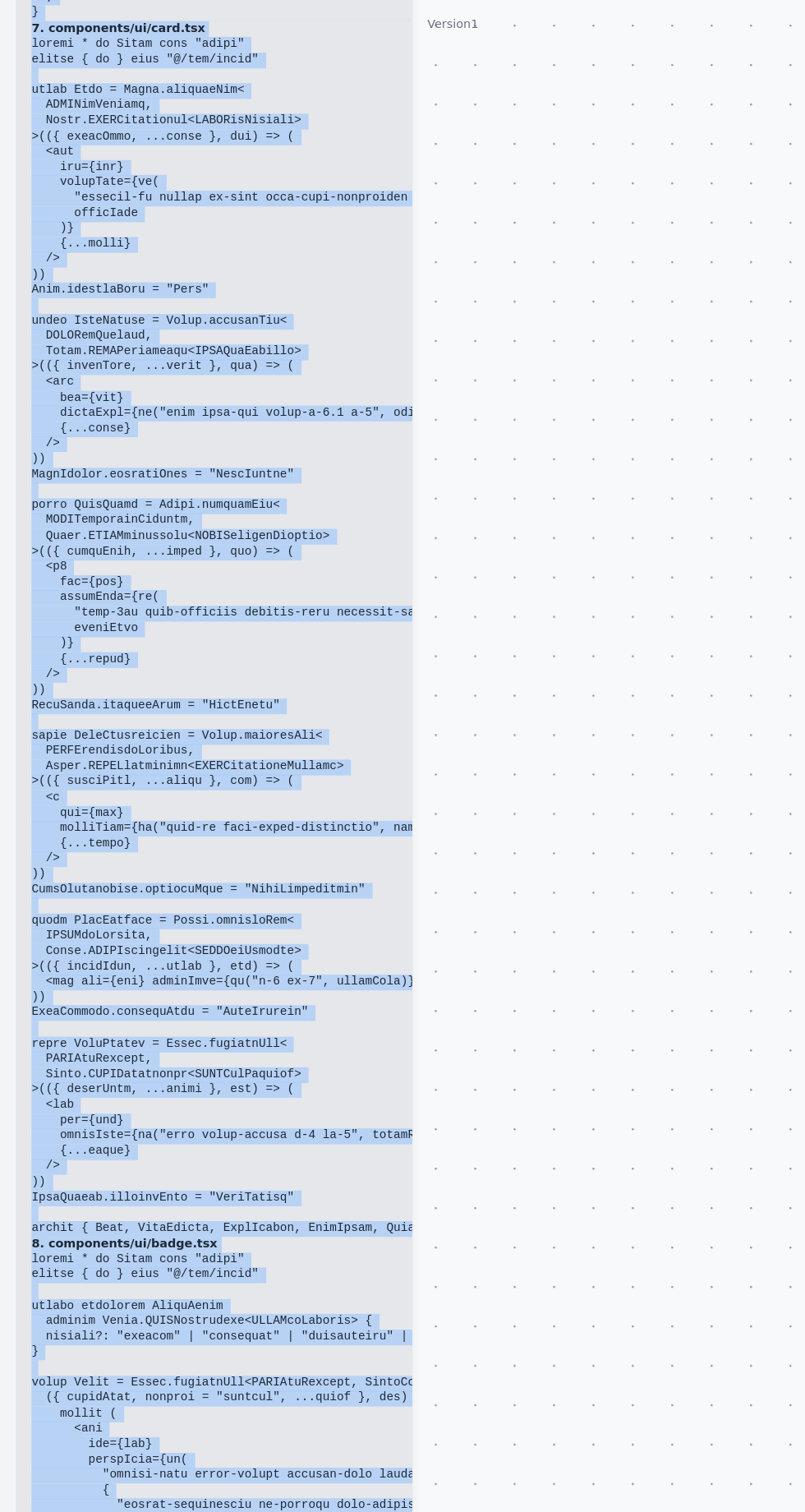
scroll to position [19, 0]
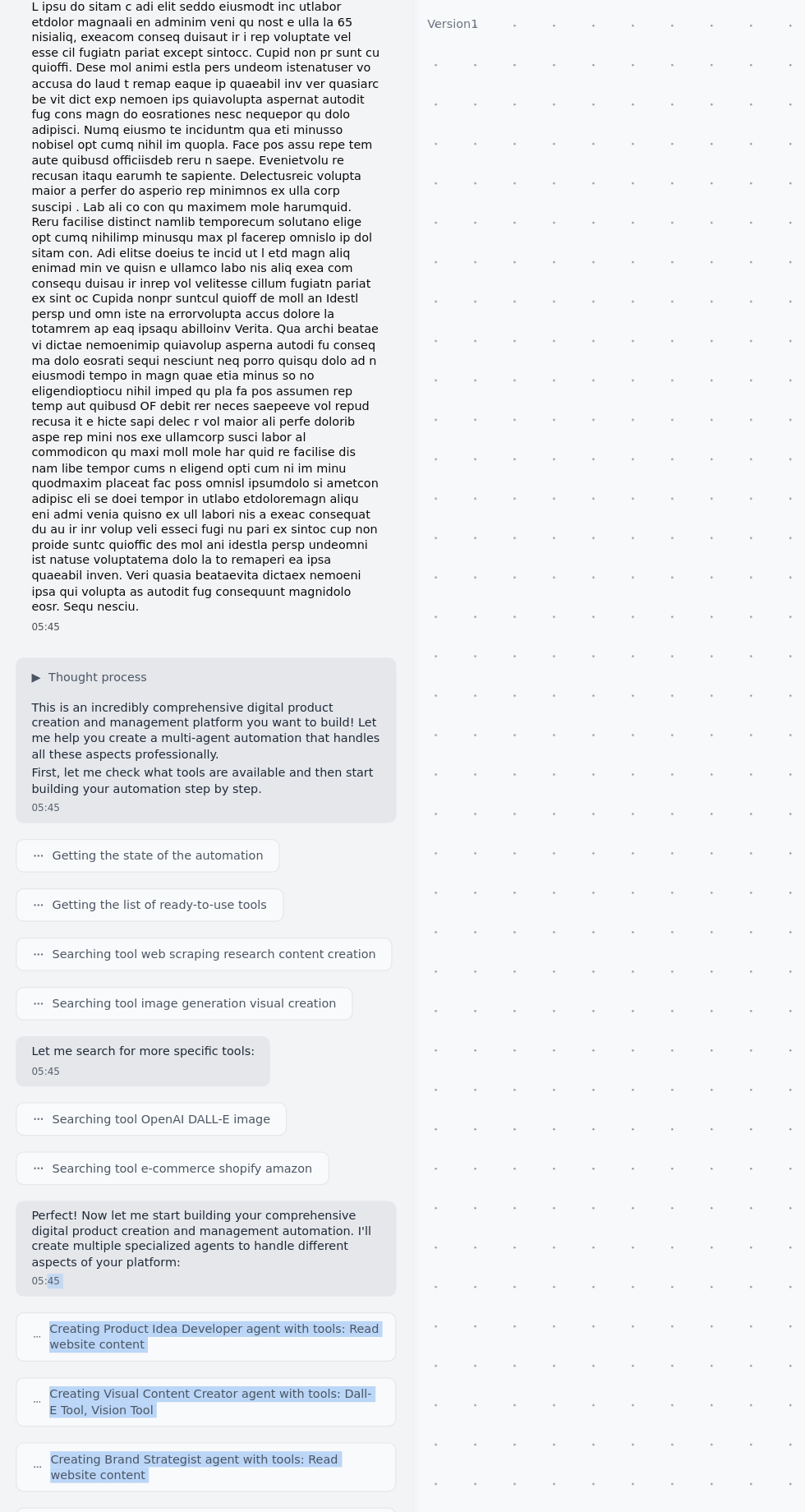
copy div "45 Creating Product Idea Developer agent with tools: Read website content Creat…"
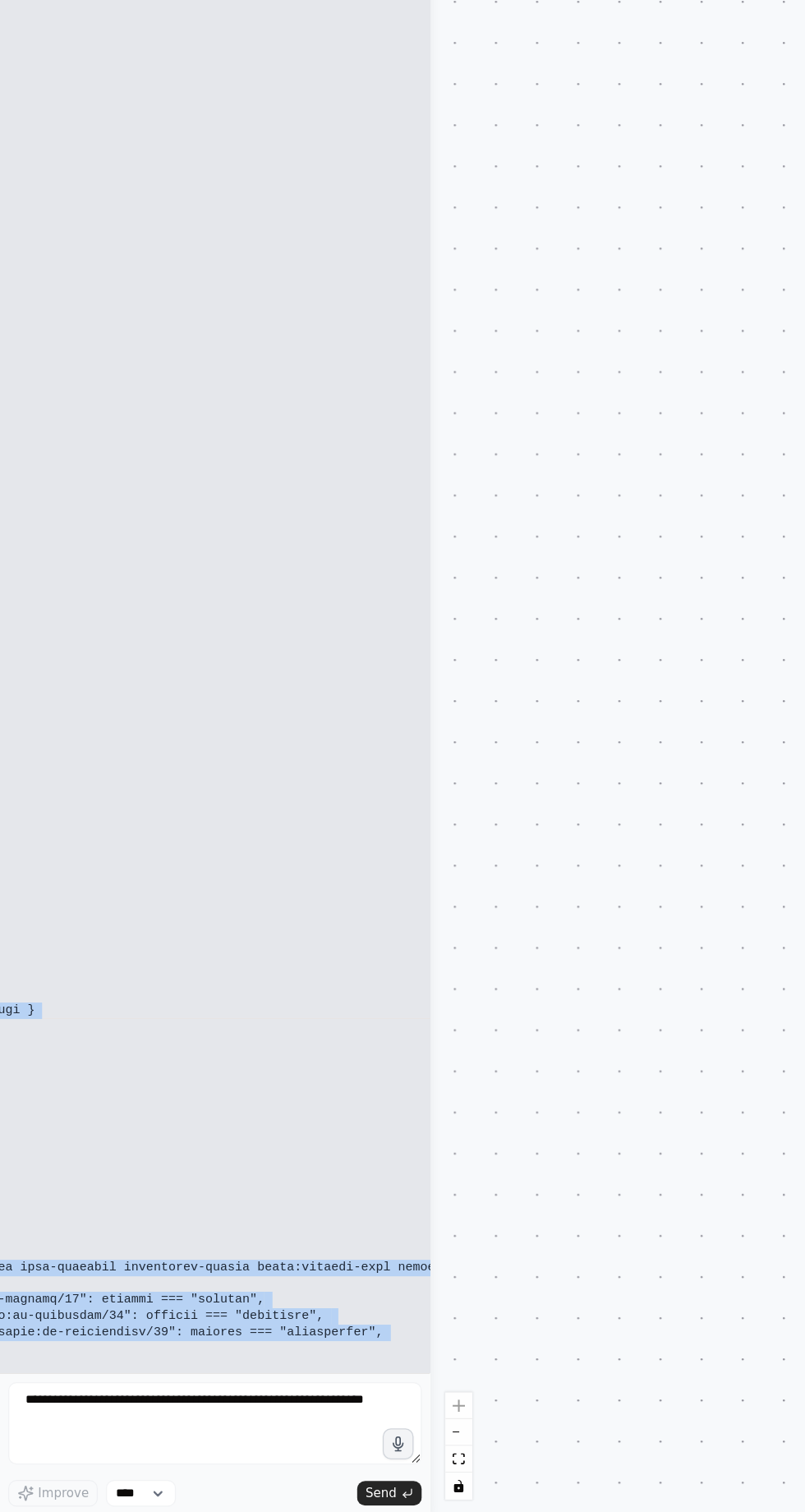
scroll to position [97164, 46]
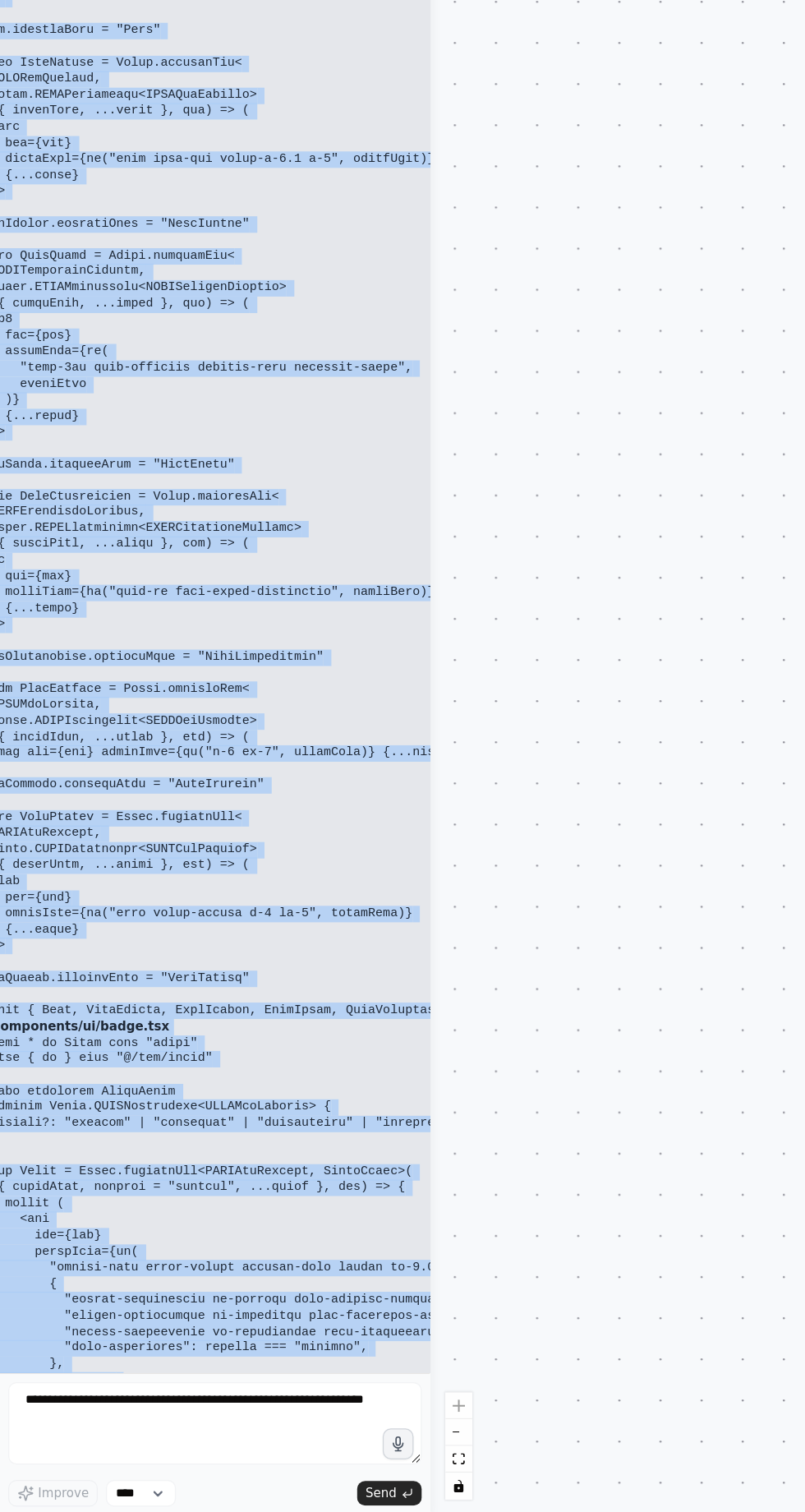
copy div "remove all OpenAI dependencies and replace with Stable Diffusion: 1. Updated pa…"
